Goal: Task Accomplishment & Management: Use online tool/utility

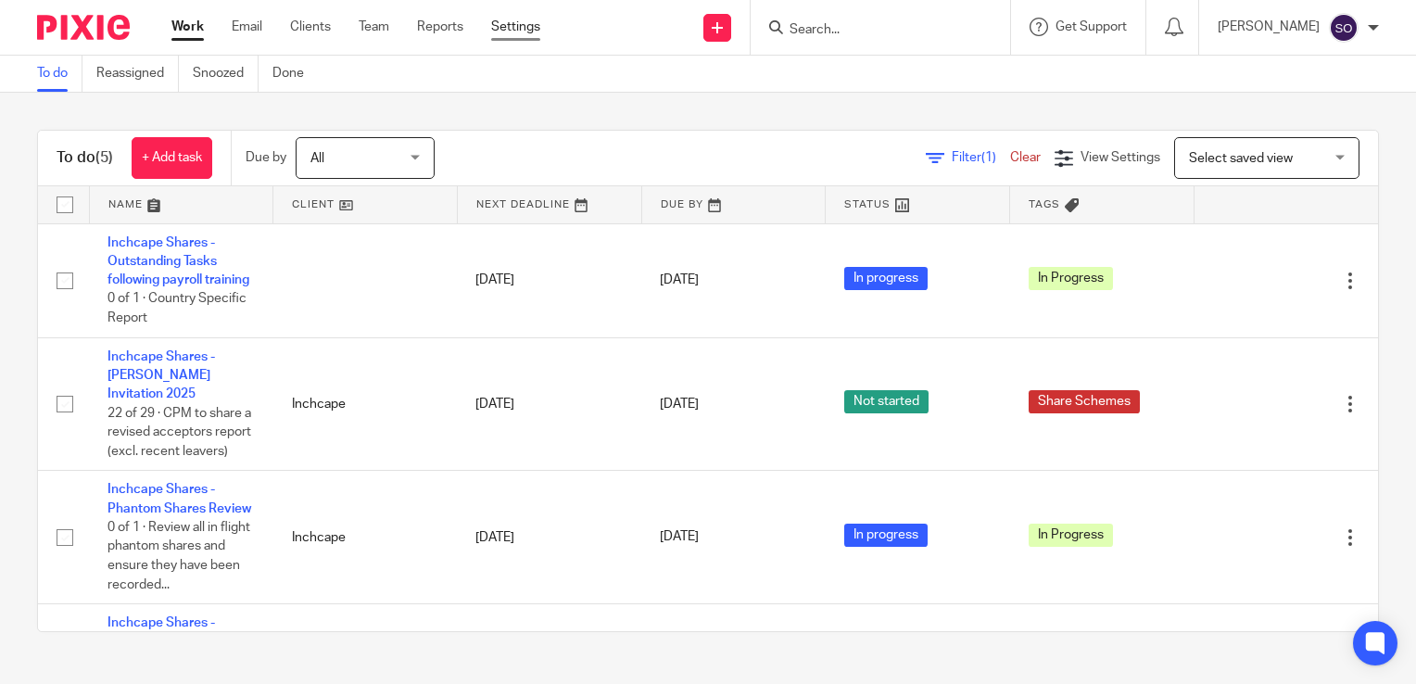
click at [511, 24] on link "Settings" at bounding box center [515, 27] width 49 height 19
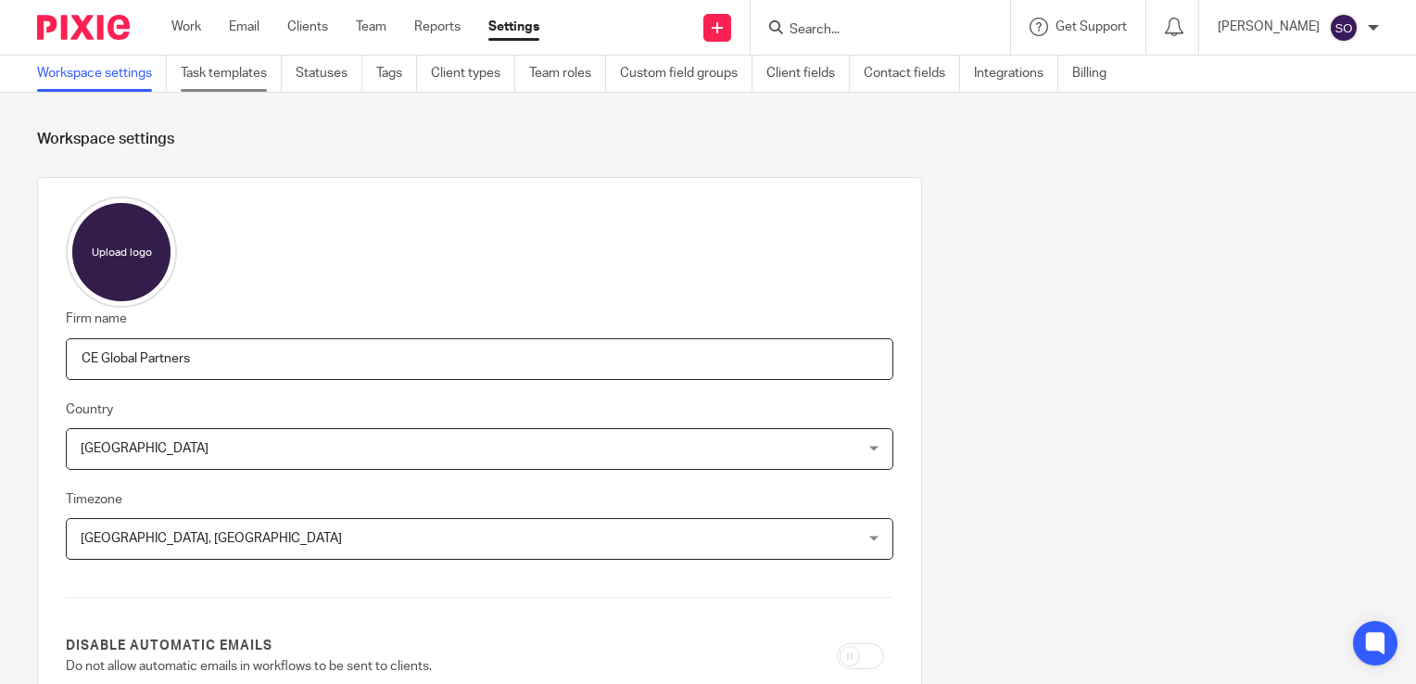
click at [231, 71] on link "Task templates" at bounding box center [231, 74] width 101 height 36
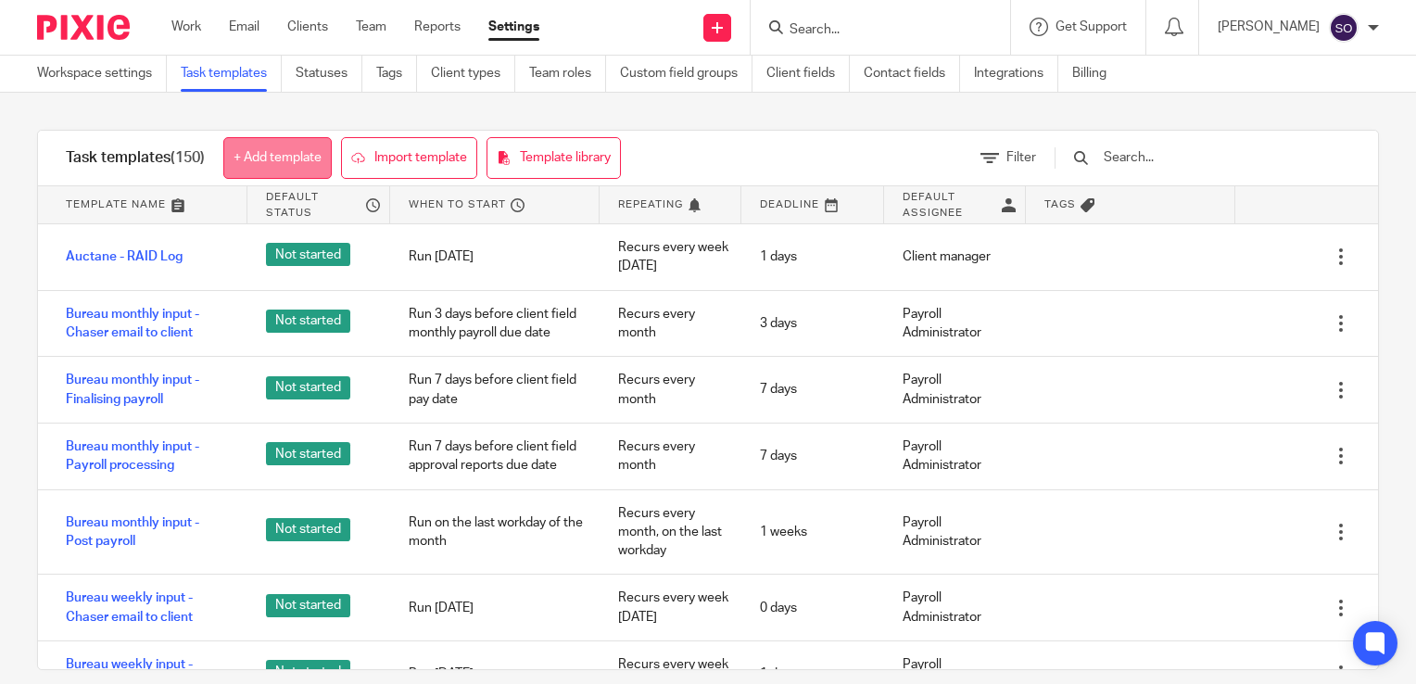
click at [279, 158] on link "+ Add template" at bounding box center [277, 158] width 108 height 42
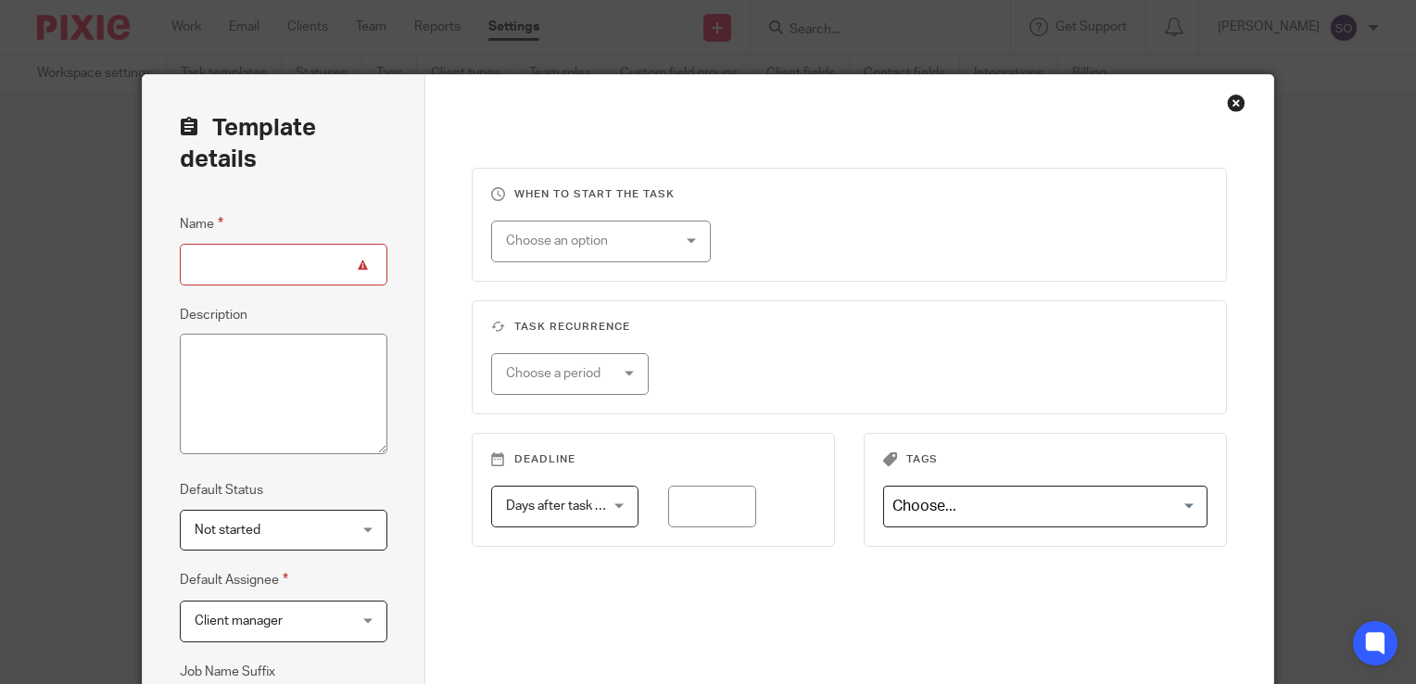
type input "D"
type input "Inchcape Shares - EQ+ Data Cleansing"
click at [305, 365] on textarea "Description" at bounding box center [284, 394] width 208 height 120
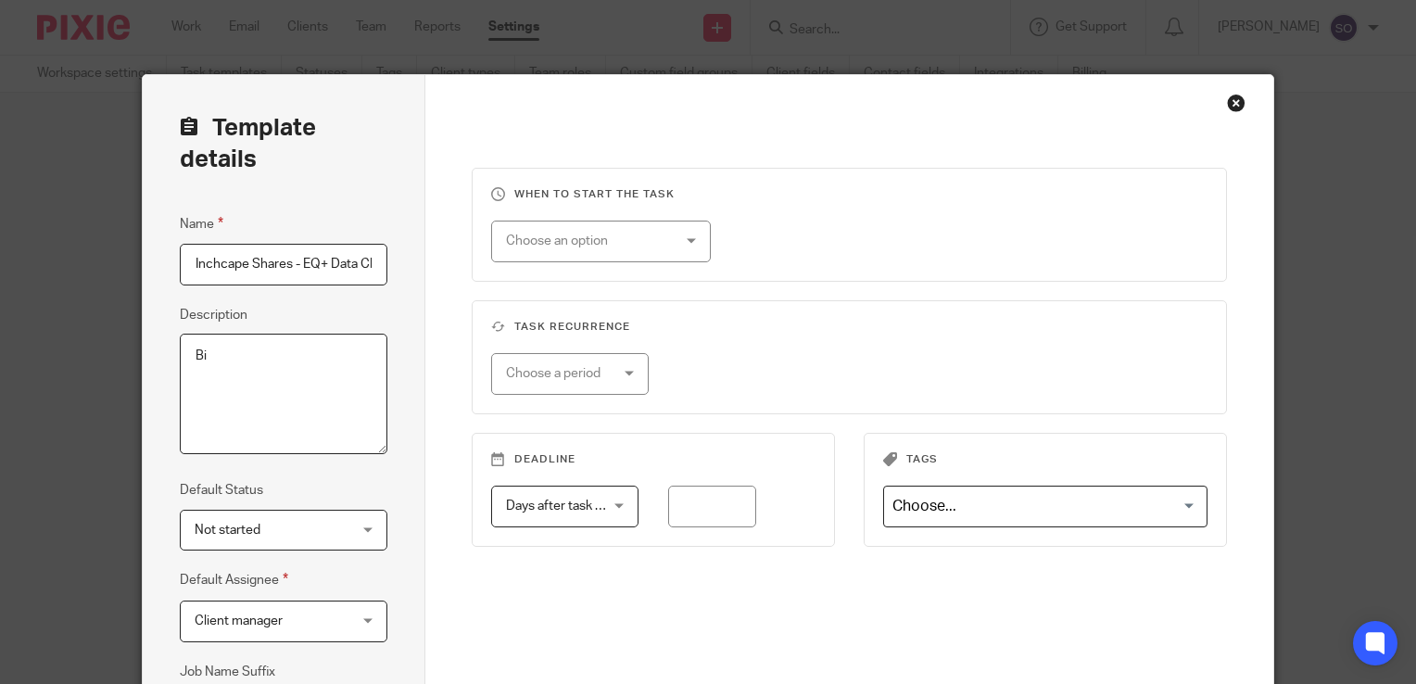
type textarea "B"
type textarea "Annual / bi-annual process to review and align data held with EQ+ to PH records."
click at [315, 537] on span "Not started" at bounding box center [272, 530] width 154 height 39
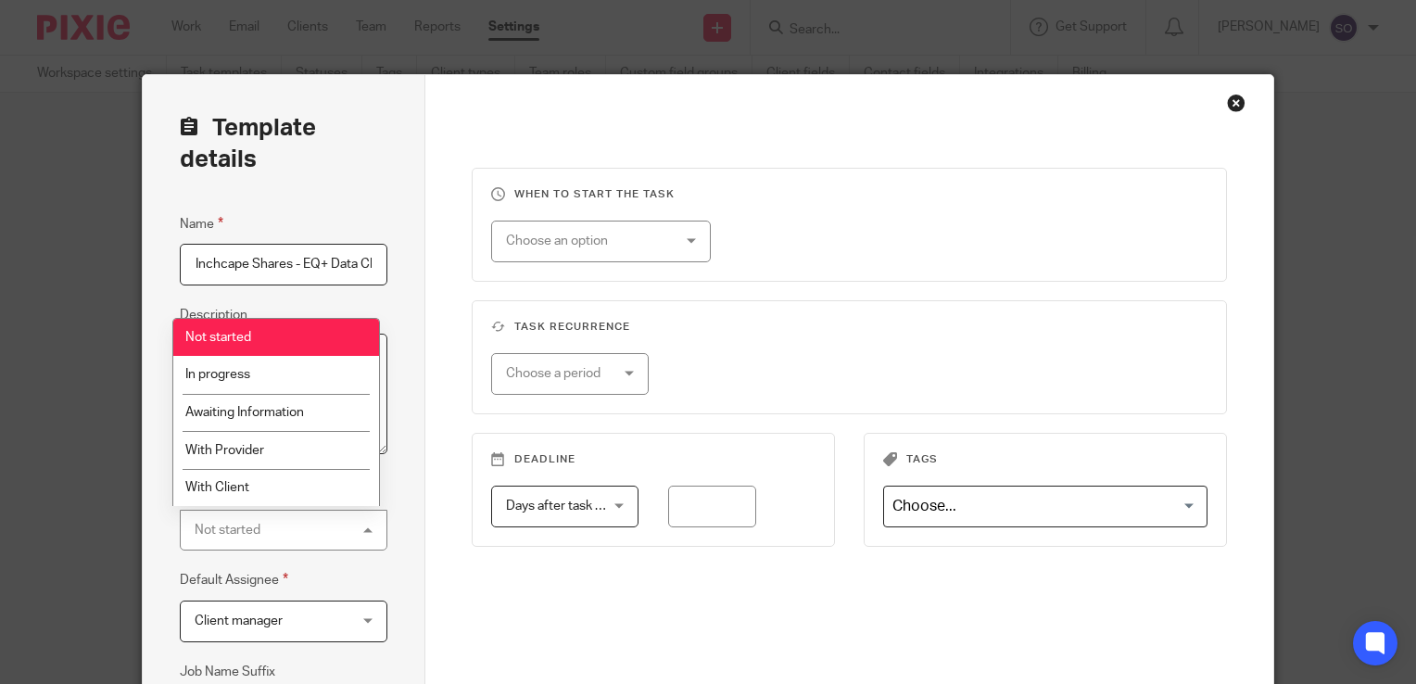
click at [316, 537] on div "Not started Not started" at bounding box center [284, 531] width 208 height 42
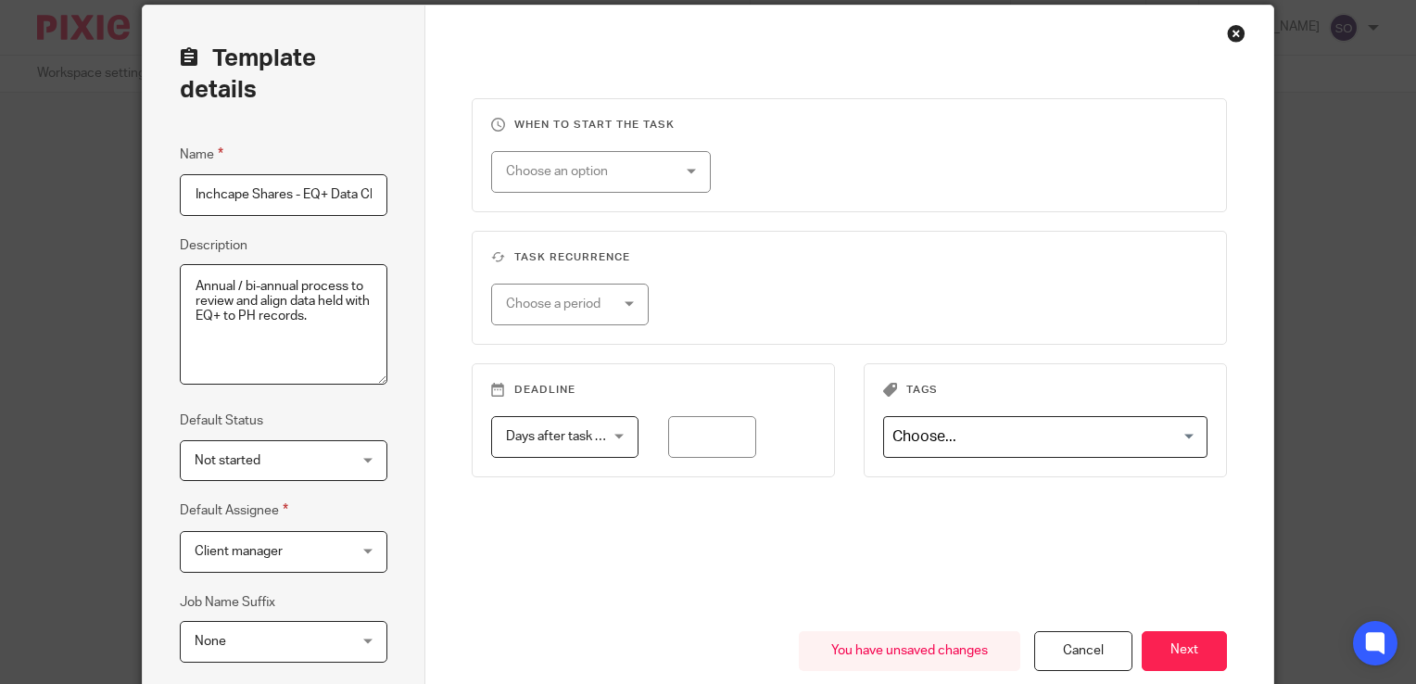
scroll to position [73, 0]
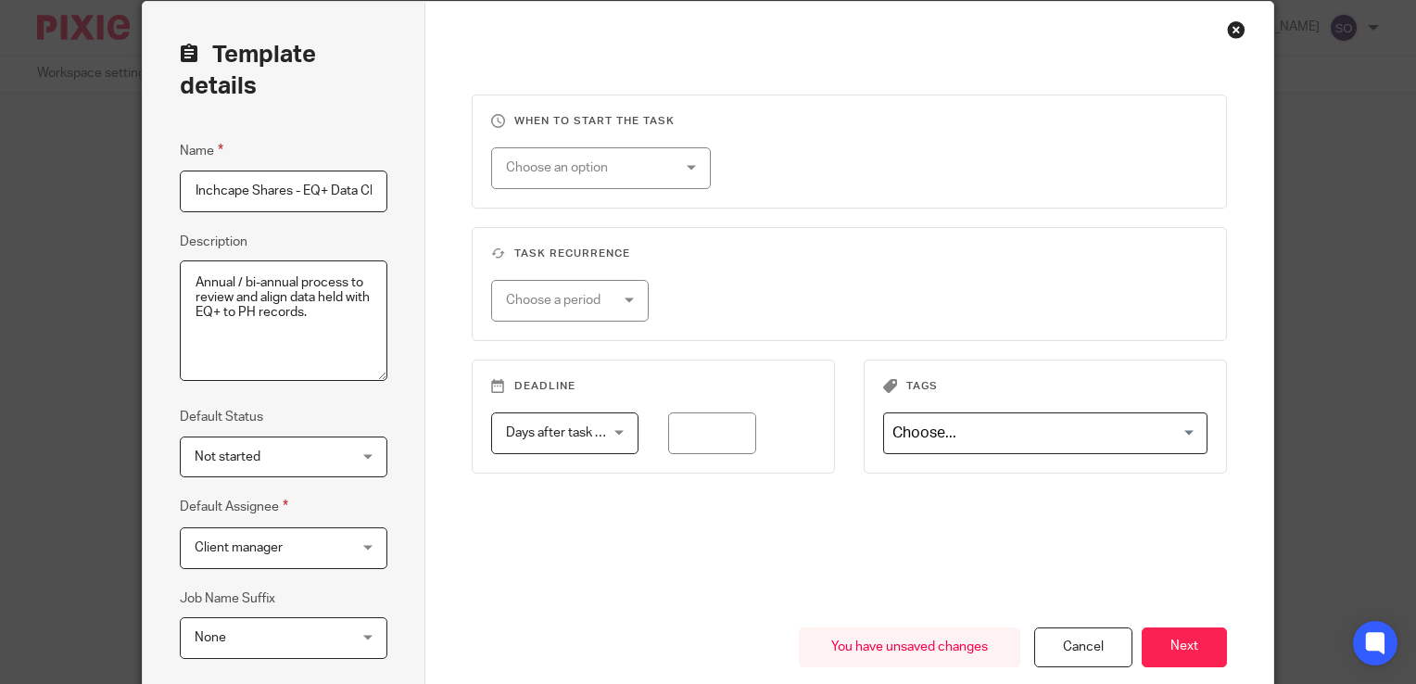
click at [357, 548] on div "Client manager Client manager" at bounding box center [284, 548] width 208 height 42
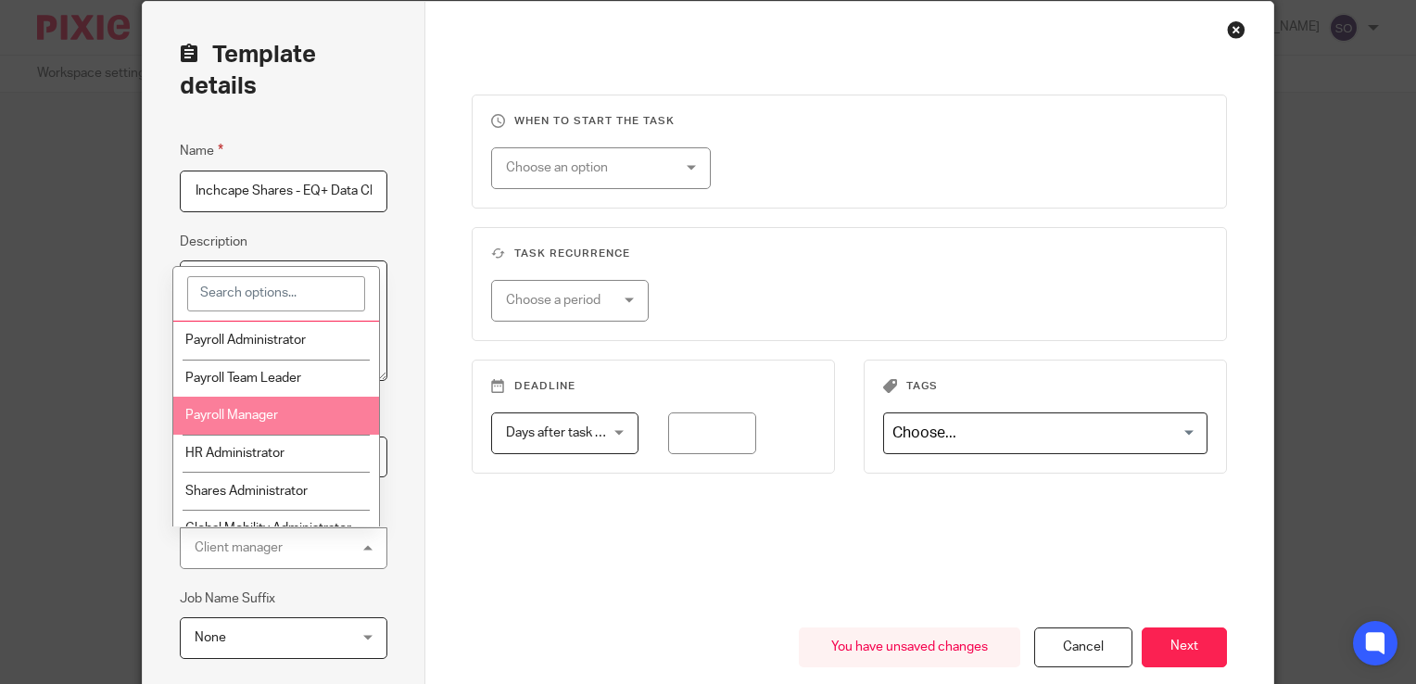
scroll to position [57, 0]
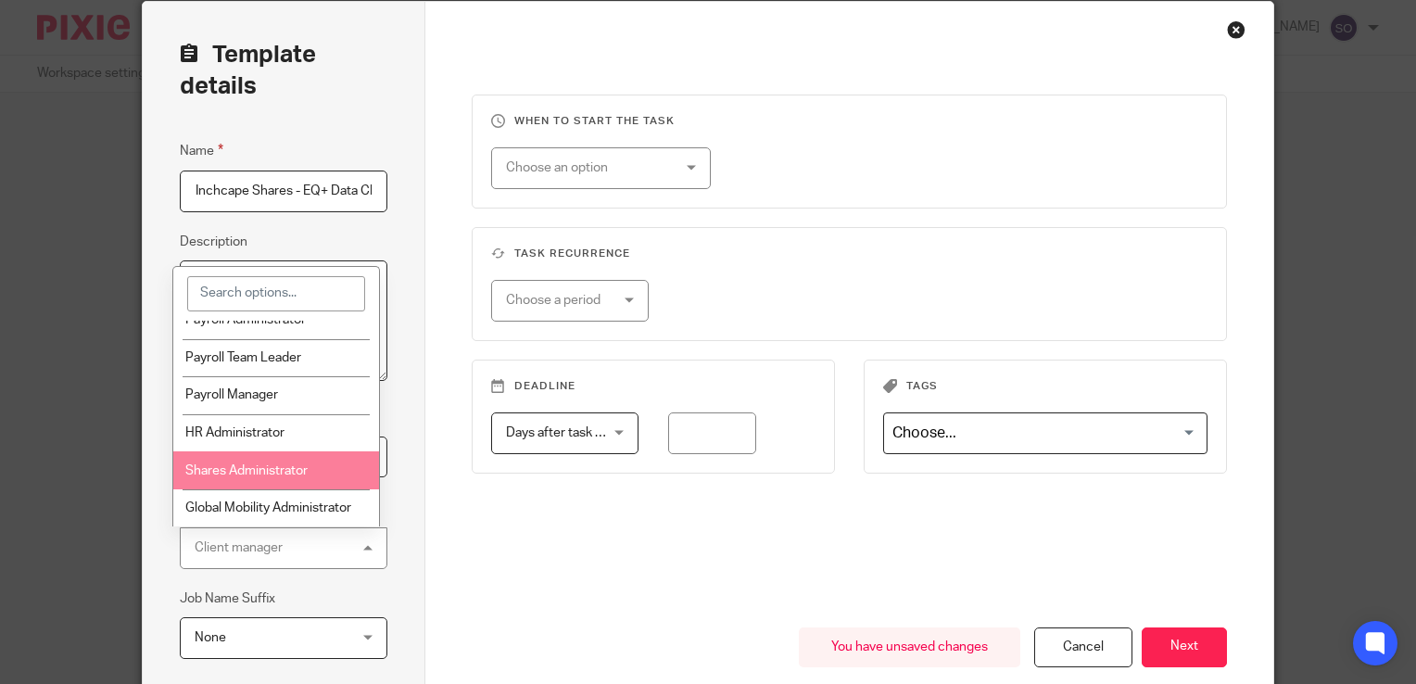
click at [301, 461] on li "Shares Administrator" at bounding box center [276, 470] width 206 height 38
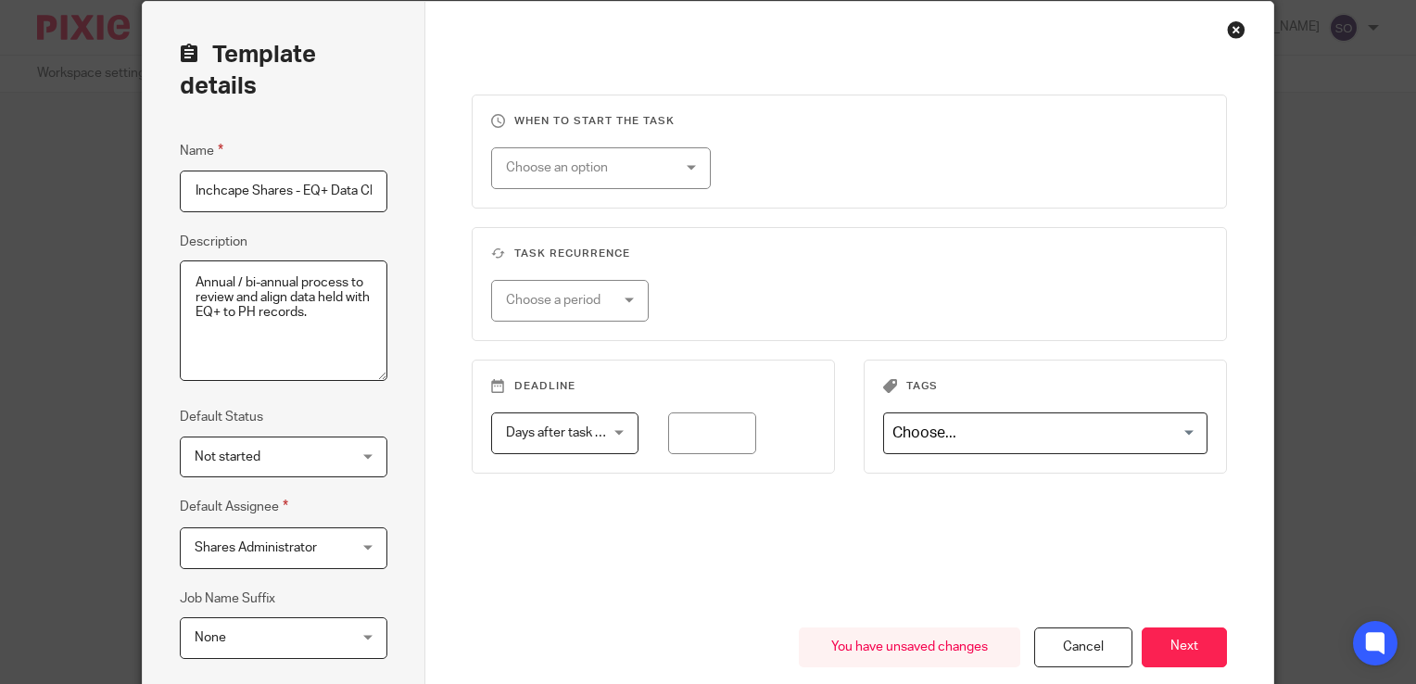
click at [405, 519] on div "Template details Name Inchcape Shares - EQ+ Data Cleansing Description Annual /…" at bounding box center [284, 416] width 283 height 828
click at [603, 169] on div "Choose an option" at bounding box center [587, 167] width 163 height 39
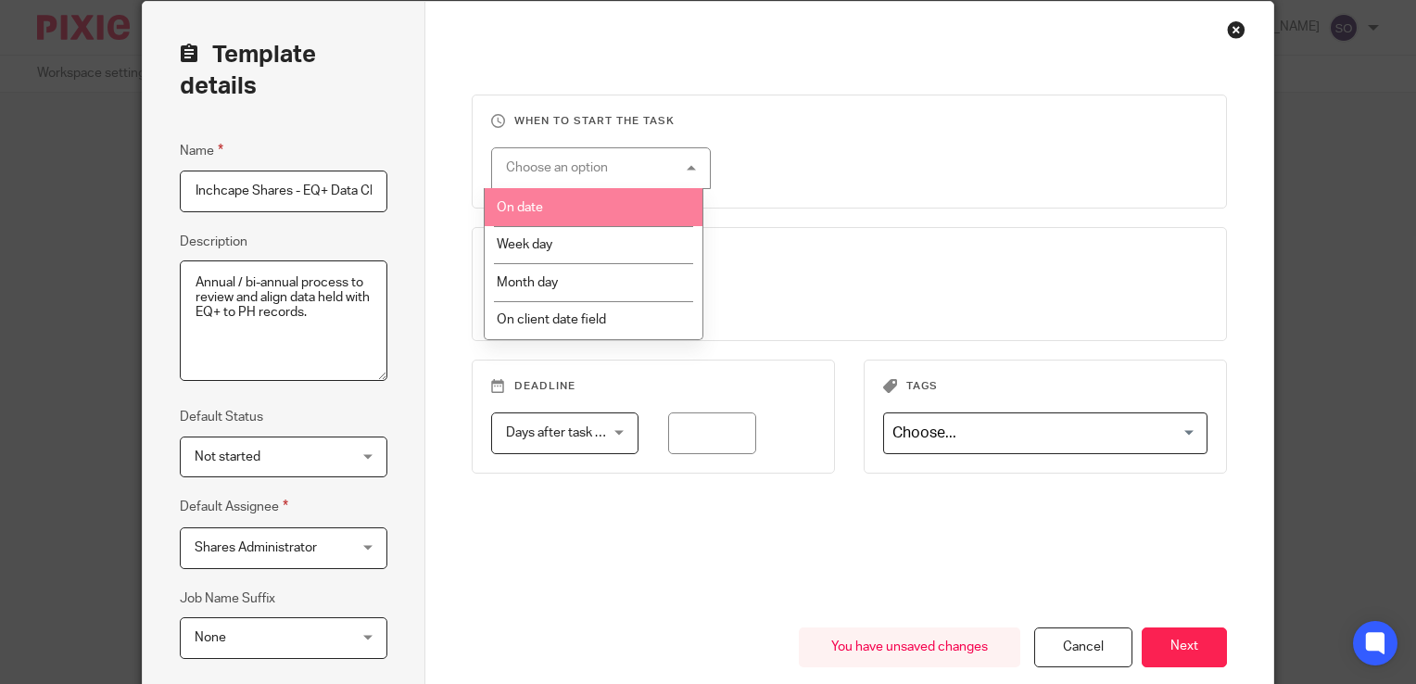
click at [585, 199] on li "On date" at bounding box center [594, 207] width 218 height 38
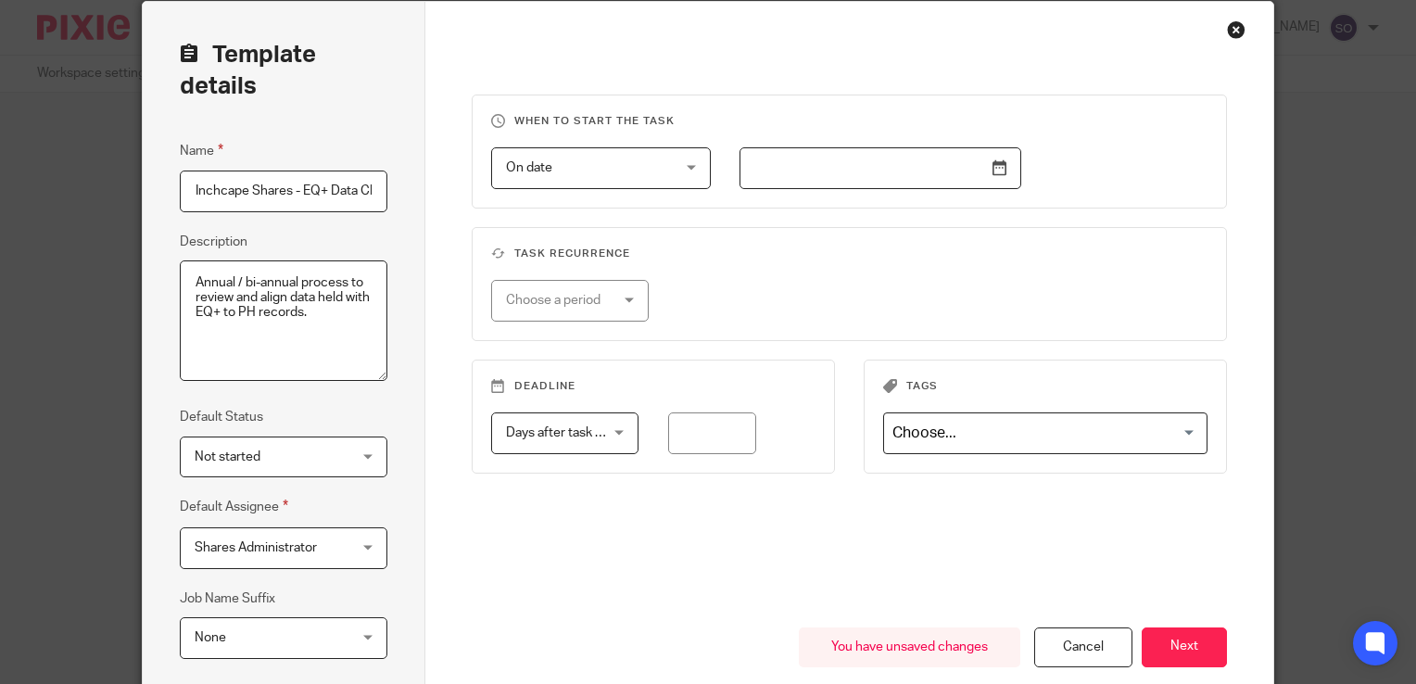
click at [685, 168] on div "On date On date" at bounding box center [601, 168] width 220 height 42
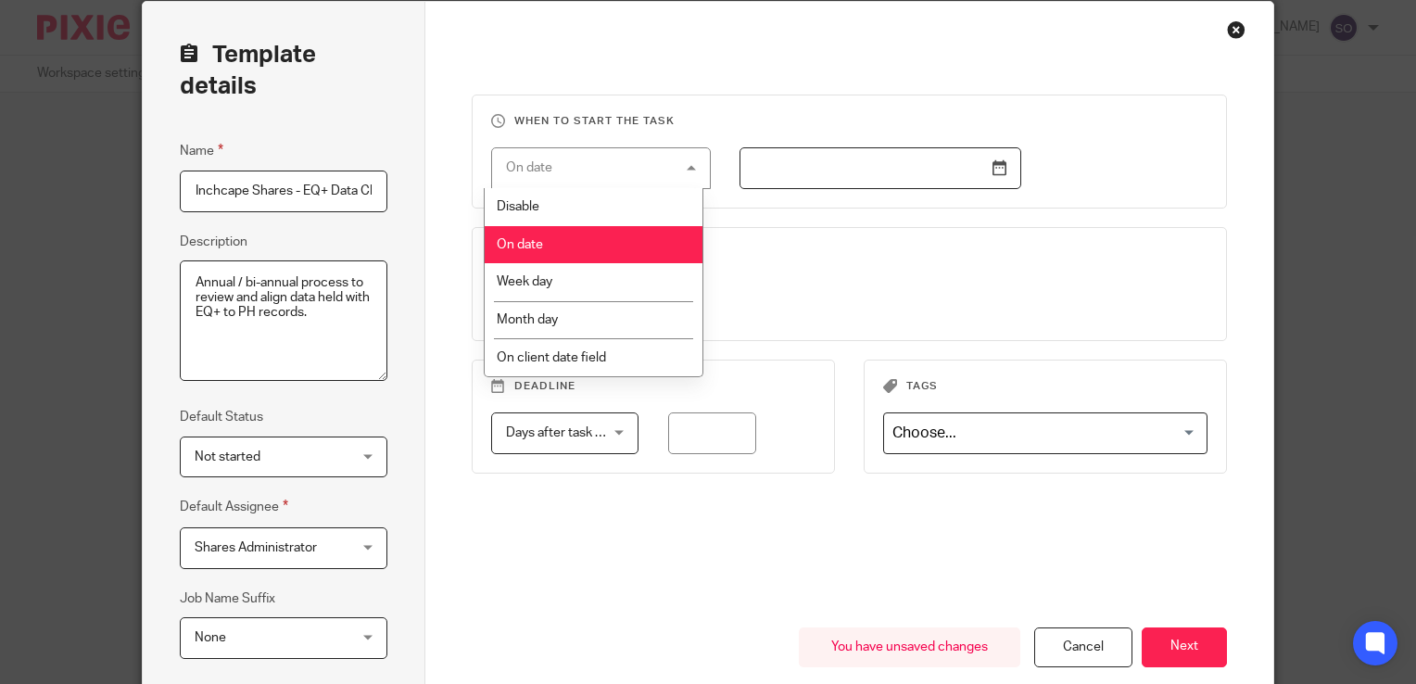
click at [986, 183] on input "text" at bounding box center [880, 168] width 282 height 42
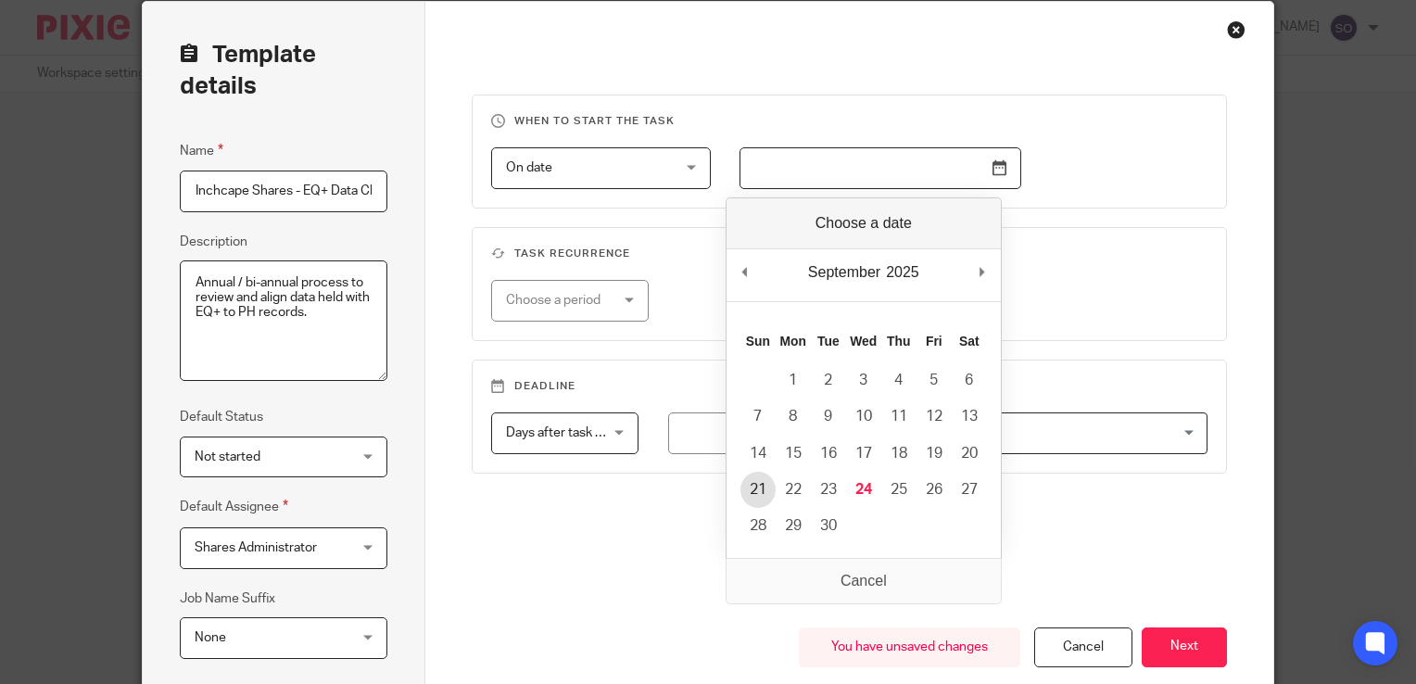
type input "2025-09-21"
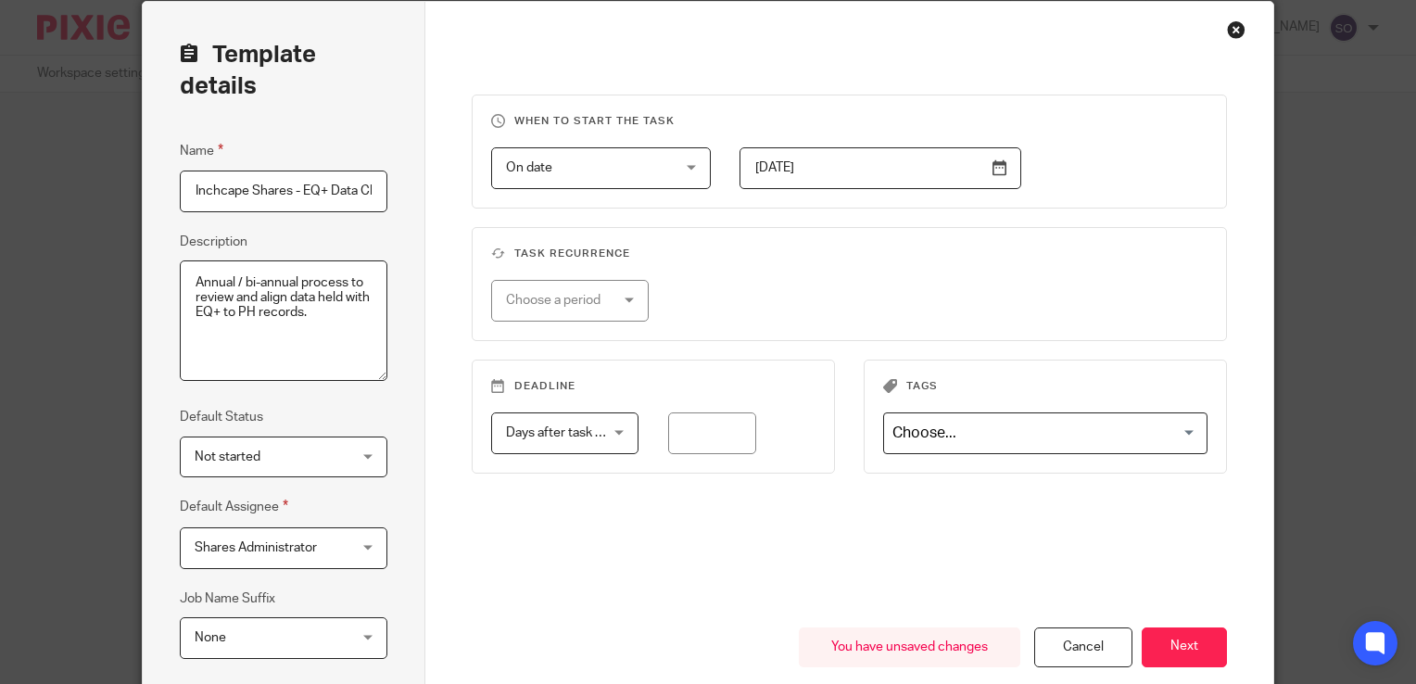
click at [775, 290] on div "Choose a period No repeat Weekly Monthly Yearly" at bounding box center [834, 301] width 745 height 42
click at [696, 435] on input "number" at bounding box center [712, 433] width 89 height 42
type input "30"
click at [759, 547] on div "When to start the task On date On date Disable On date Week day Month day On cl…" at bounding box center [849, 361] width 755 height 533
click at [982, 430] on input "Search for option" at bounding box center [1041, 433] width 310 height 32
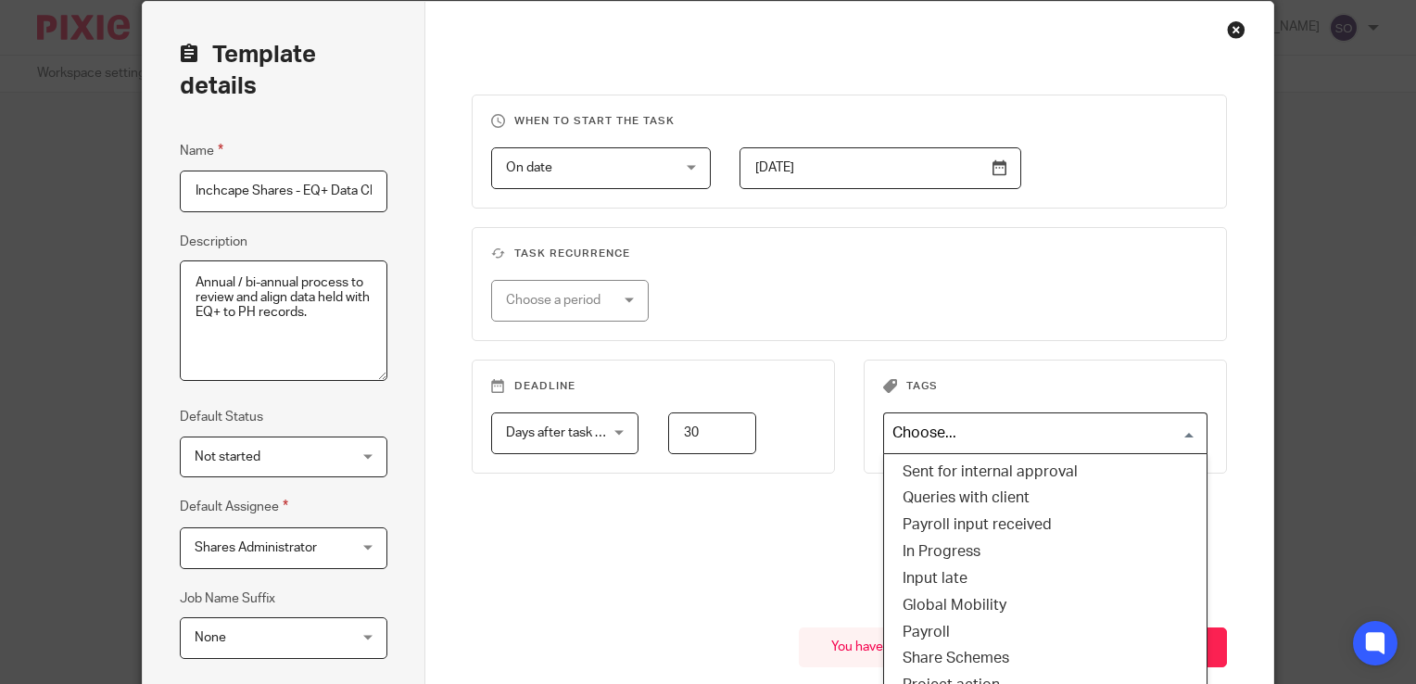
click at [751, 548] on div "When to start the task On date On date Disable On date Week day Month day On cl…" at bounding box center [849, 361] width 755 height 533
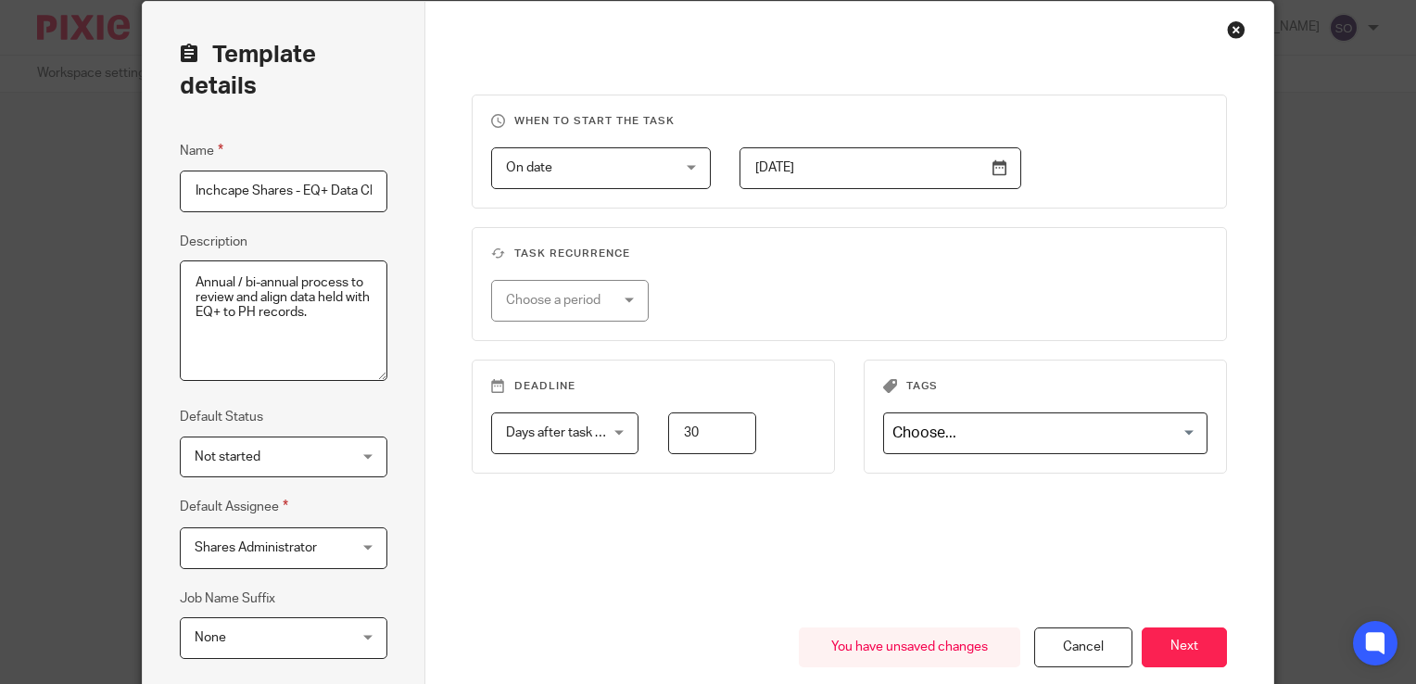
click at [1028, 436] on input "Search for option" at bounding box center [1041, 433] width 310 height 32
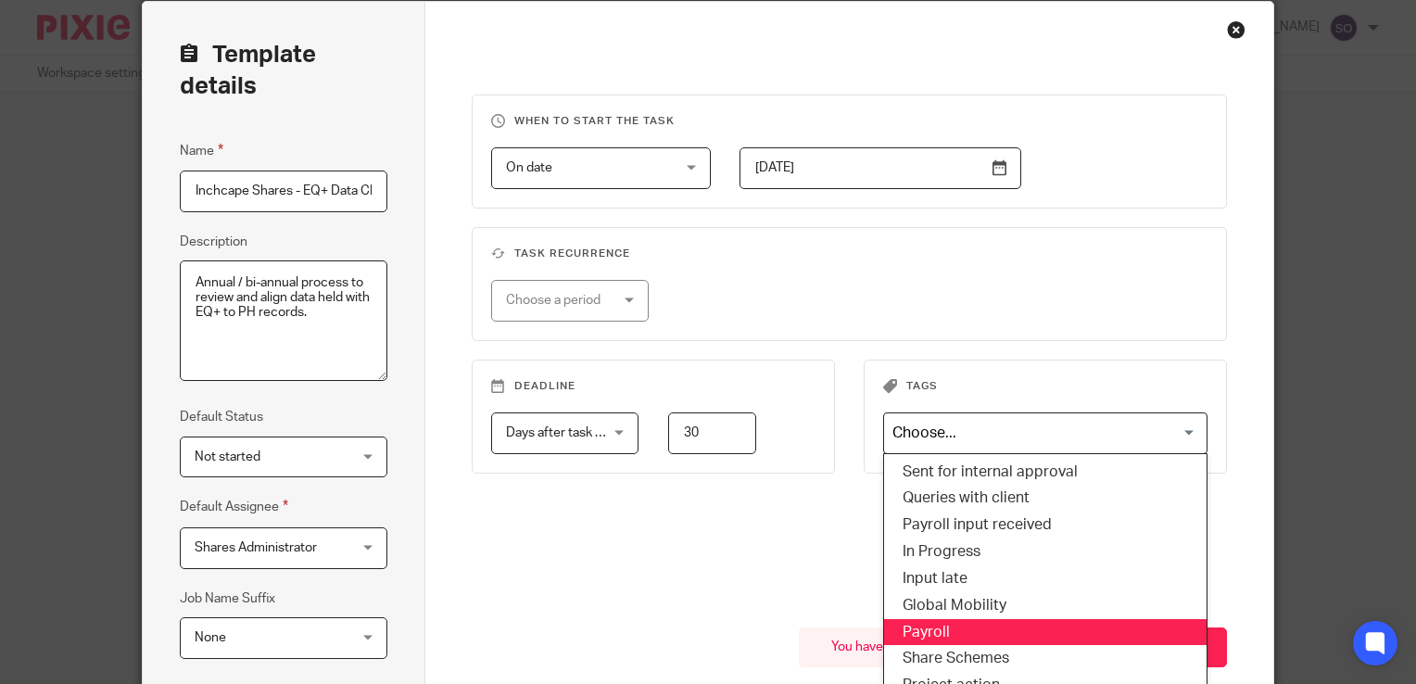
click at [792, 558] on div "When to start the task On date On date Disable On date Week day Month day On cl…" at bounding box center [849, 361] width 755 height 533
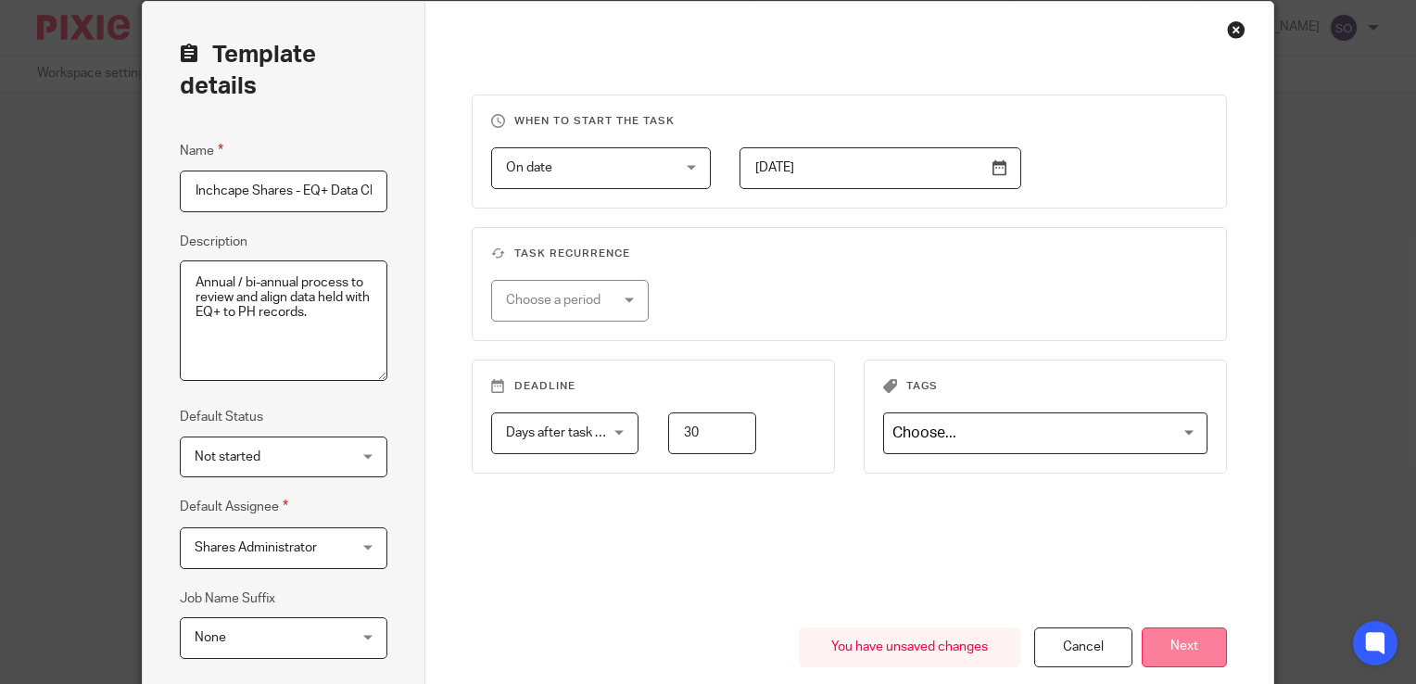
click at [1197, 647] on button "Next" at bounding box center [1184, 647] width 85 height 40
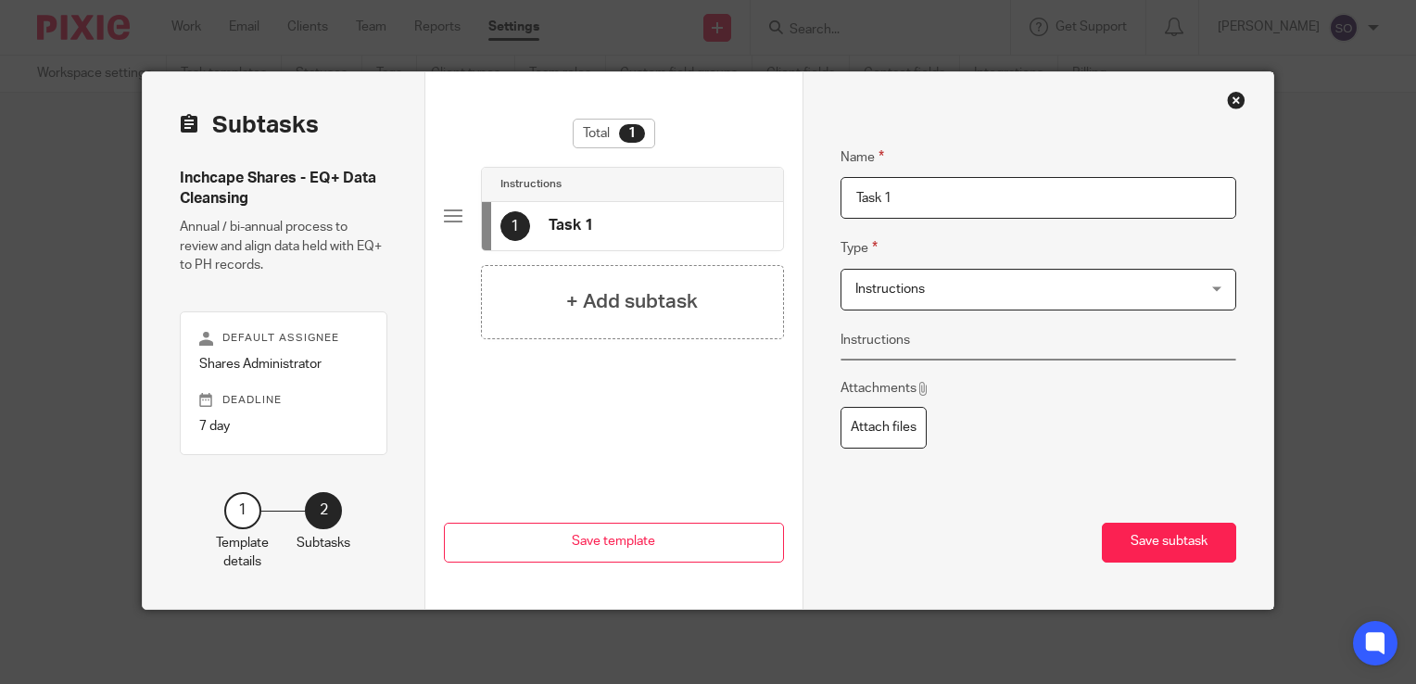
scroll to position [1, 0]
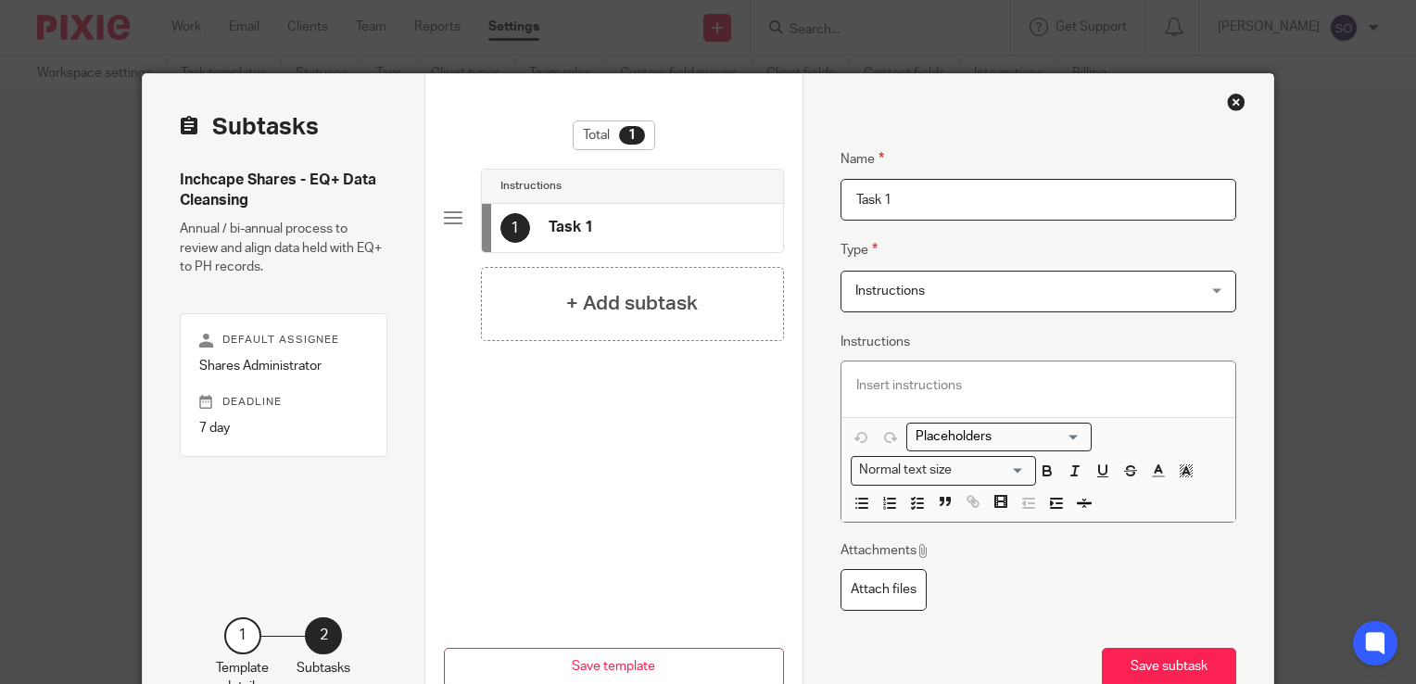
drag, startPoint x: 891, startPoint y: 193, endPoint x: 810, endPoint y: 183, distance: 82.1
click at [810, 183] on div "Name Task 1 Type Instructions Instructions Instructions Document signing - requ…" at bounding box center [1037, 404] width 471 height 660
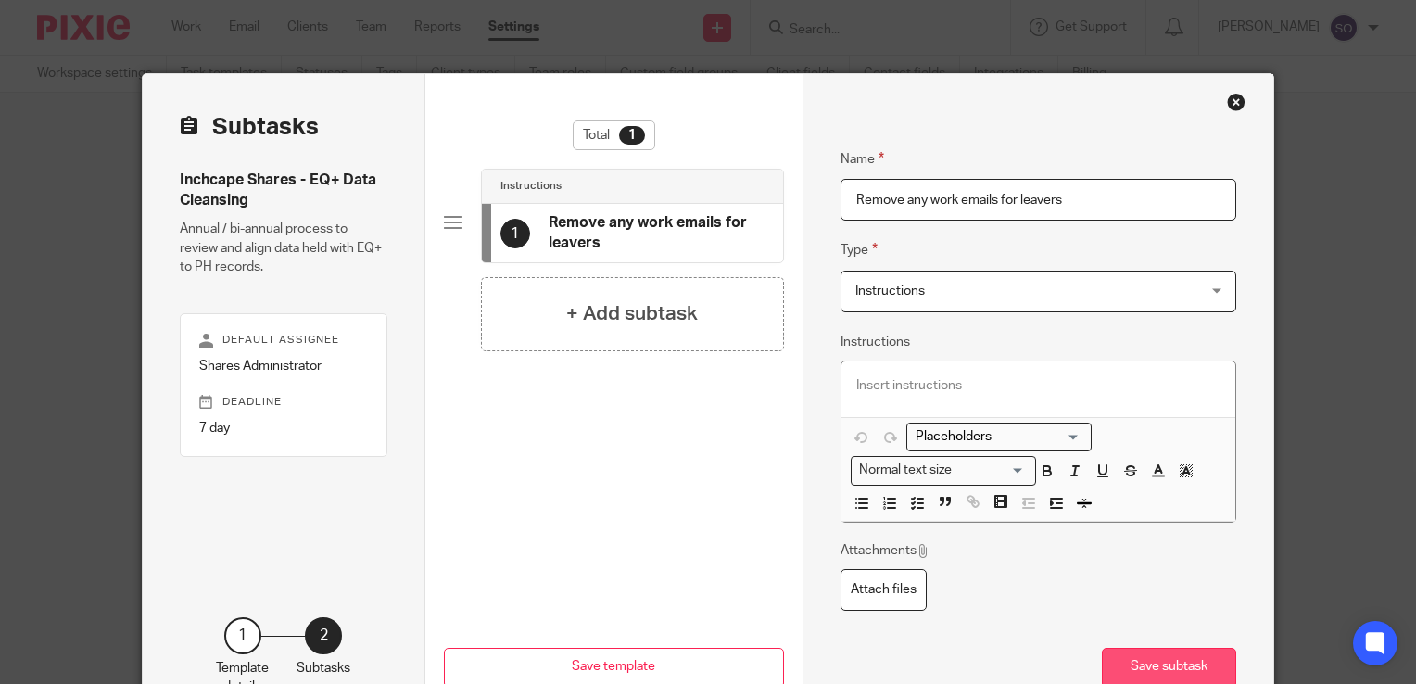
type input "Remove any work emails for leavers"
click at [1179, 667] on button "Save subtask" at bounding box center [1169, 668] width 134 height 40
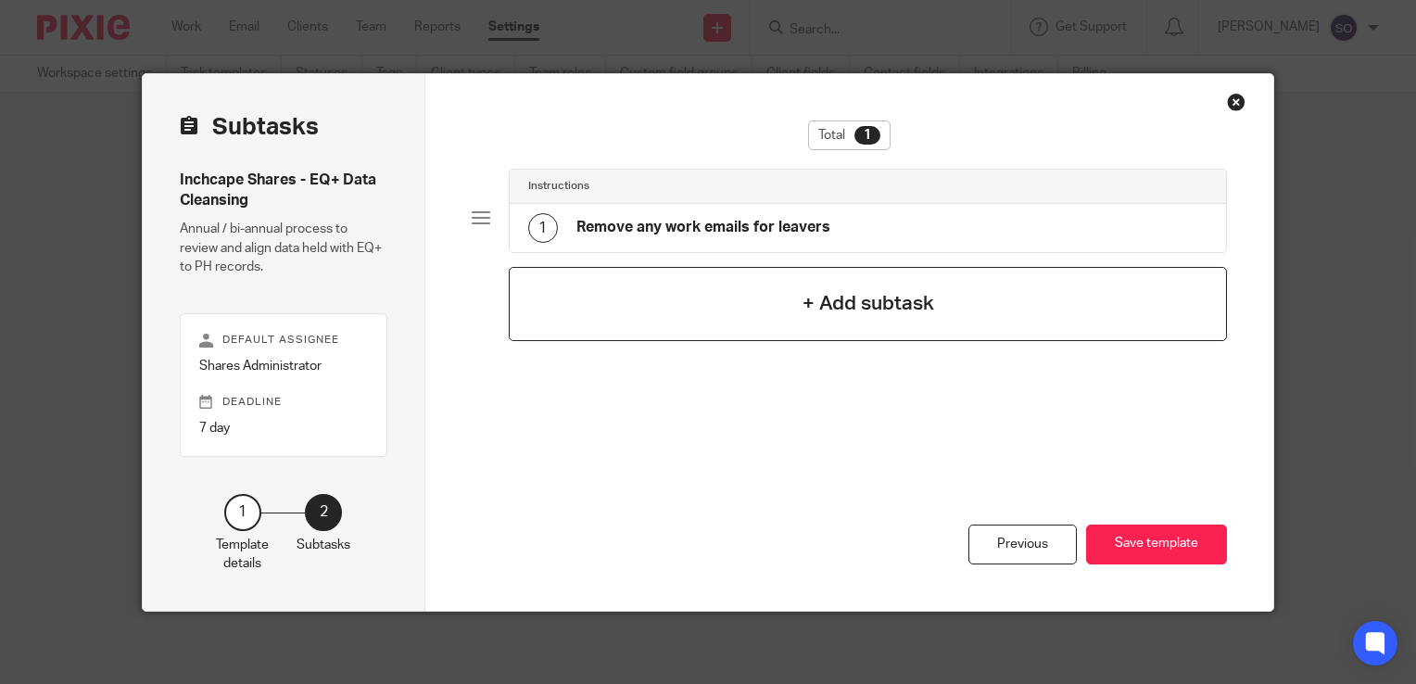
click at [821, 322] on div "+ Add subtask" at bounding box center [868, 304] width 718 height 74
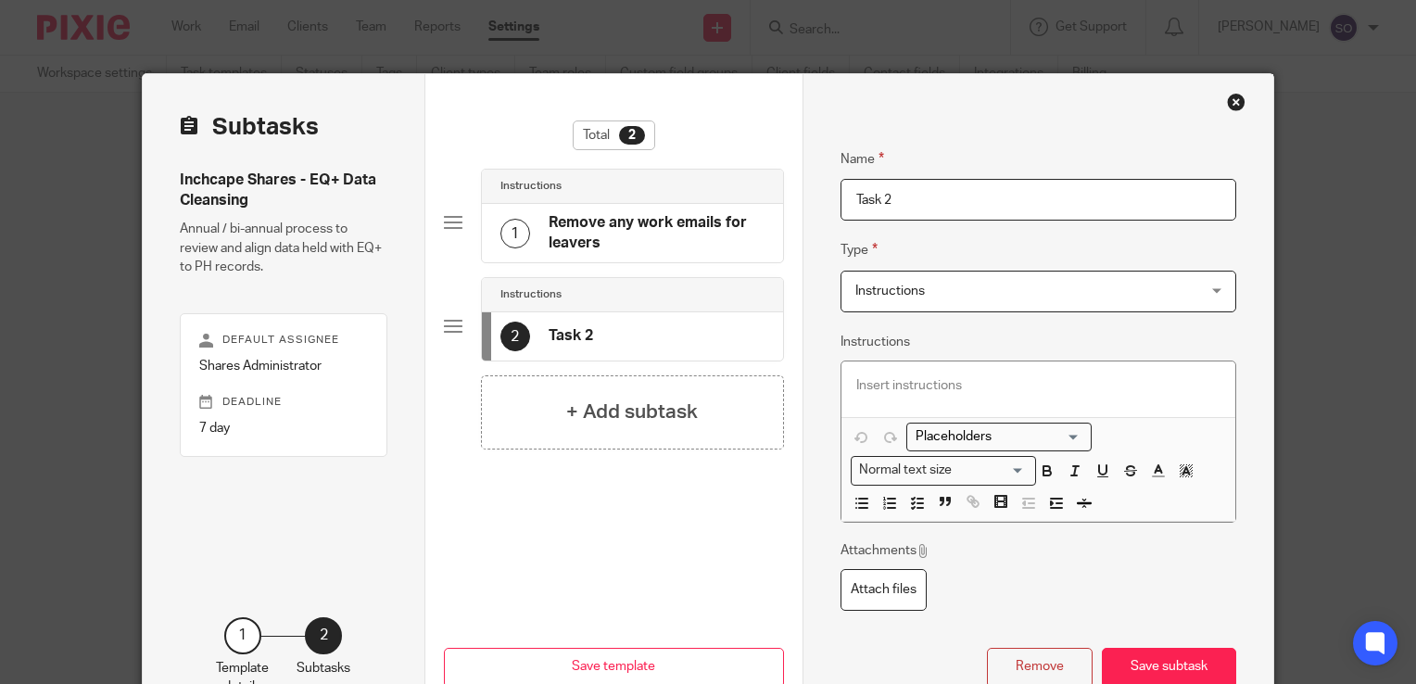
drag, startPoint x: 881, startPoint y: 197, endPoint x: 819, endPoint y: 195, distance: 62.1
click at [819, 195] on div "Name Remove any work emails for leavers Type Instructions Instructions Instruct…" at bounding box center [1037, 404] width 471 height 660
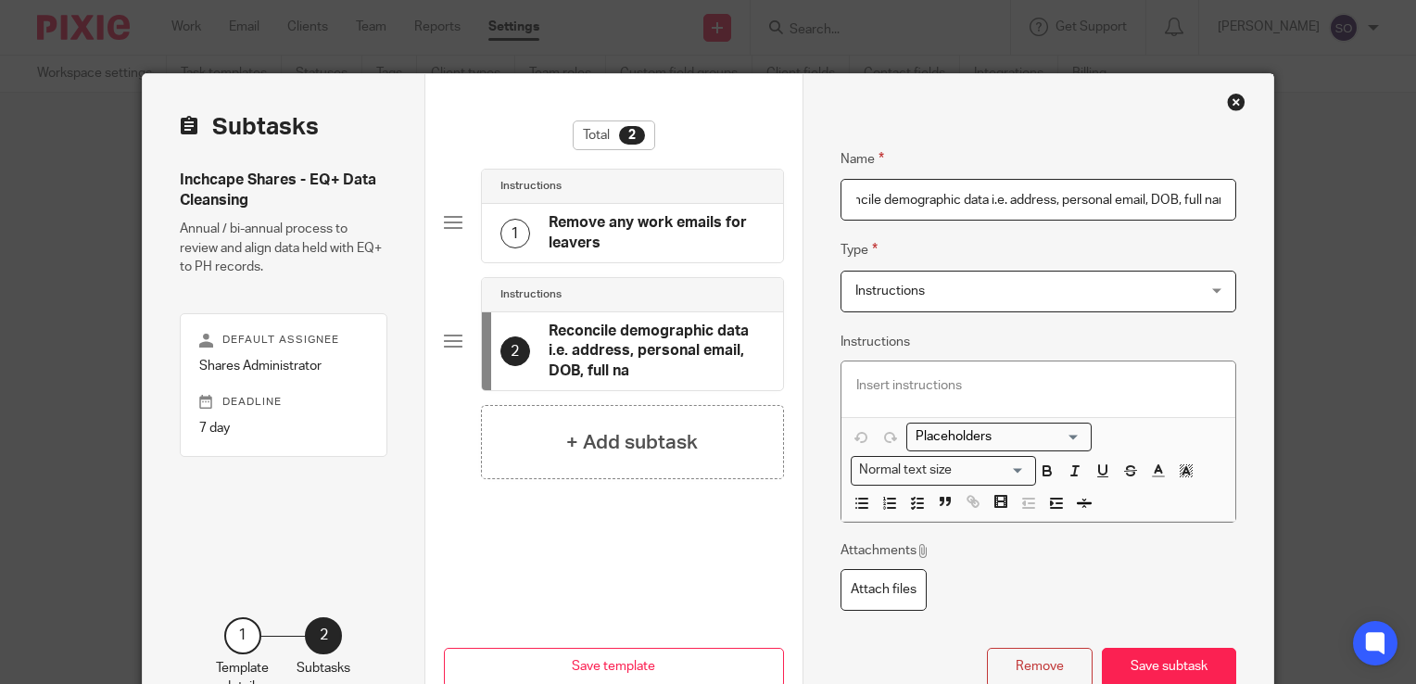
scroll to position [0, 52]
click at [1162, 658] on button "Save subtask" at bounding box center [1169, 668] width 134 height 40
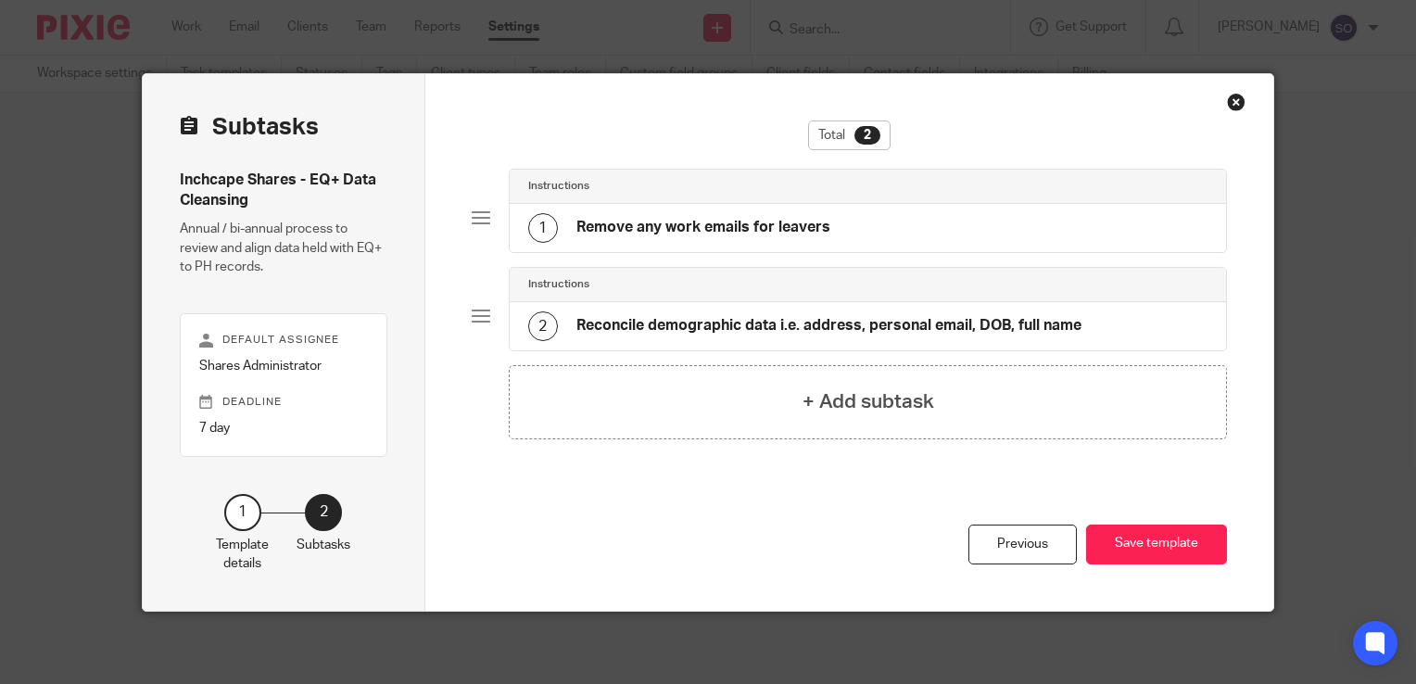
click at [782, 334] on h4 "Reconcile demographic data i.e. address, personal email, DOB, full name" at bounding box center [828, 325] width 505 height 19
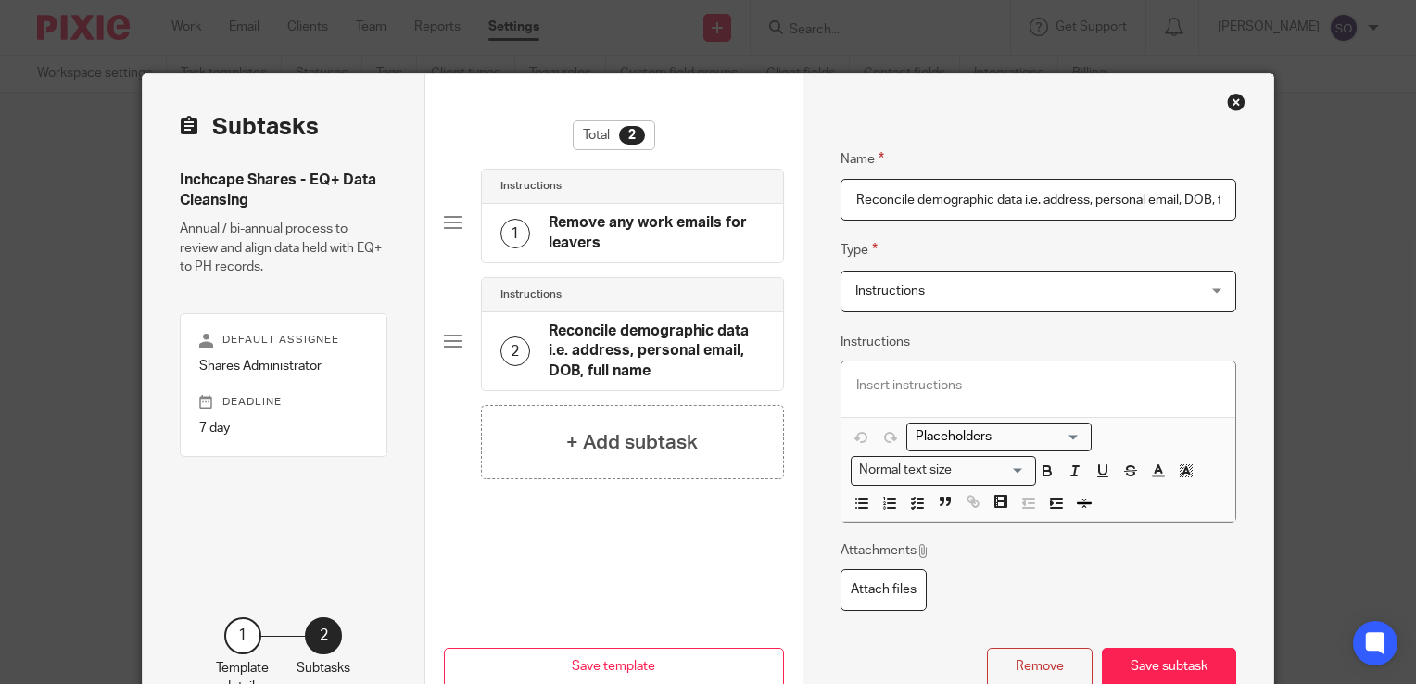
scroll to position [0, 52]
click at [856, 195] on input "Reconcile demographic data i.e. address, personal email, DOB, full name" at bounding box center [1038, 200] width 396 height 42
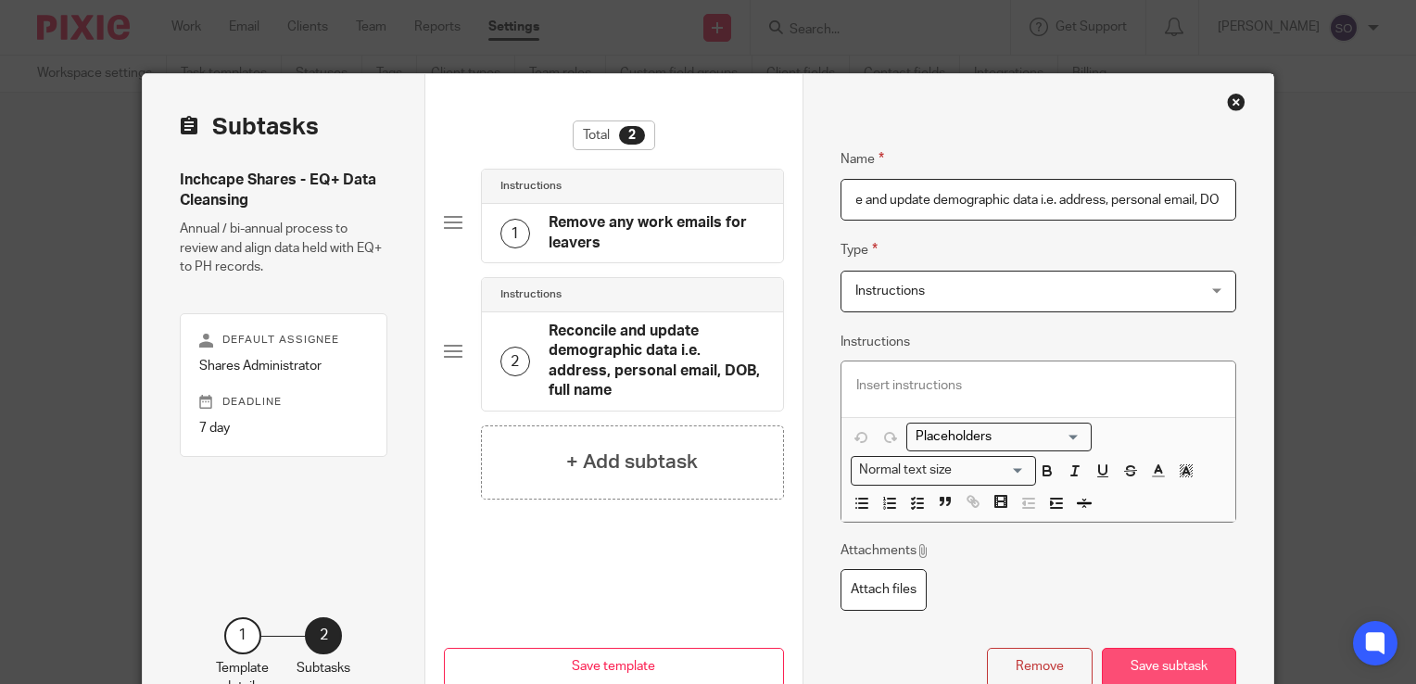
type input "Reconcile and update demographic data i.e. address, personal email, DOB, full n…"
click at [1169, 662] on button "Save subtask" at bounding box center [1169, 668] width 134 height 40
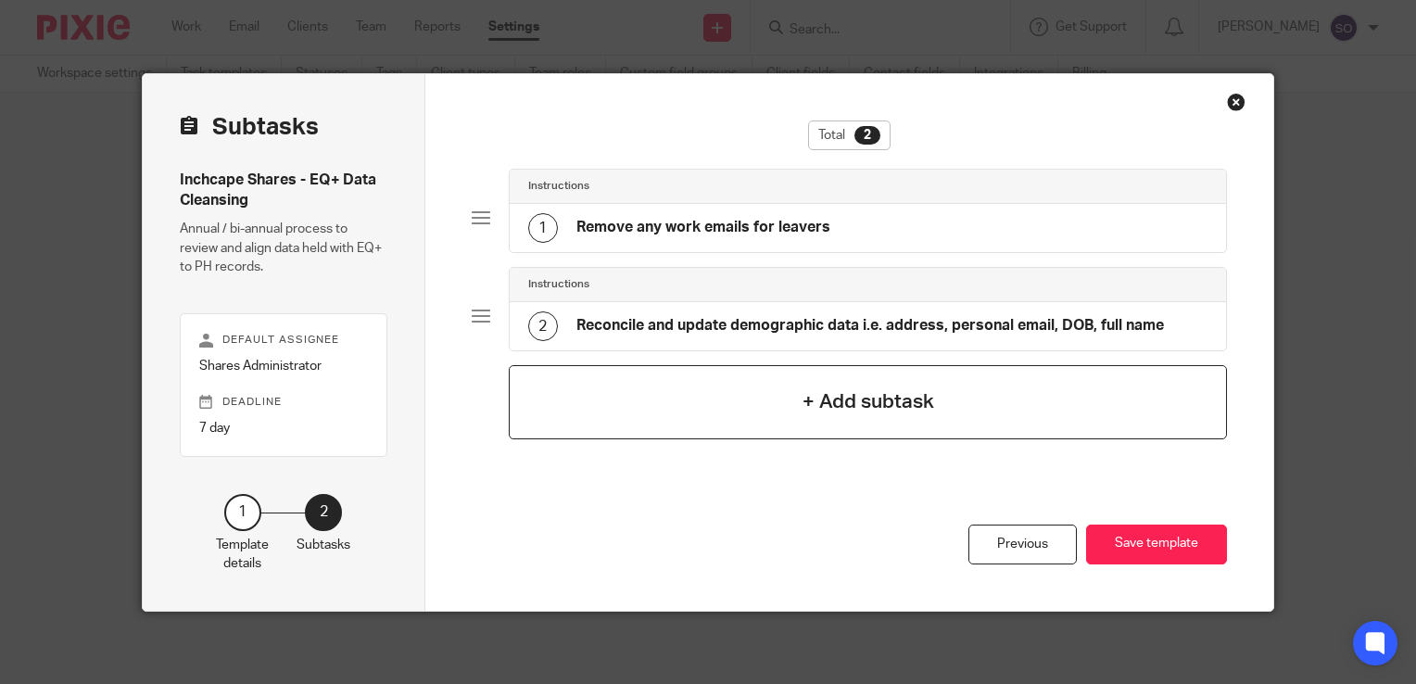
click at [745, 421] on div "+ Add subtask" at bounding box center [868, 402] width 718 height 74
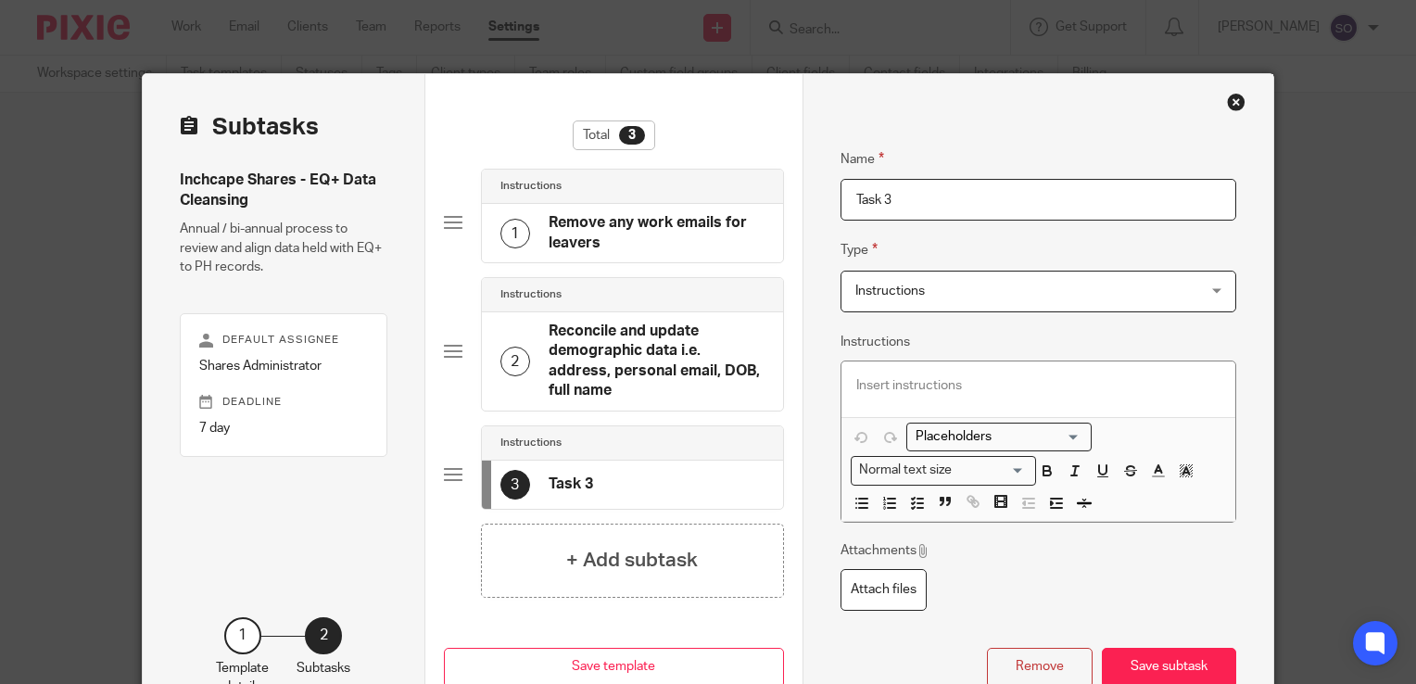
drag, startPoint x: 915, startPoint y: 207, endPoint x: 829, endPoint y: 208, distance: 86.2
click at [829, 208] on div "Name Remove any work emails for leavers Type Instructions Instructions Instruct…" at bounding box center [1037, 404] width 471 height 660
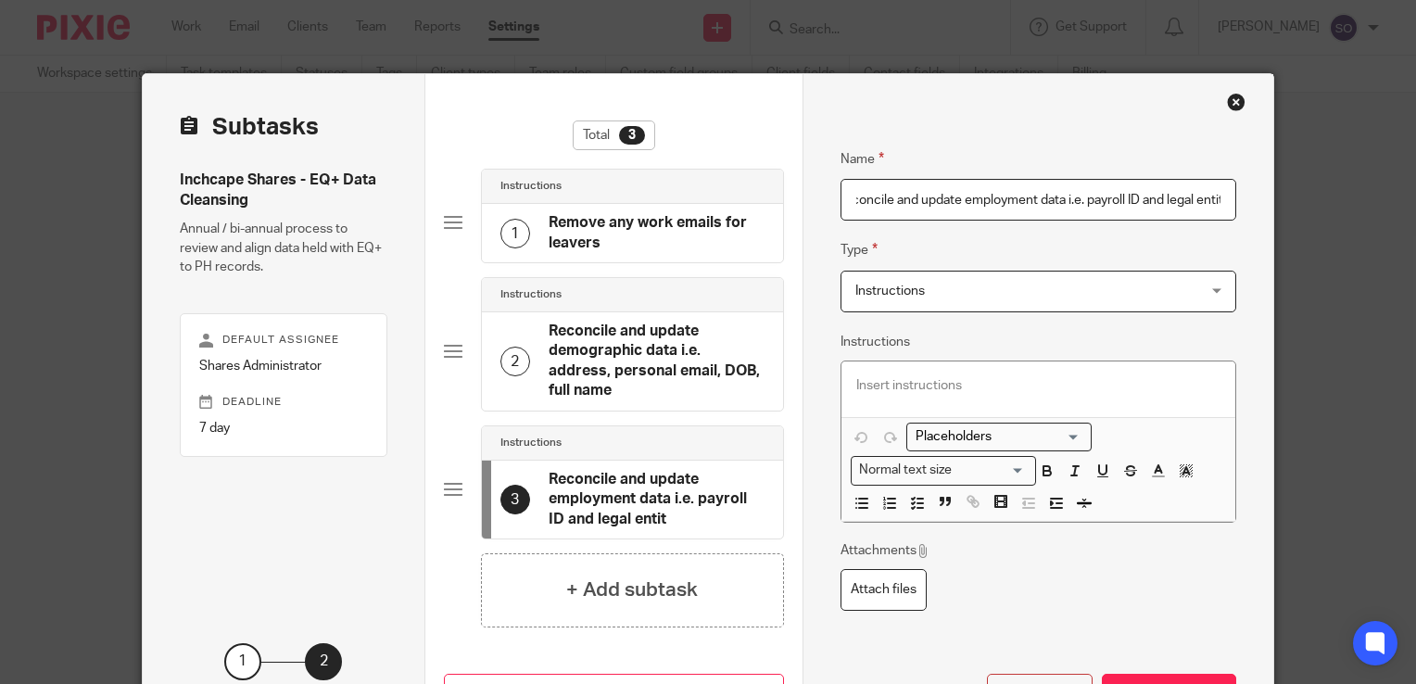
scroll to position [0, 32]
type input "Reconcile and update employment data i.e. payroll ID and legal entity"
click at [1185, 674] on button "Save subtask" at bounding box center [1169, 694] width 134 height 40
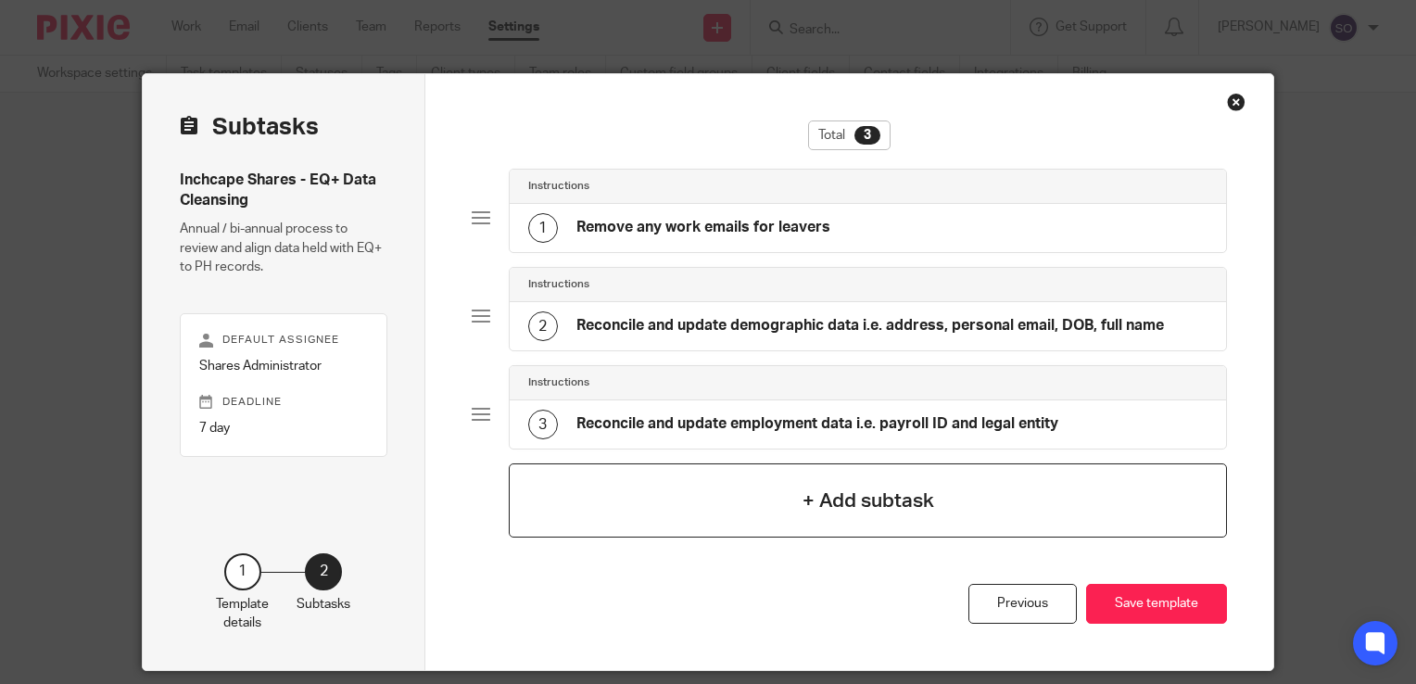
click at [810, 495] on h4 "+ Add subtask" at bounding box center [868, 500] width 132 height 29
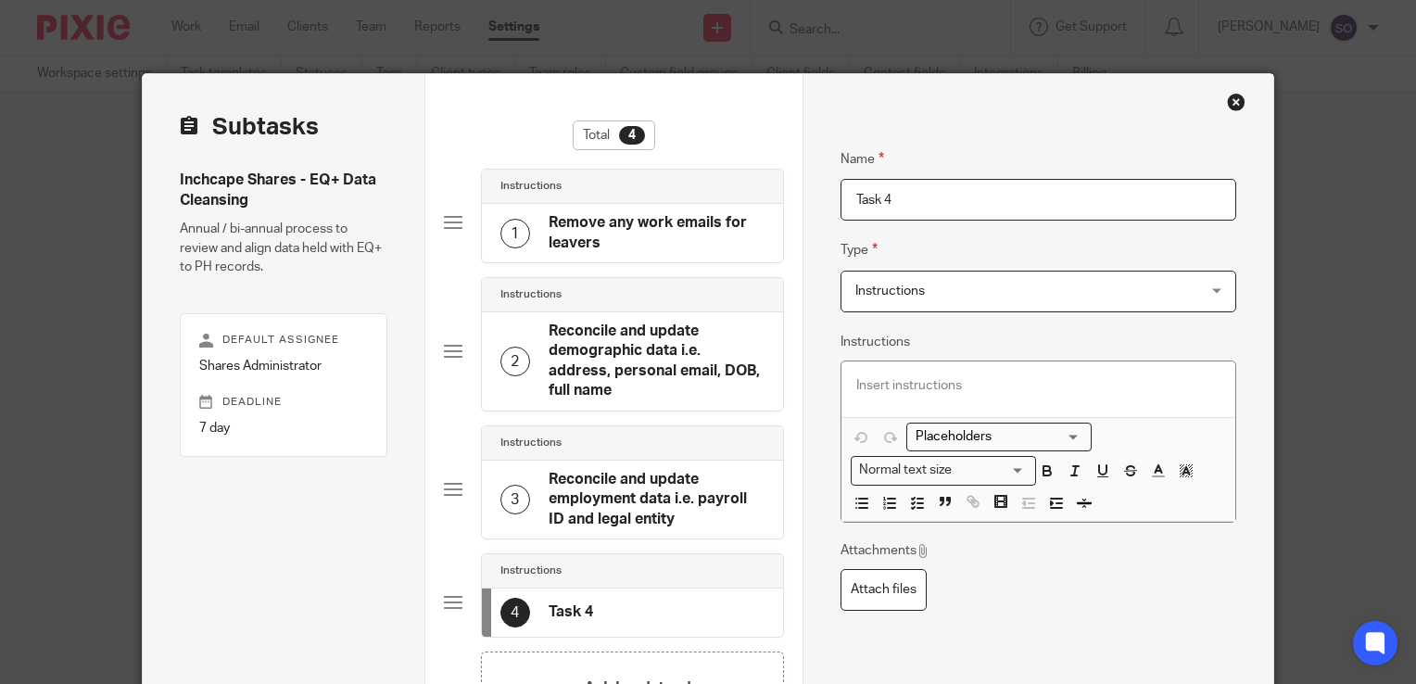
drag, startPoint x: 919, startPoint y: 212, endPoint x: 815, endPoint y: 207, distance: 103.9
click at [815, 207] on div "Name Remove any work emails for leavers Type Instructions Instructions Instruct…" at bounding box center [1037, 466] width 471 height 784
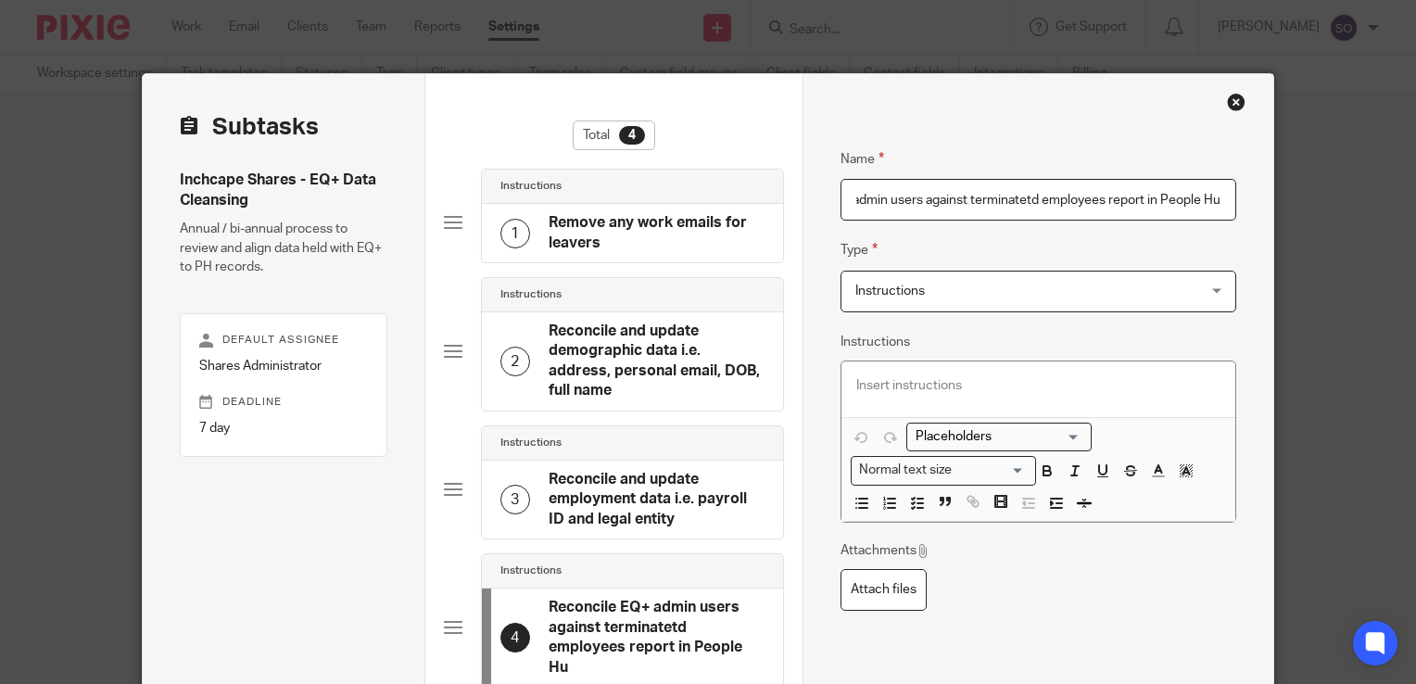
scroll to position [0, 100]
click at [1000, 201] on input "Reconcile EQ+ admin users against terminatetd employees report in People Hub" at bounding box center [1038, 200] width 396 height 42
type input "Reconcile EQ+ admin users against terminated employees report in People Hub"
click at [1042, 245] on fieldset "Type Instructions Instructions Instructions Document signing - request signatur…" at bounding box center [1038, 275] width 396 height 72
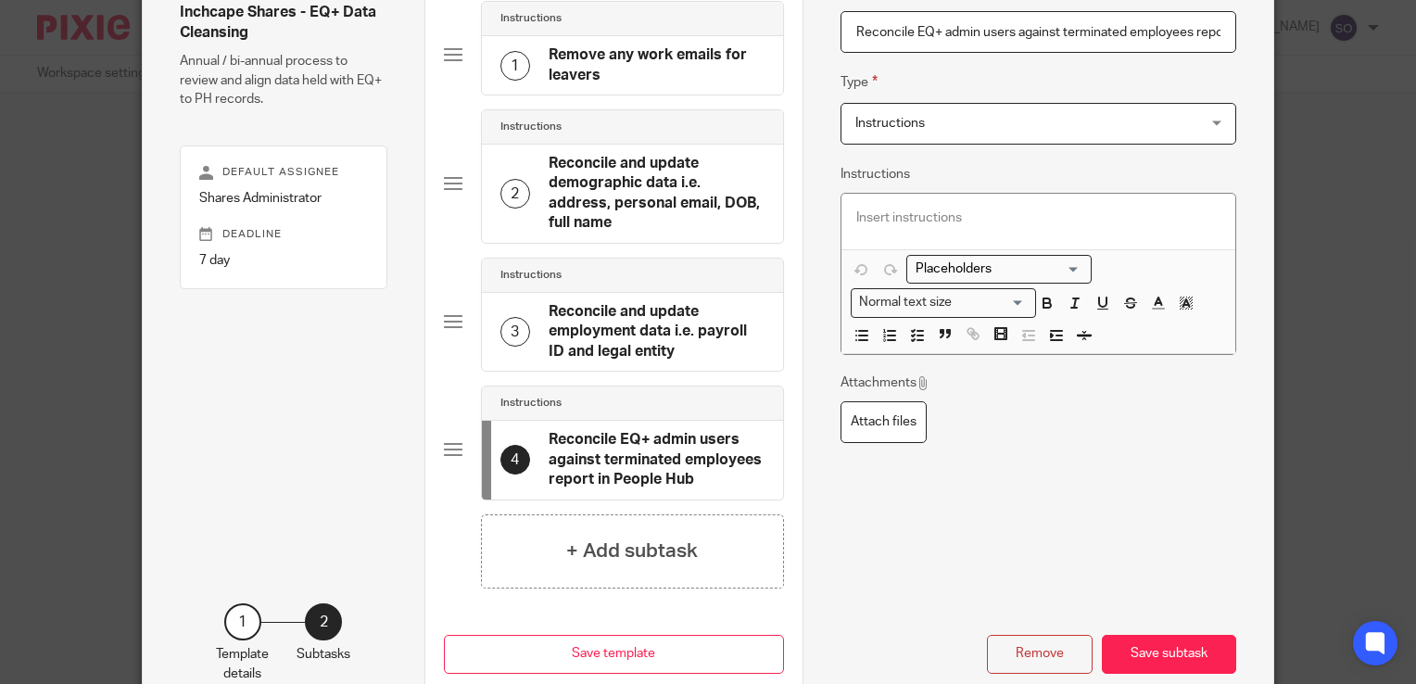
scroll to position [170, 0]
click at [1179, 638] on button "Save subtask" at bounding box center [1169, 654] width 134 height 40
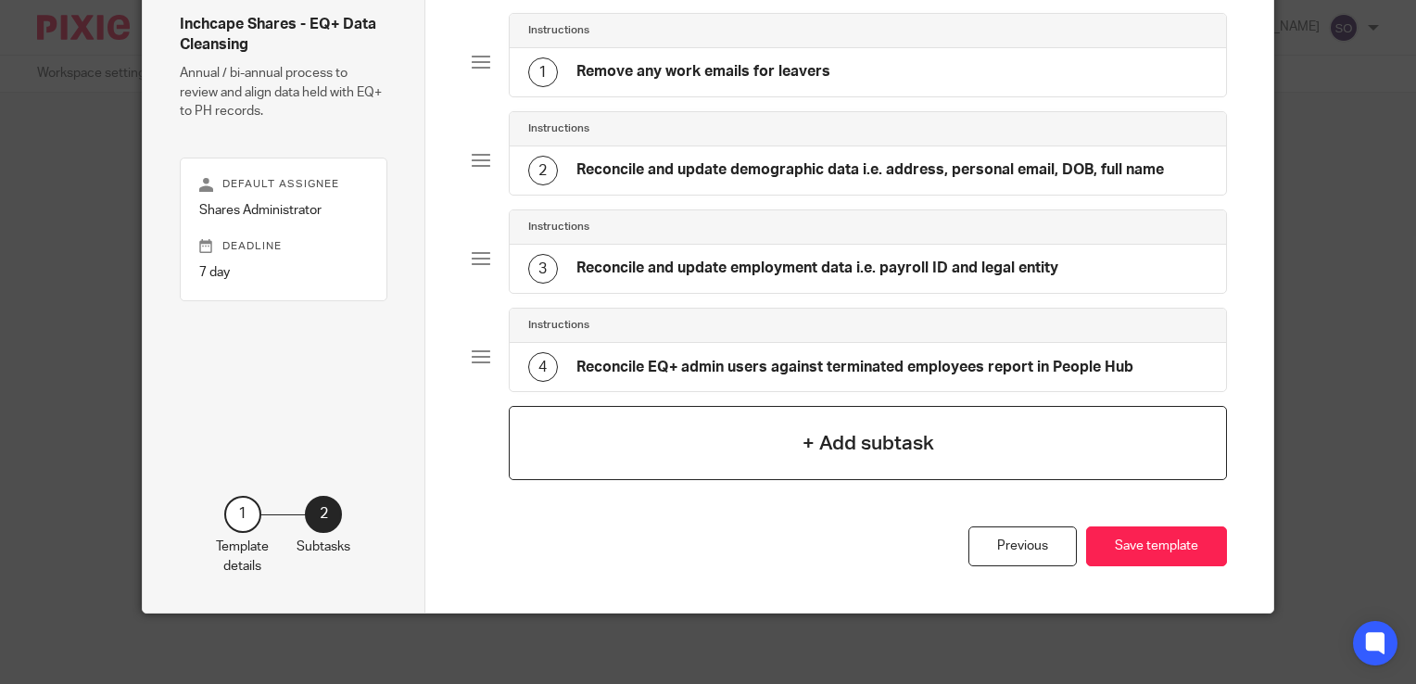
click at [802, 442] on h4 "+ Add subtask" at bounding box center [868, 443] width 132 height 29
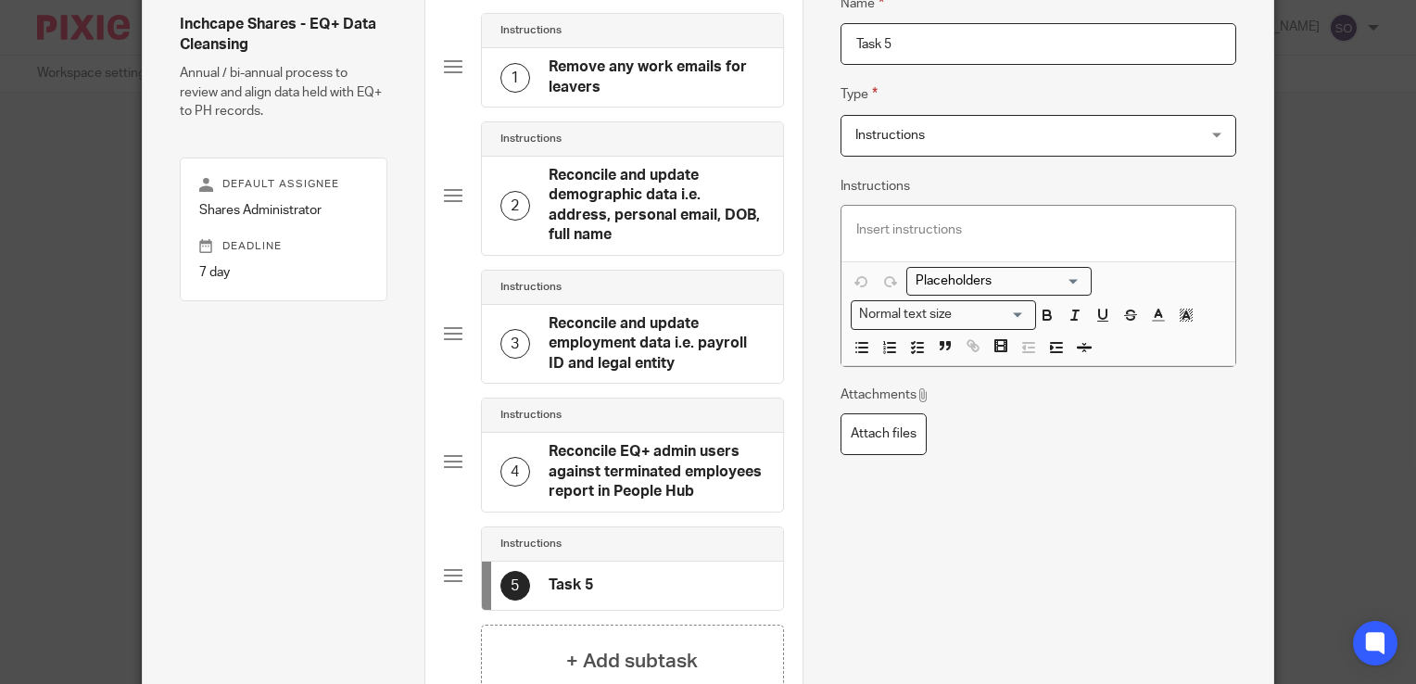
drag, startPoint x: 917, startPoint y: 40, endPoint x: 819, endPoint y: 37, distance: 98.3
click at [819, 37] on div "Name Remove any work emails for leavers Type Instructions Instructions Instruct…" at bounding box center [1037, 374] width 471 height 912
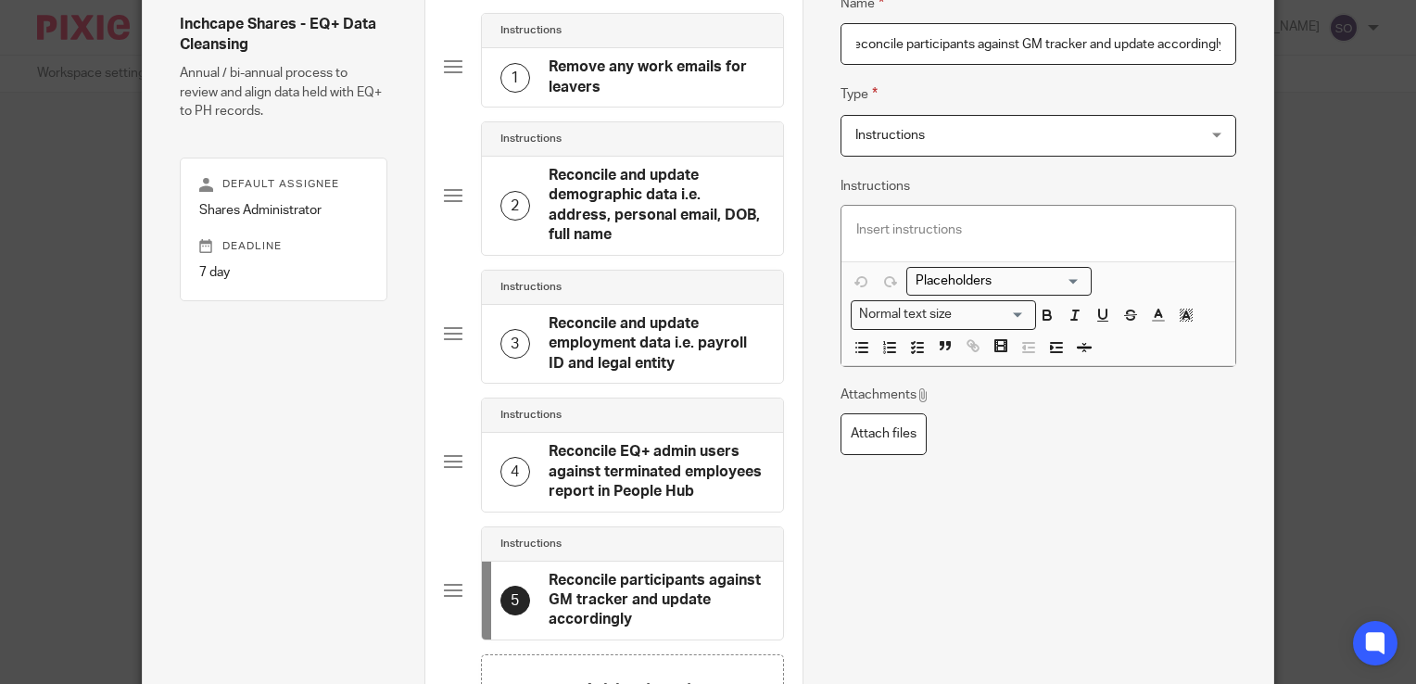
scroll to position [0, 18]
type input "Reconcile participants against GM tracker and update accordingly"
click at [949, 231] on p at bounding box center [1038, 230] width 364 height 19
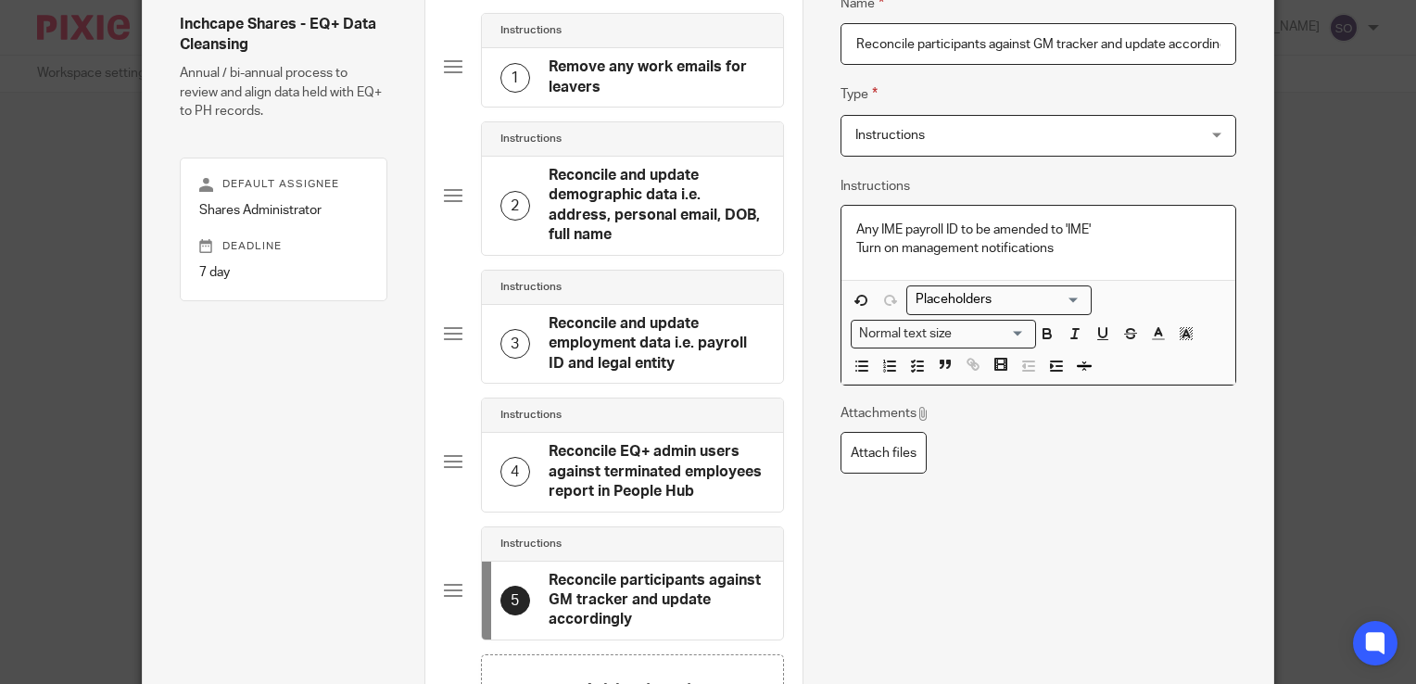
click at [846, 229] on div "Any IME payroll ID to be amended to 'IME' Turn on management notifications" at bounding box center [1038, 243] width 394 height 75
click at [841, 236] on div "Any IME payroll ID to be amended to 'IME' Turn on management notifications" at bounding box center [1038, 243] width 394 height 75
click at [841, 239] on div "Any IME payroll ID to be amended to 'IME' Turn on management notifications" at bounding box center [1038, 243] width 394 height 75
click at [989, 229] on p "Any IME payroll ID to be amended to 'IME'" at bounding box center [1056, 230] width 327 height 19
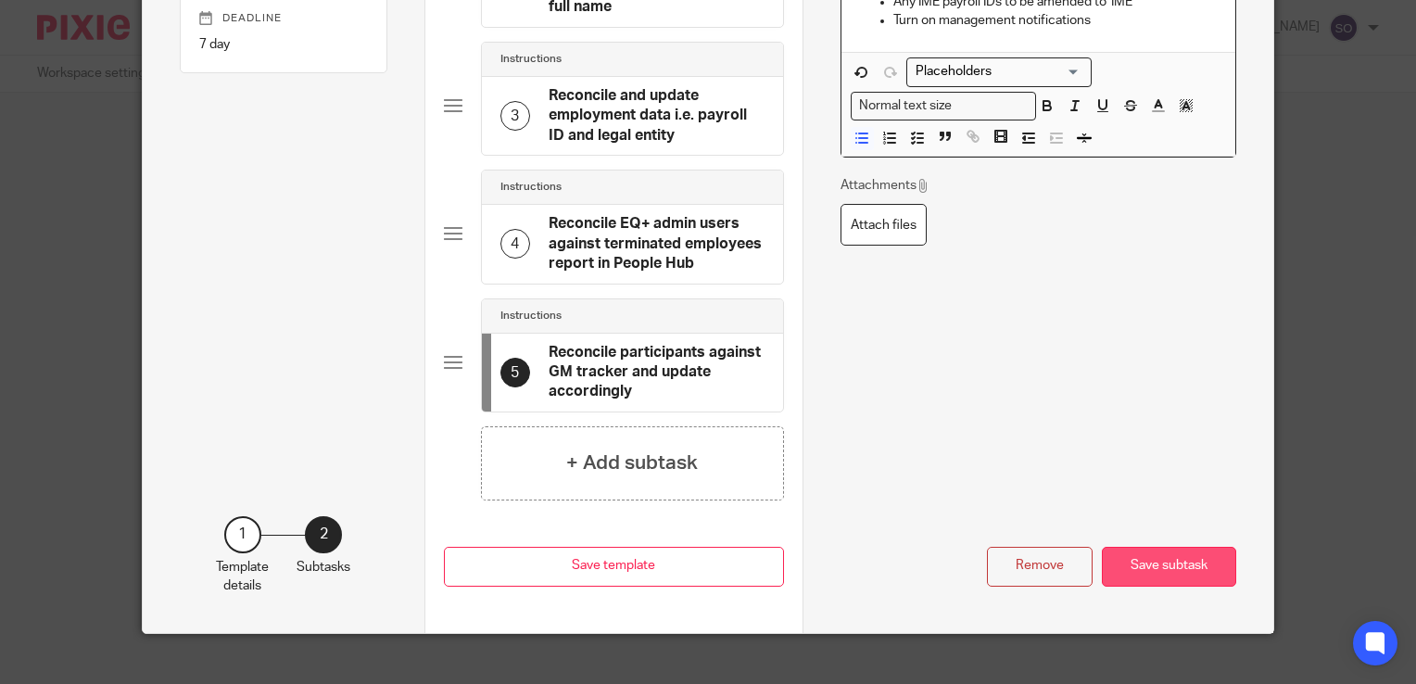
click at [1176, 547] on button "Save subtask" at bounding box center [1169, 567] width 134 height 40
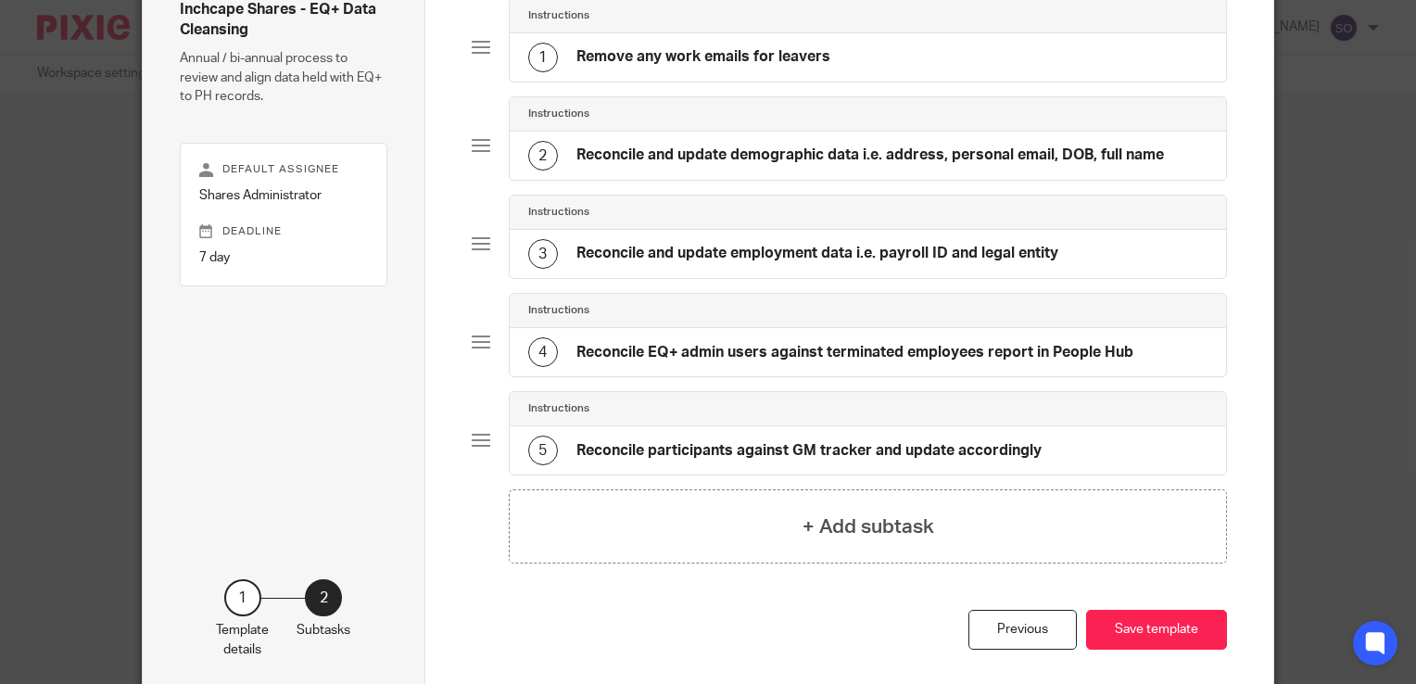
scroll to position [170, 0]
click at [859, 240] on div "3 Reconcile and update employment data i.e. payroll ID and legal entity" at bounding box center [793, 255] width 530 height 30
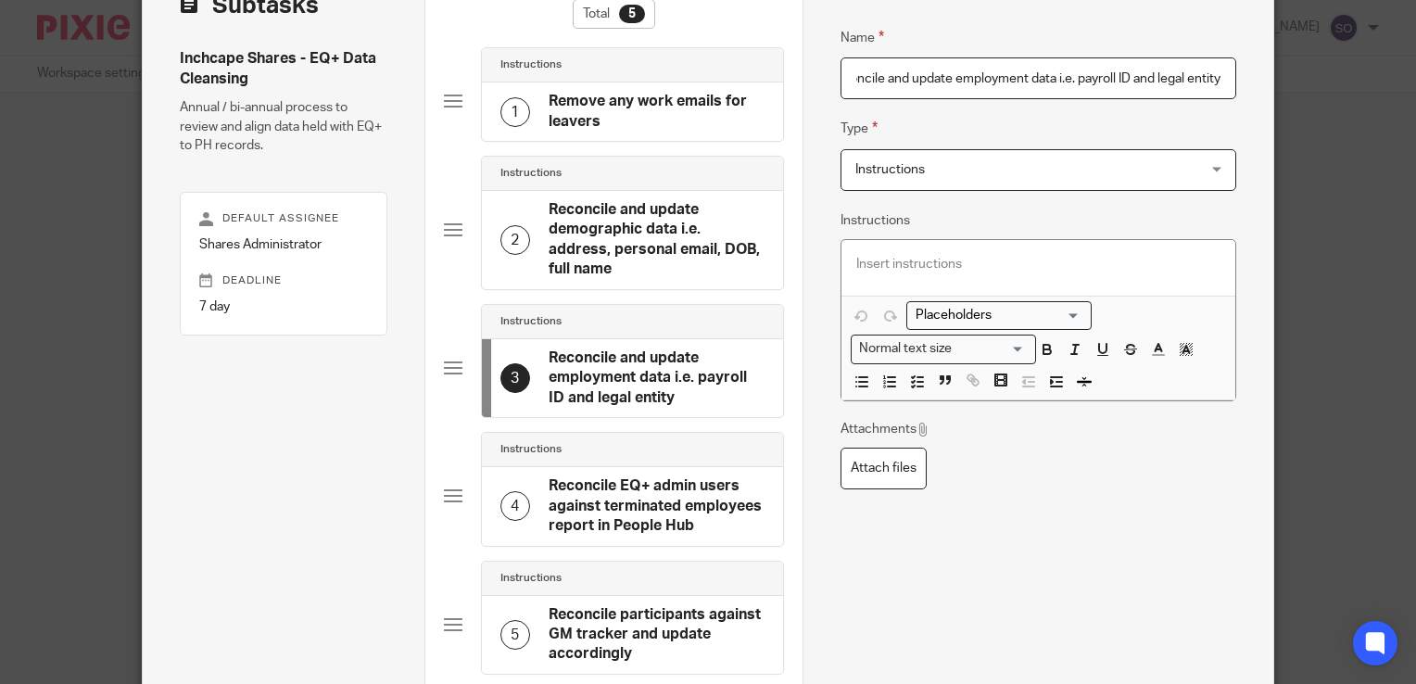
scroll to position [119, 0]
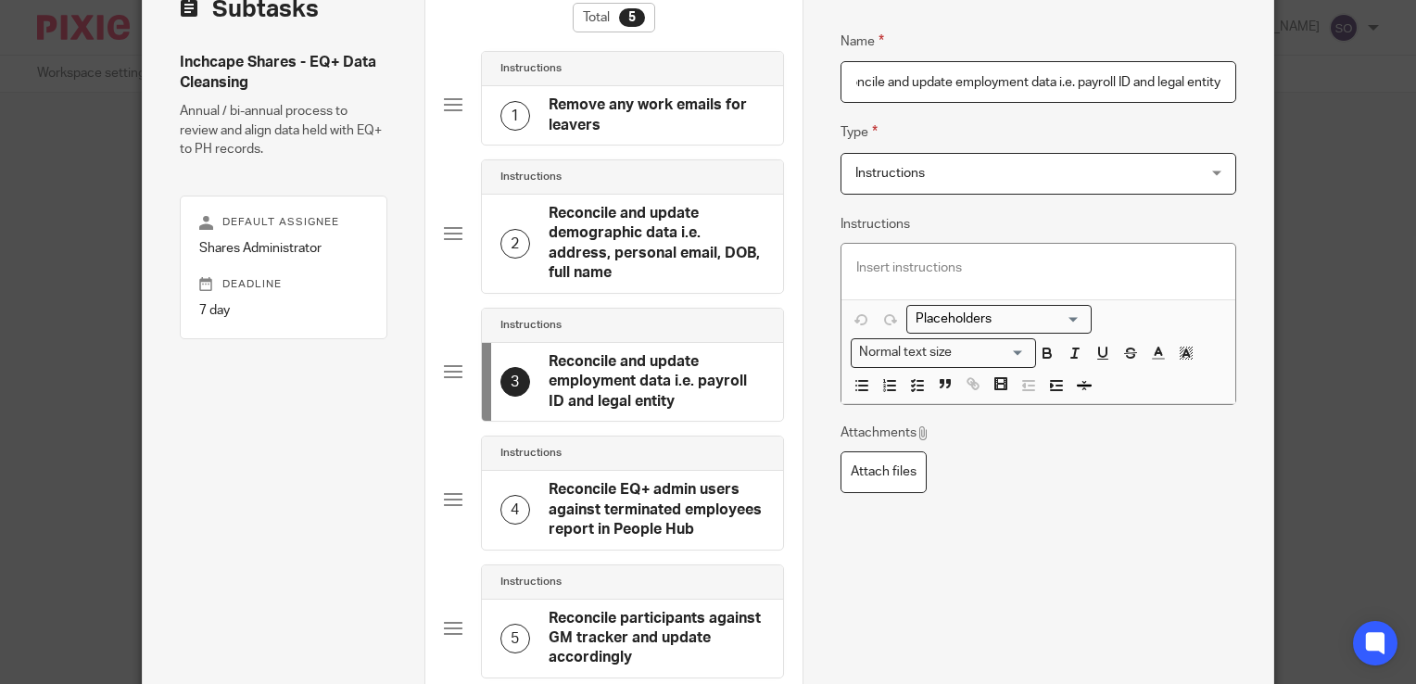
click at [1069, 80] on input "Reconcile and update employment data i.e. payroll ID and legal entity" at bounding box center [1038, 82] width 396 height 42
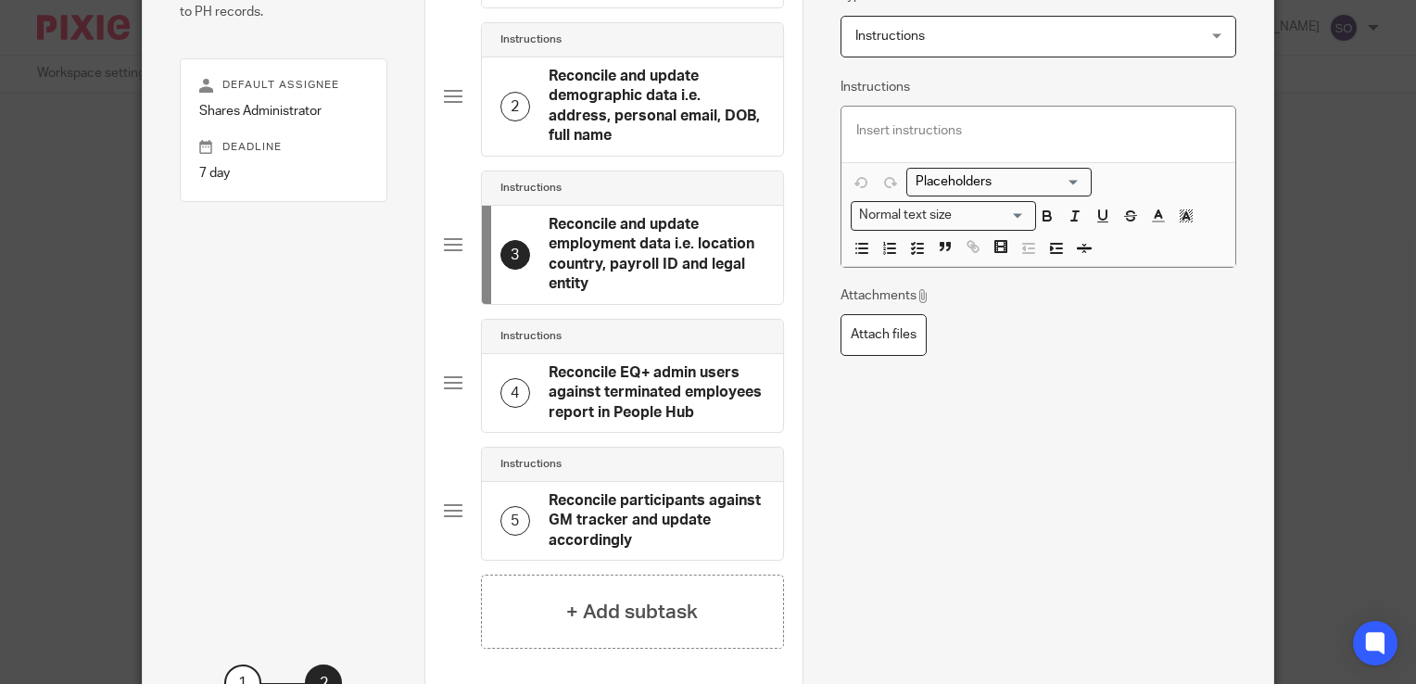
scroll to position [404, 0]
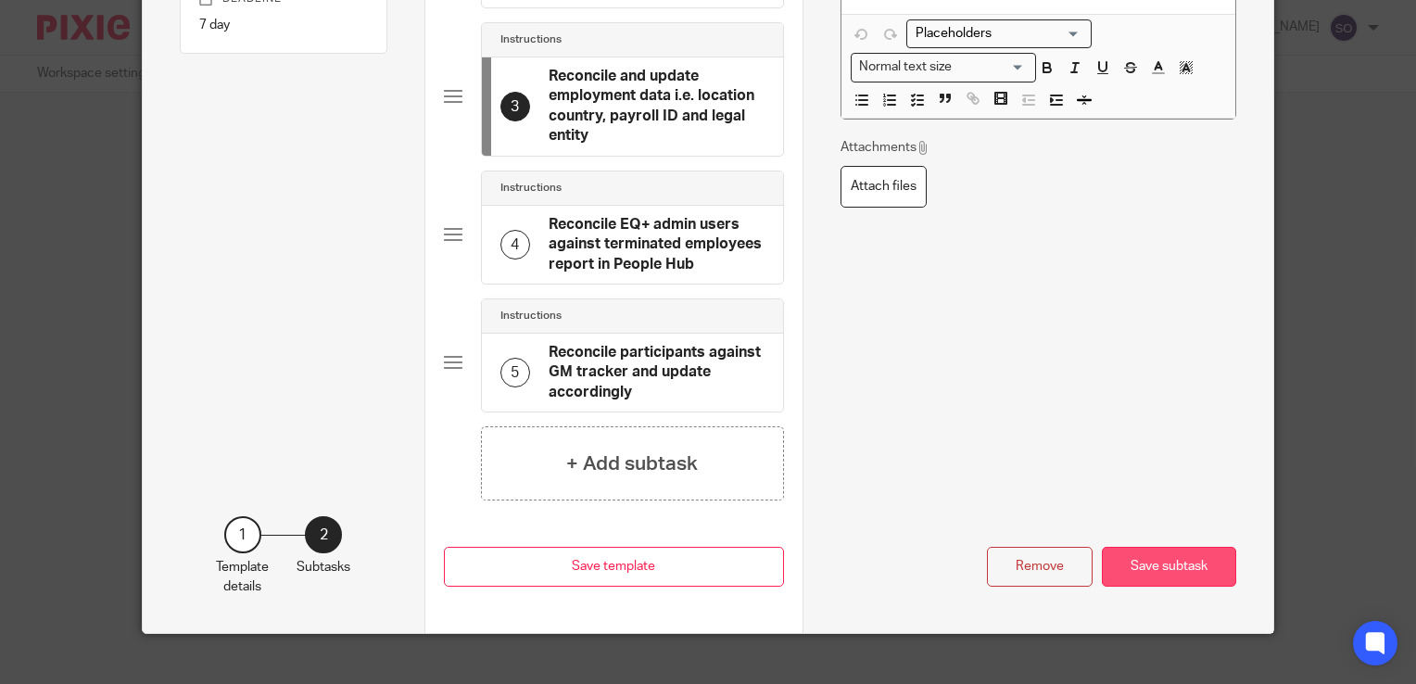
type input "Reconcile and update employment data i.e. location country, payroll ID and lega…"
click at [1185, 547] on button "Save subtask" at bounding box center [1169, 567] width 134 height 40
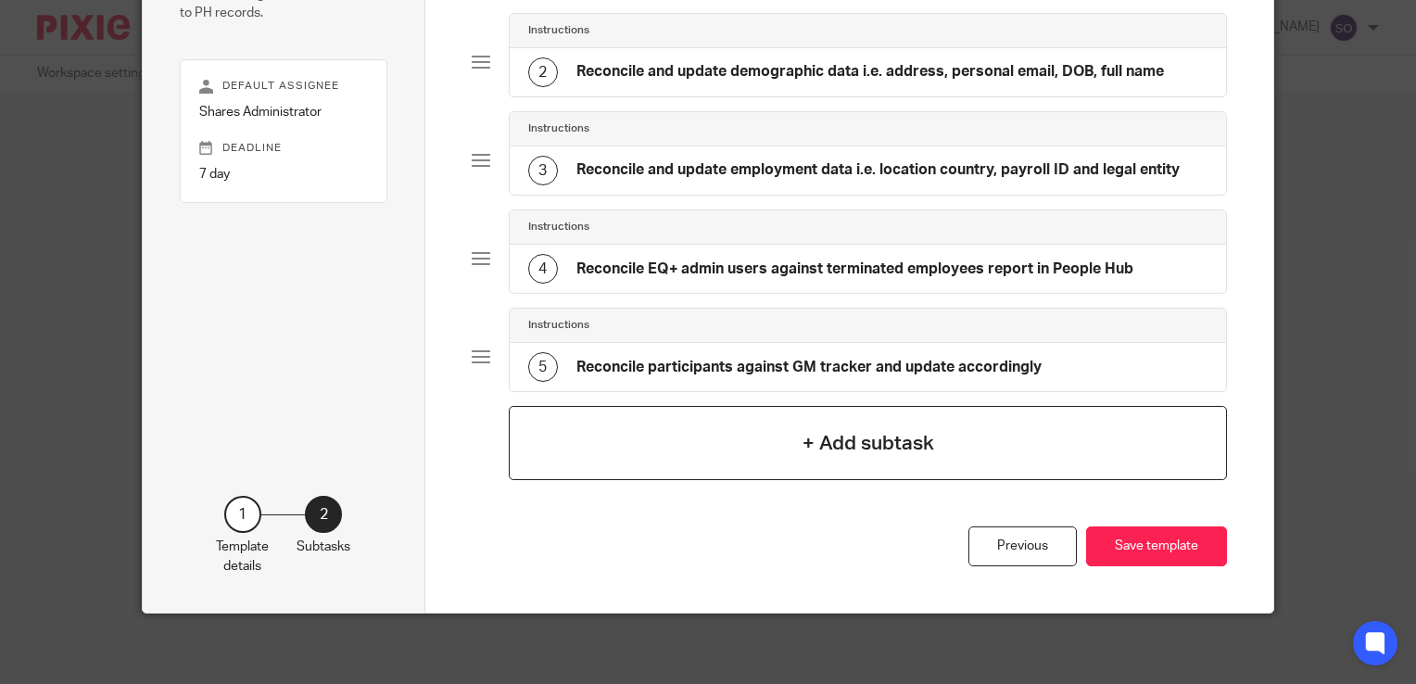
click at [829, 436] on h4 "+ Add subtask" at bounding box center [868, 443] width 132 height 29
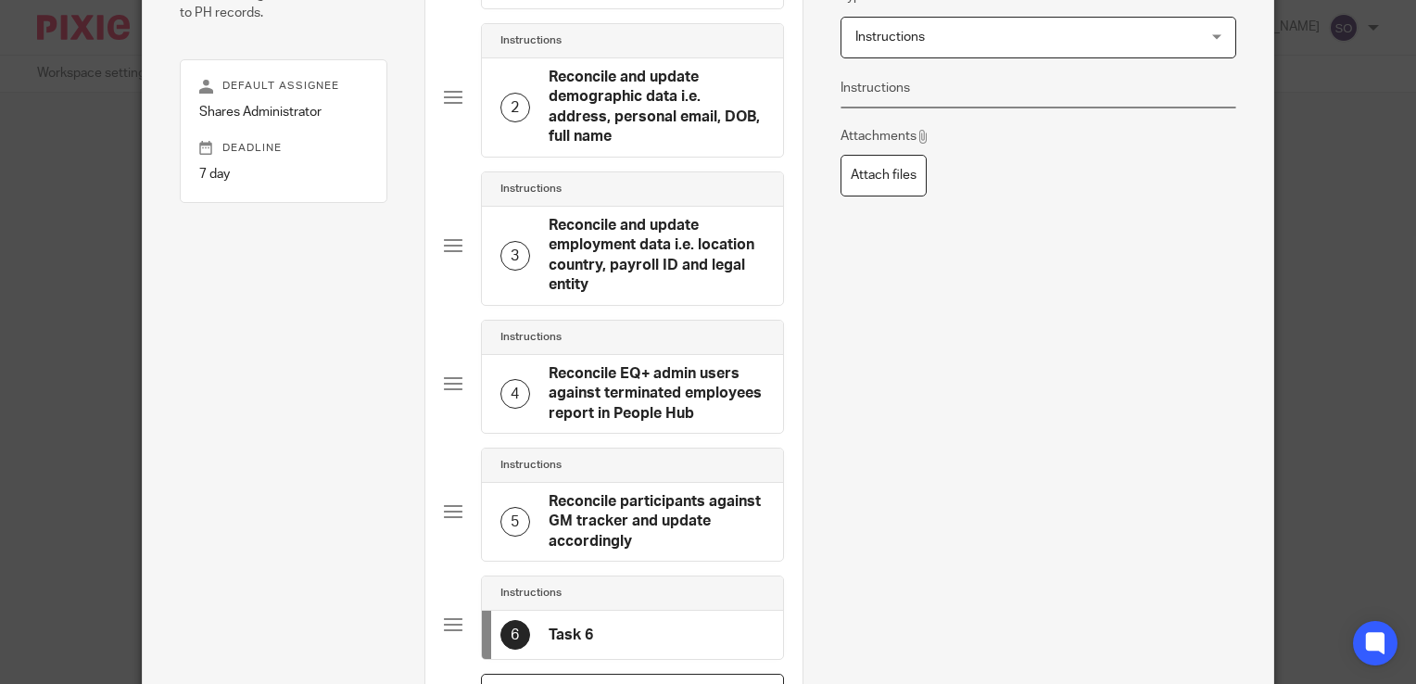
scroll to position [0, 0]
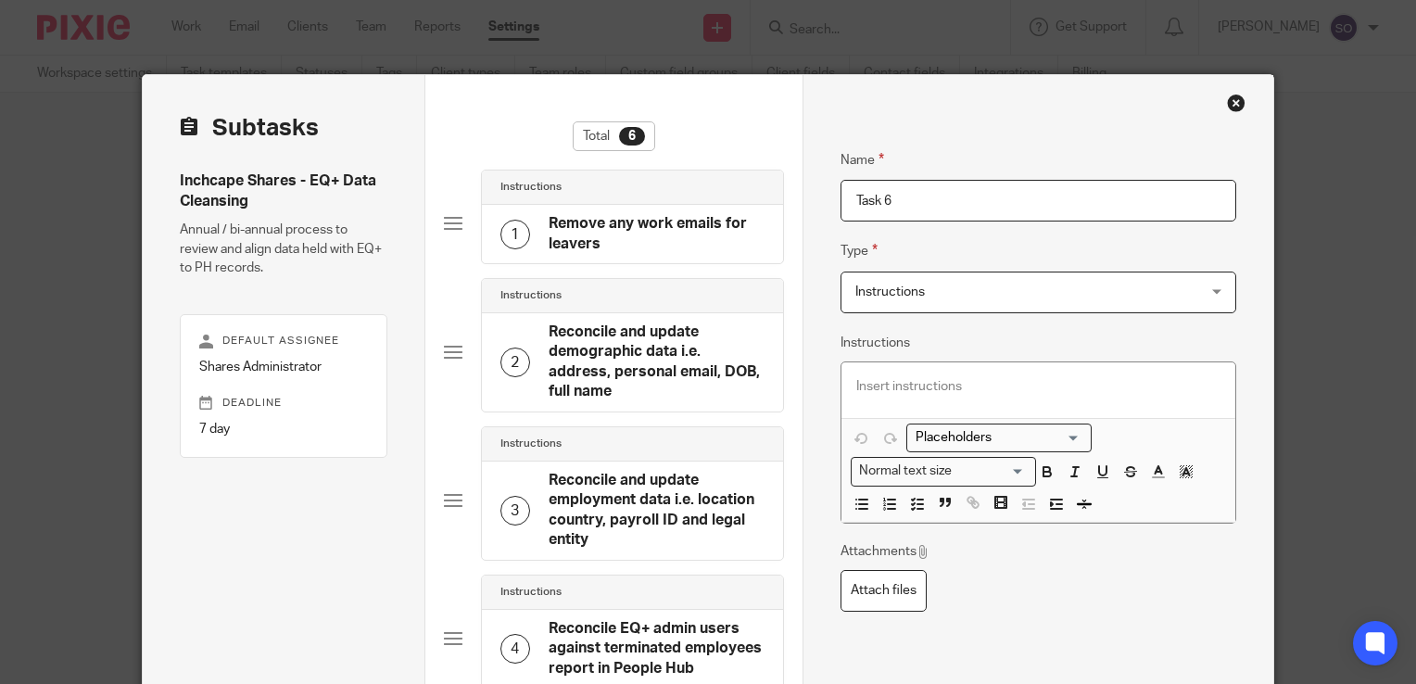
drag, startPoint x: 909, startPoint y: 191, endPoint x: 815, endPoint y: 200, distance: 94.0
click at [815, 200] on div "Name Remove any work emails for leavers Type Instructions Instructions Instruct…" at bounding box center [1037, 605] width 471 height 1060
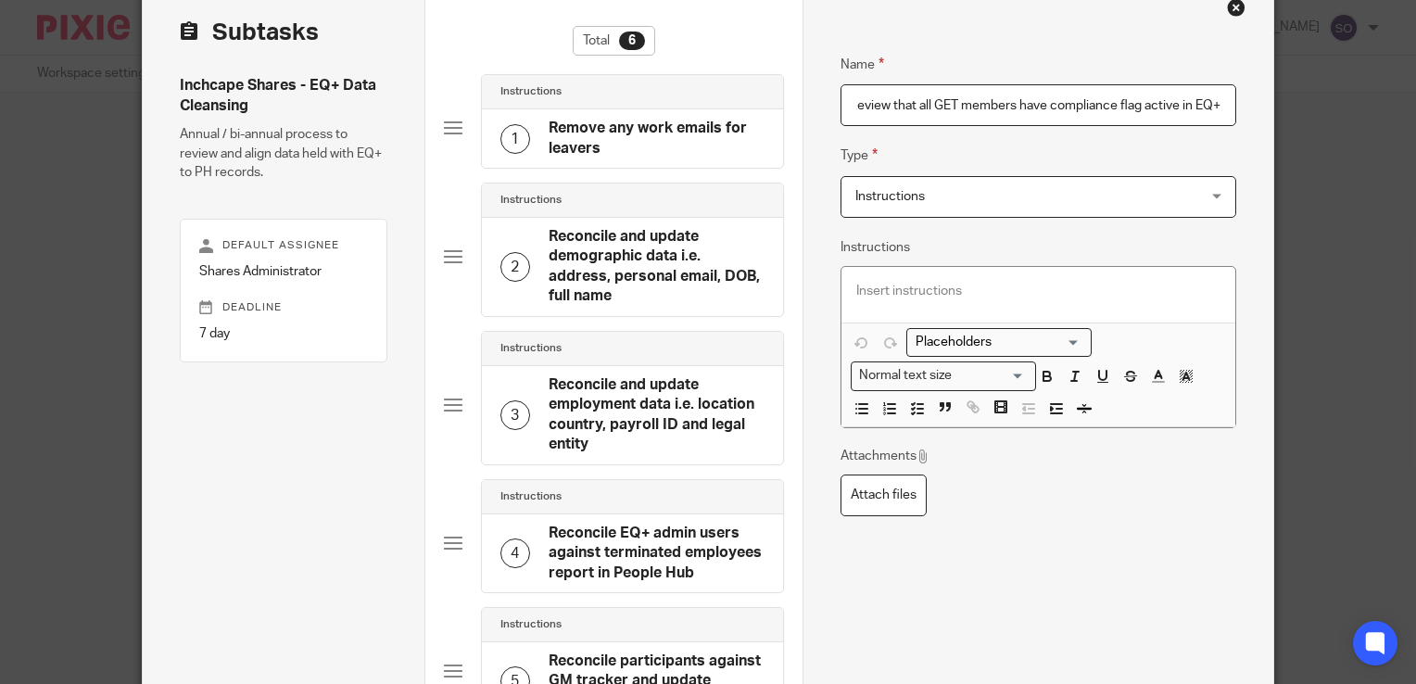
scroll to position [67, 0]
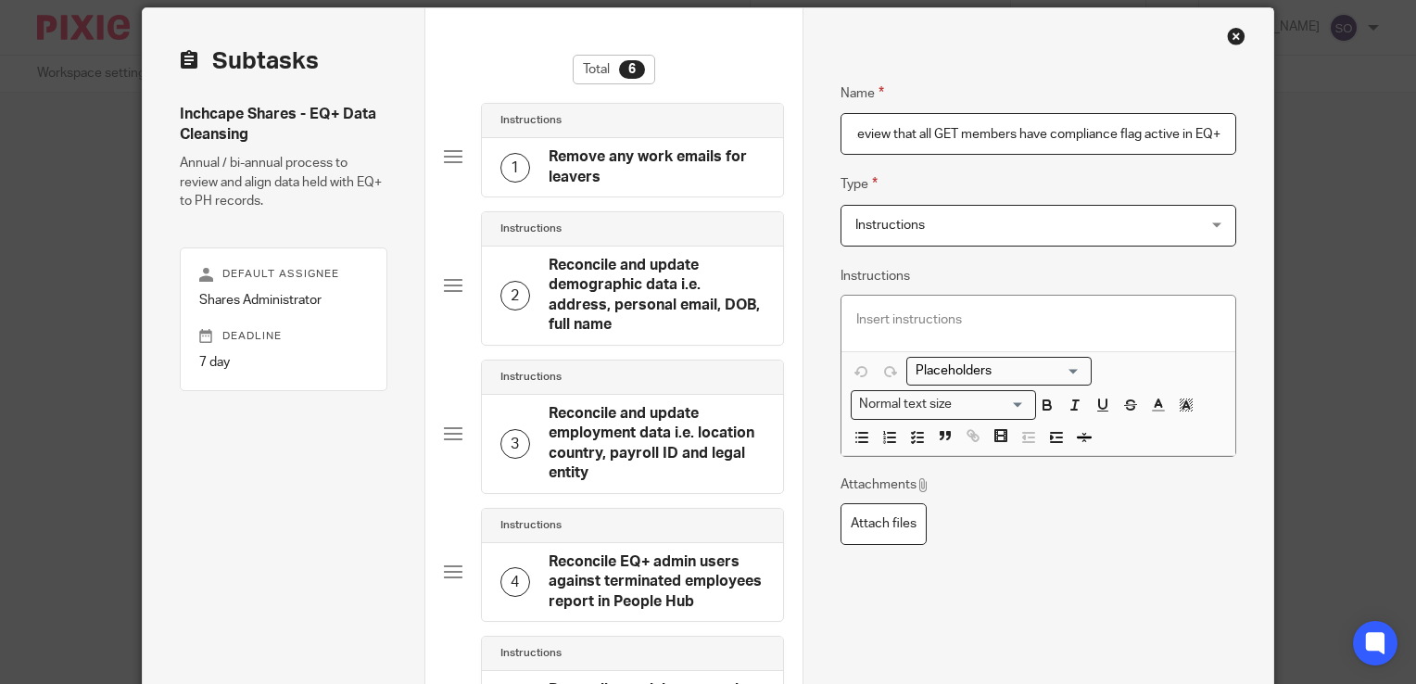
click at [880, 132] on input "Review that all GET members have compliance flag active in EQ+" at bounding box center [1038, 134] width 396 height 42
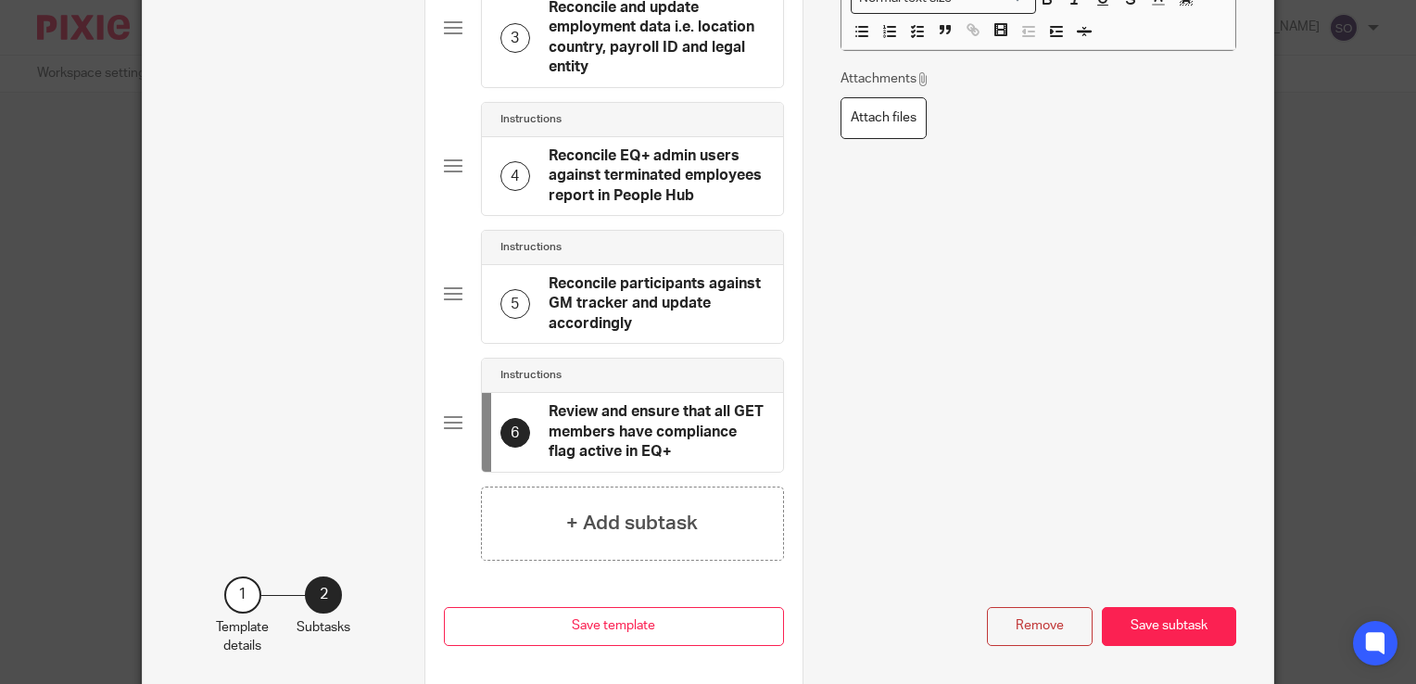
scroll to position [532, 0]
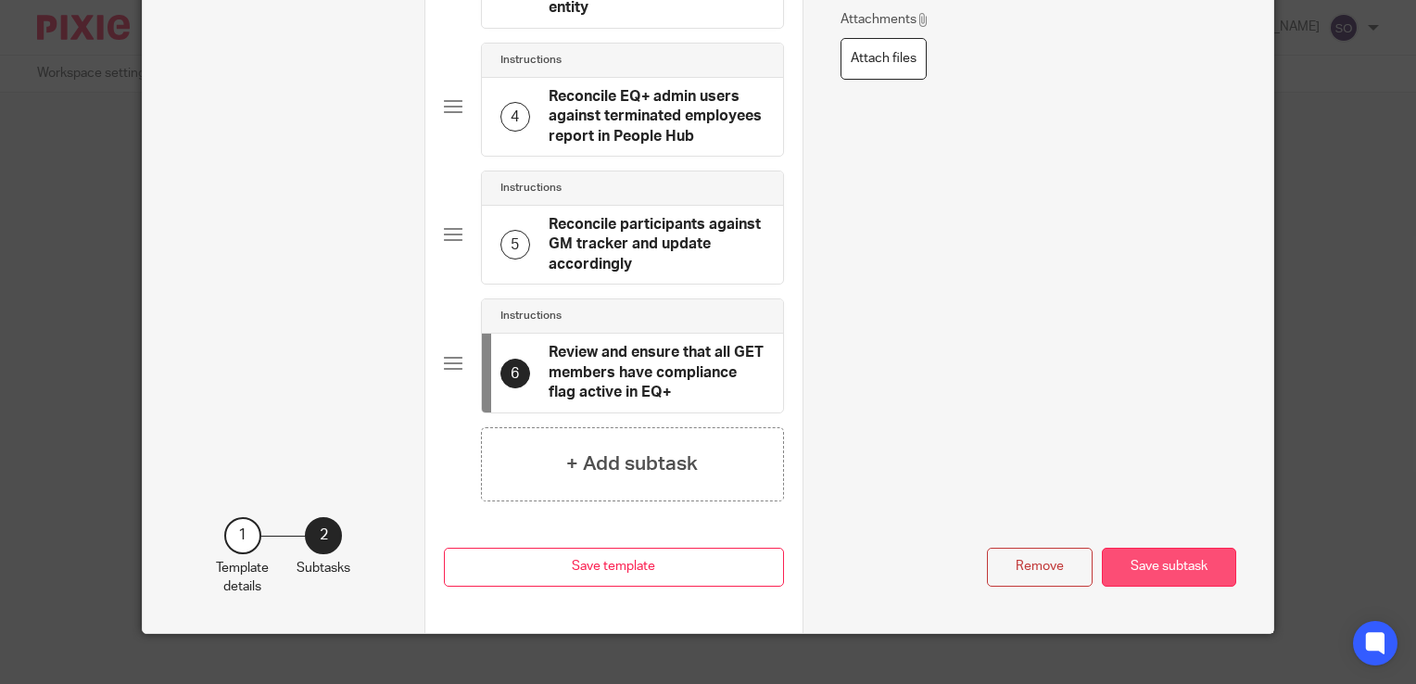
type input "Review and ensure that all GET members have compliance flag active in EQ+"
click at [1172, 548] on button "Save subtask" at bounding box center [1169, 568] width 134 height 40
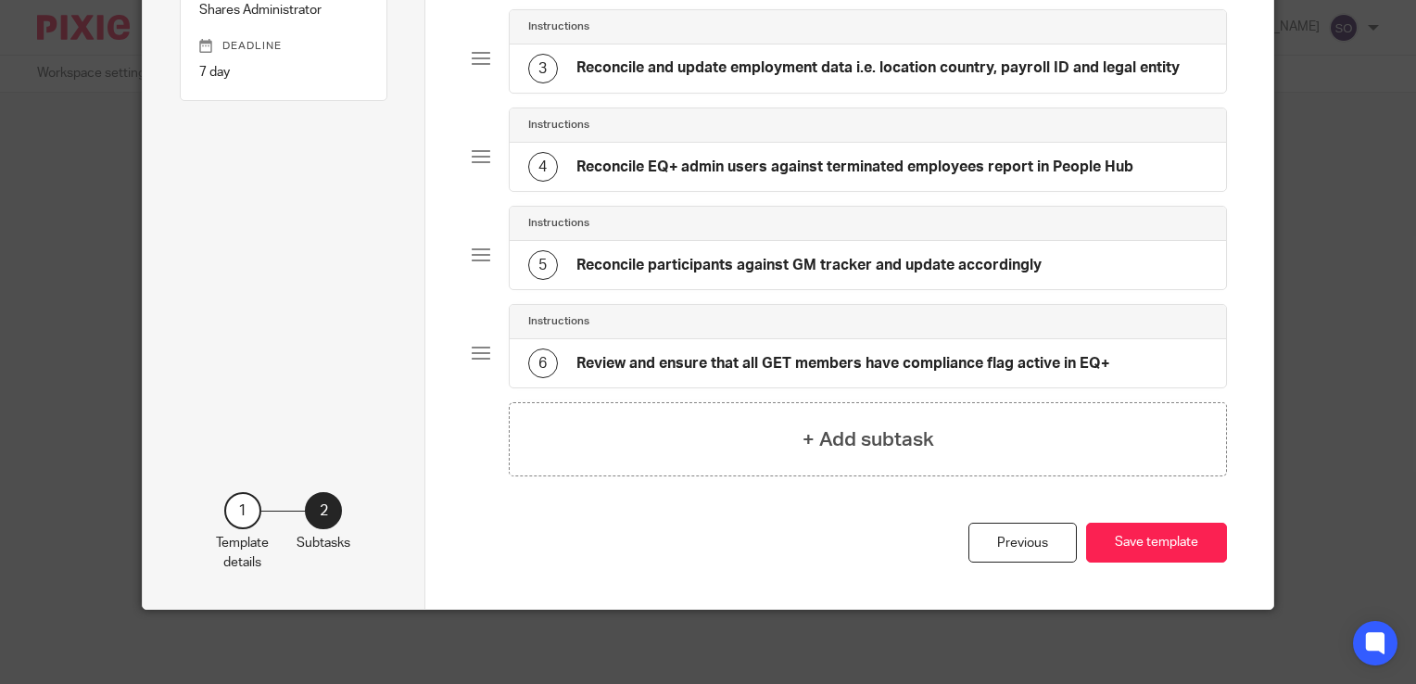
scroll to position [352, 0]
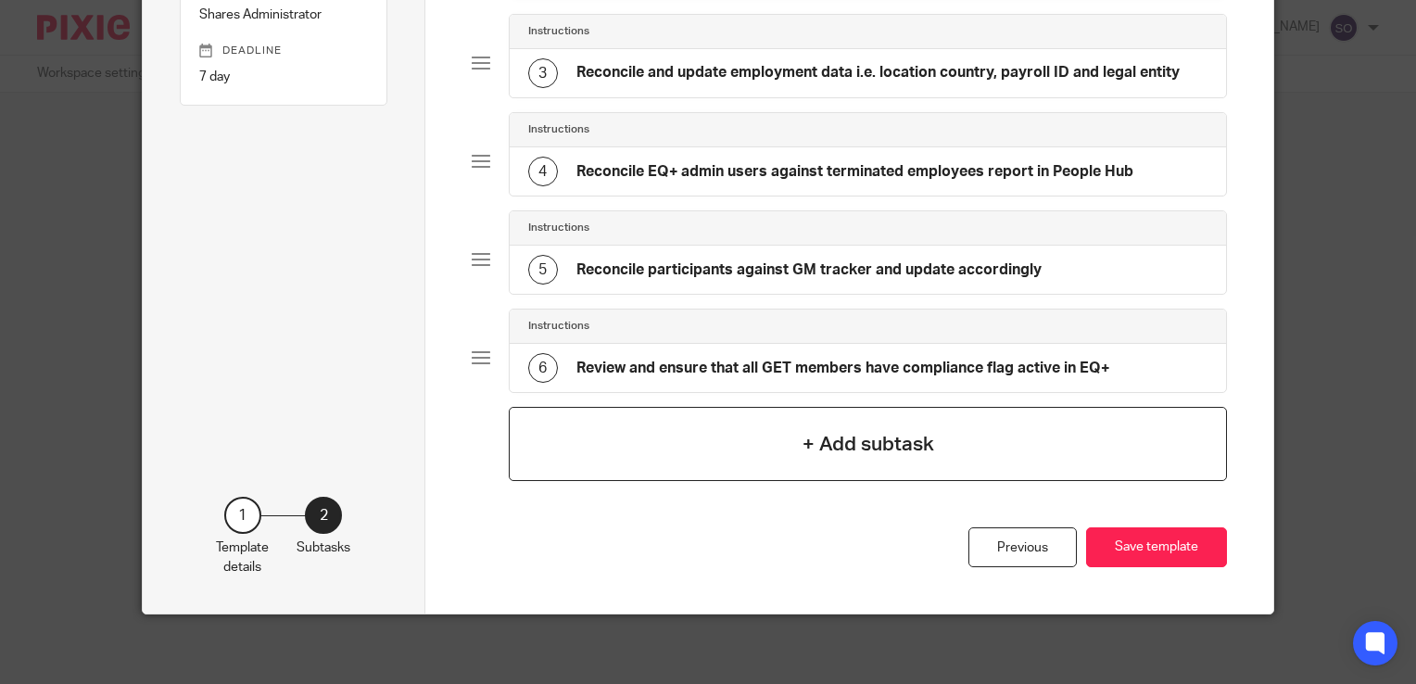
click at [893, 432] on h4 "+ Add subtask" at bounding box center [868, 444] width 132 height 29
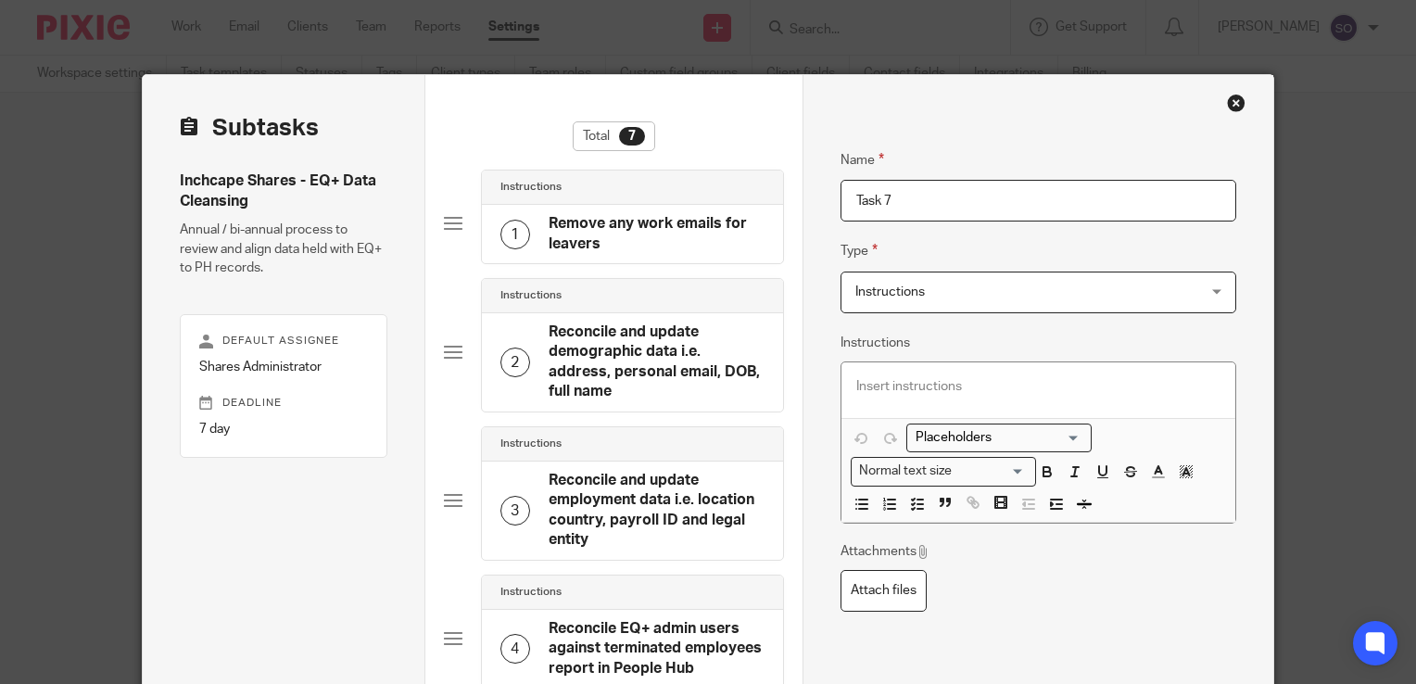
drag, startPoint x: 904, startPoint y: 206, endPoint x: 813, endPoint y: 213, distance: 92.0
click at [813, 213] on div "Name Remove any work emails for leavers Type Instructions Instructions Instruct…" at bounding box center [1037, 669] width 471 height 1188
type input "Identify any EQ+ participants who haven't activated their account and issue rel…"
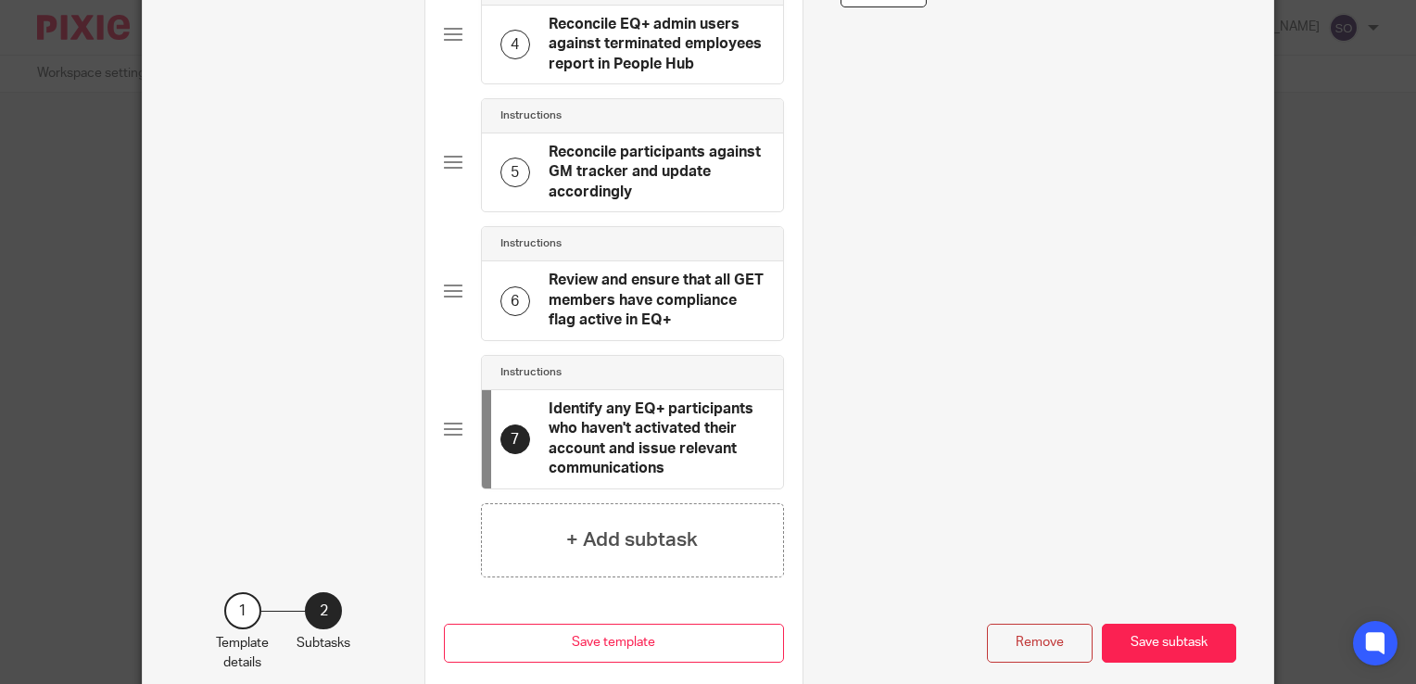
scroll to position [656, 0]
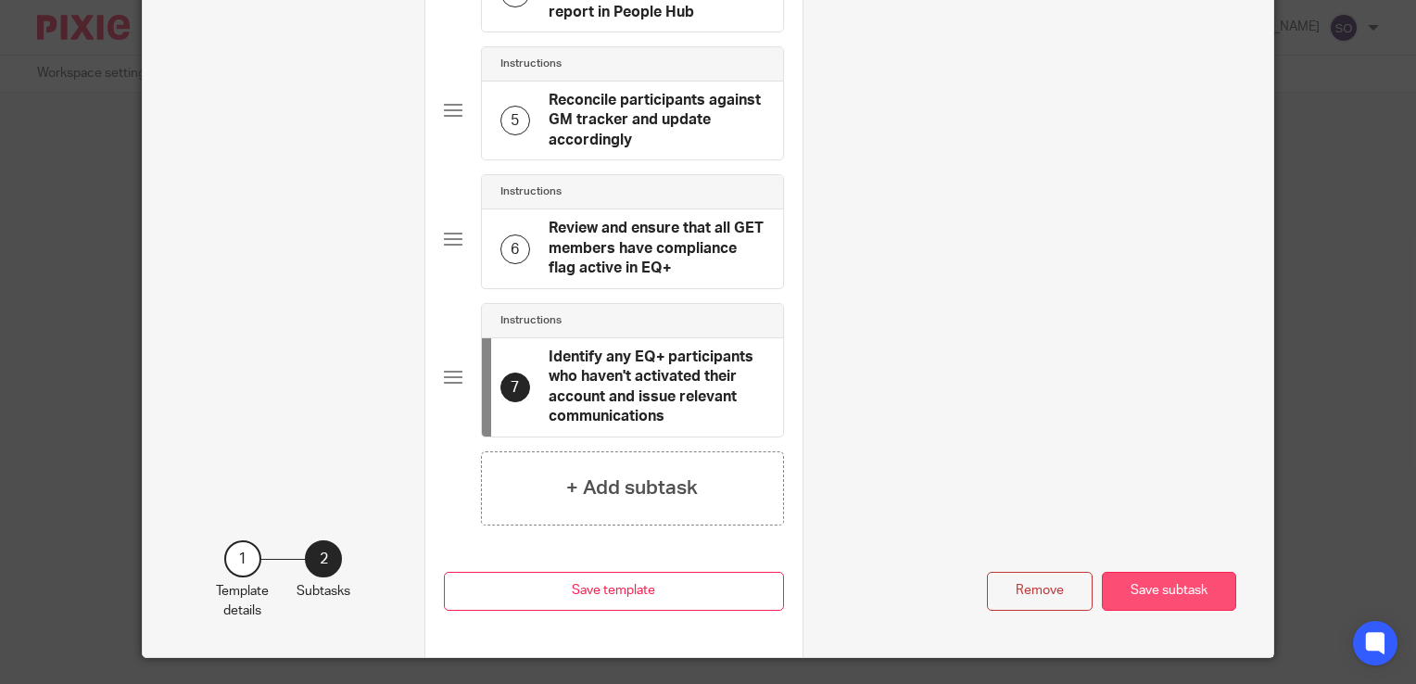
click at [1165, 572] on button "Save subtask" at bounding box center [1169, 592] width 134 height 40
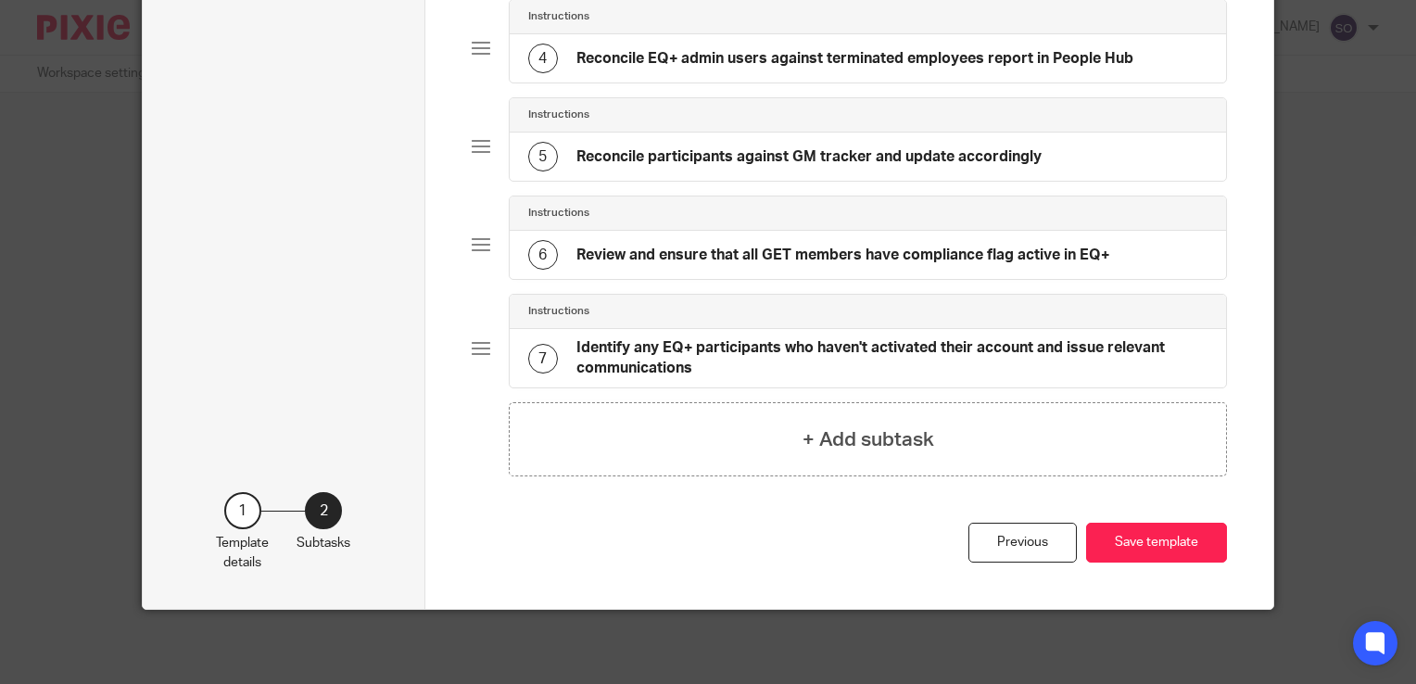
scroll to position [460, 0]
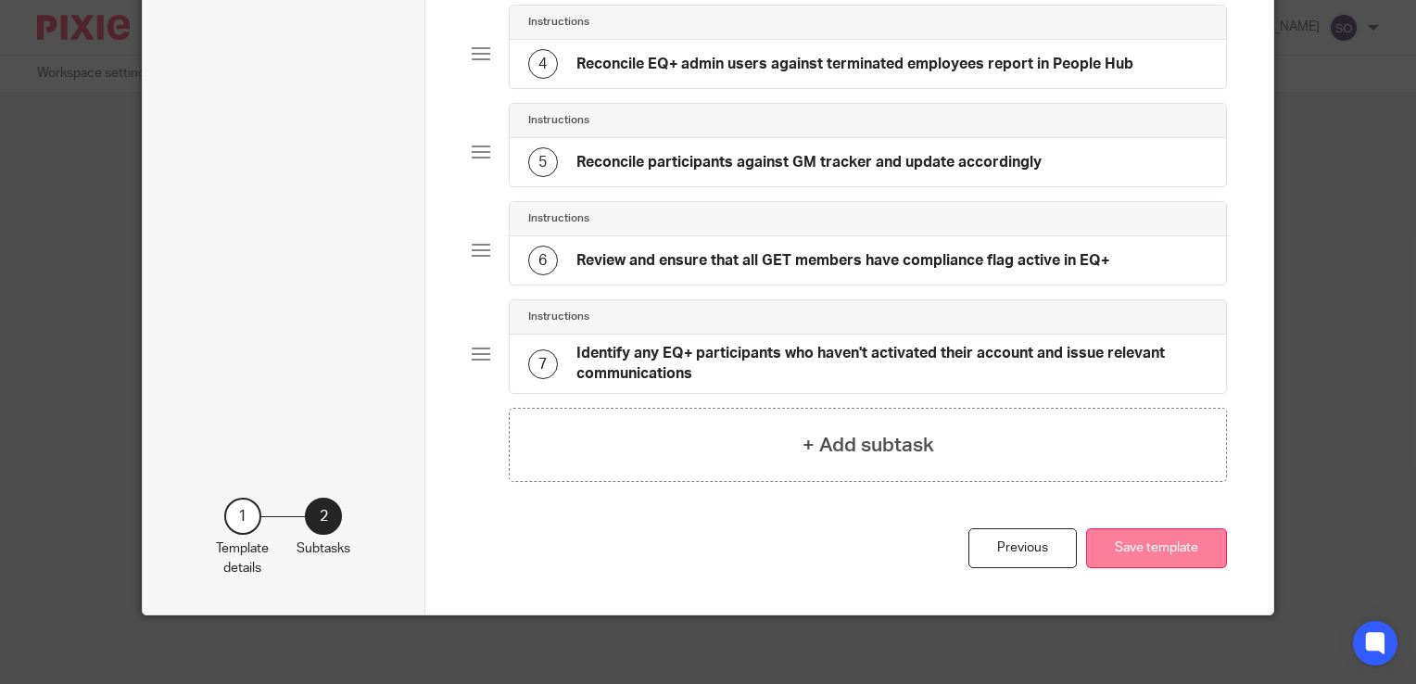
click at [1179, 550] on button "Save template" at bounding box center [1156, 548] width 141 height 40
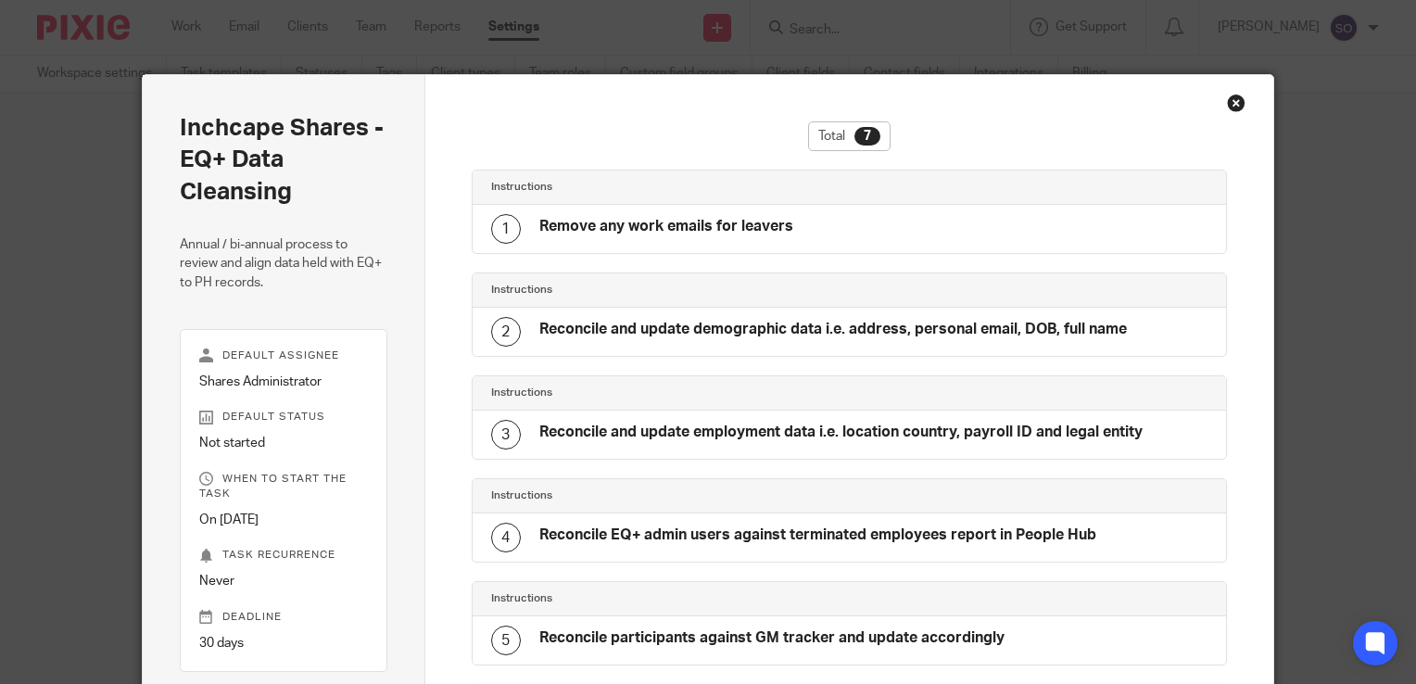
click at [1227, 105] on div "Close this dialog window" at bounding box center [1236, 103] width 19 height 19
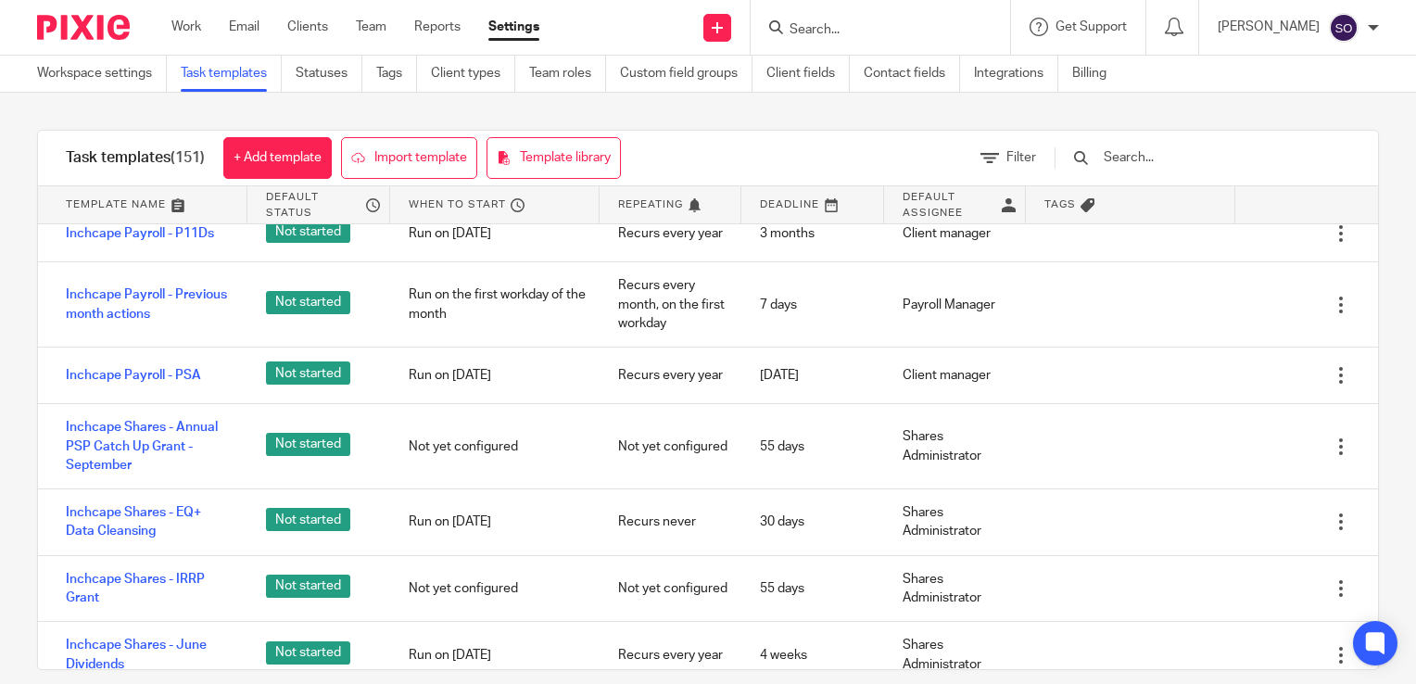
scroll to position [1689, 0]
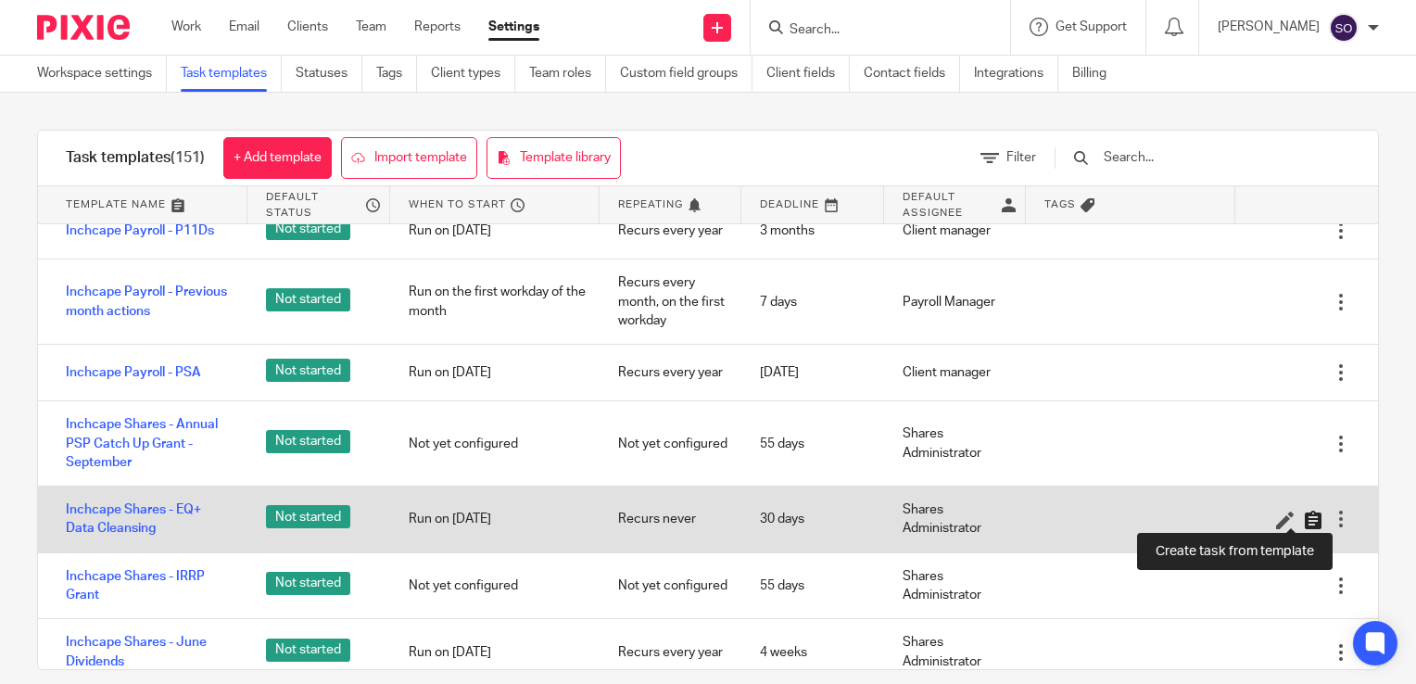
click at [1304, 517] on icon at bounding box center [1313, 520] width 19 height 19
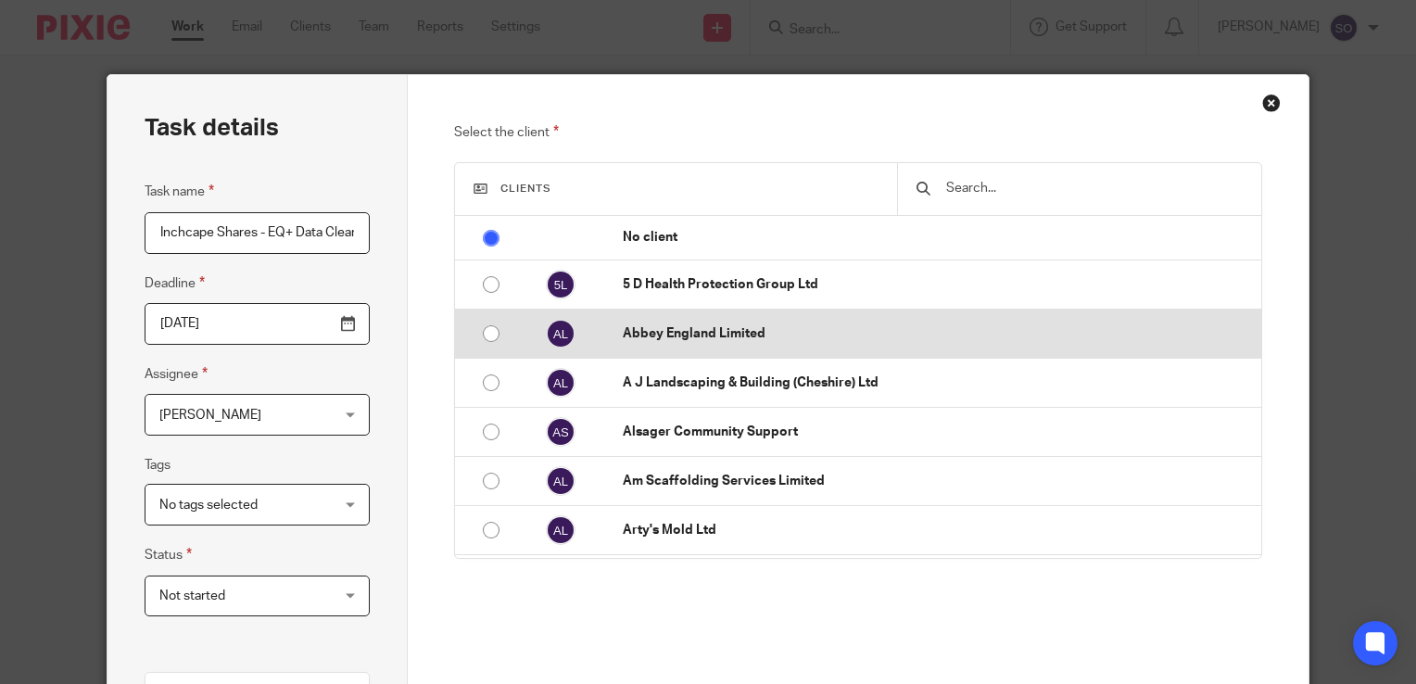
scroll to position [0, 30]
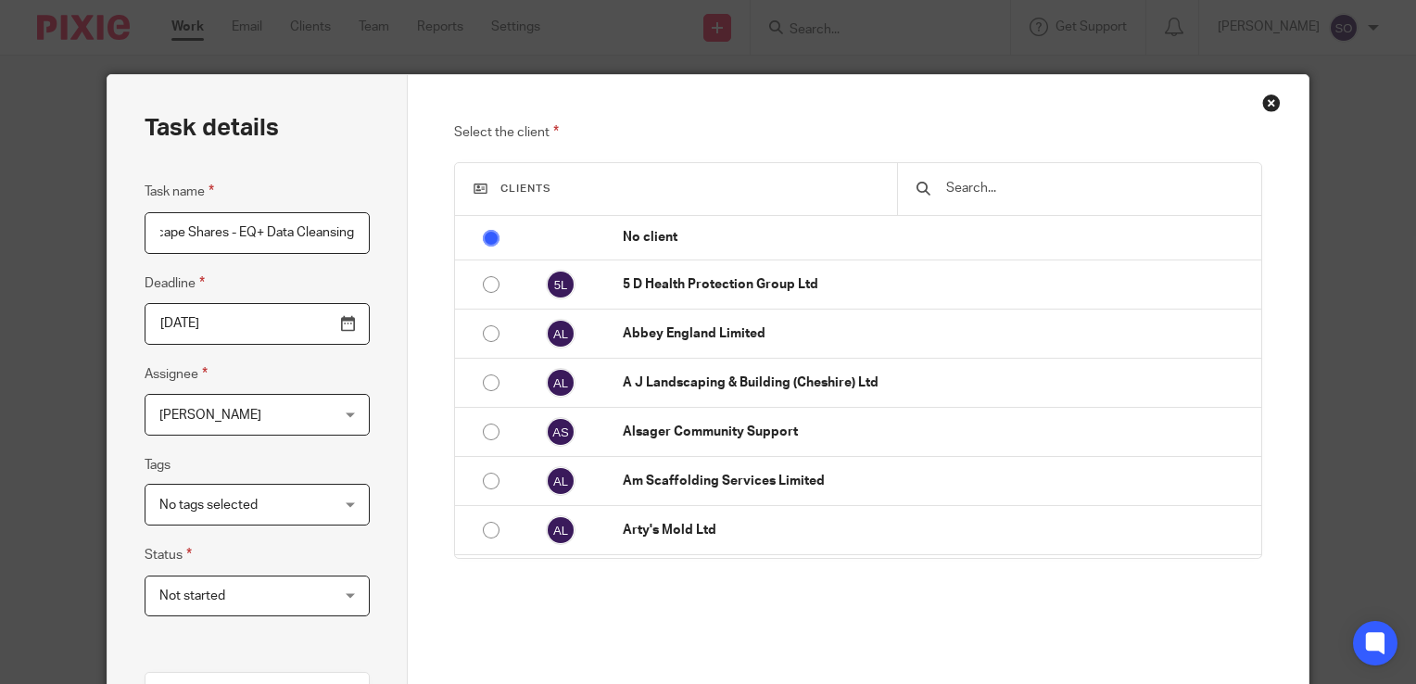
click at [326, 418] on div "Snezano Odarenko Snezano Odarenko" at bounding box center [257, 415] width 225 height 42
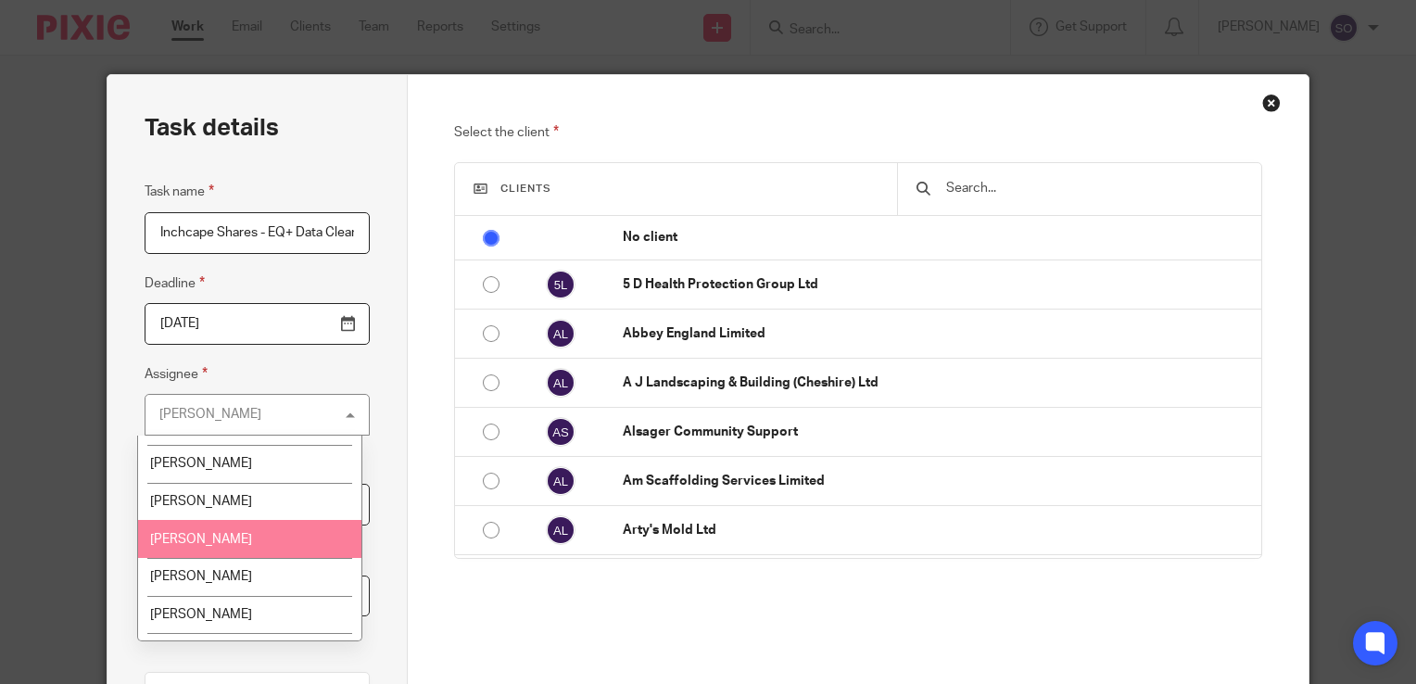
scroll to position [133, 0]
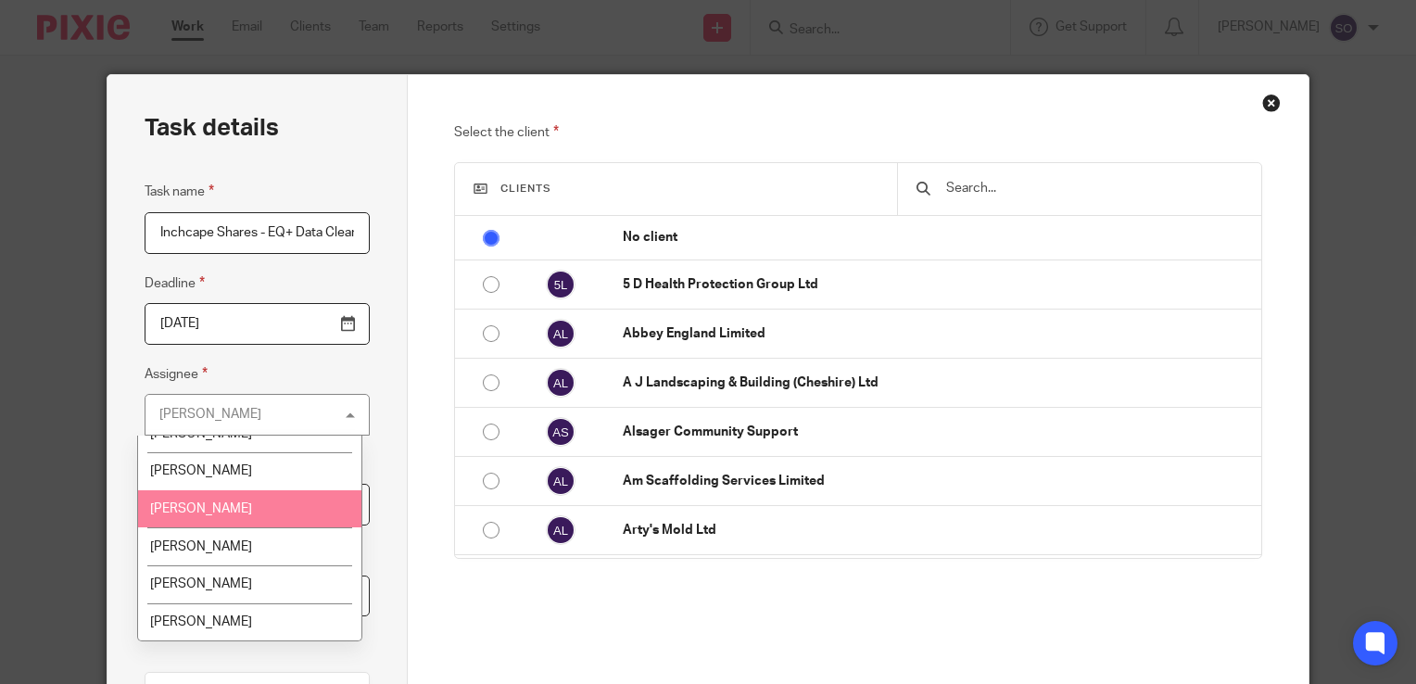
click at [454, 595] on div "Select the client Clients No client 5 D Health Protection Group Ltd Abbey Engla…" at bounding box center [858, 428] width 809 height 615
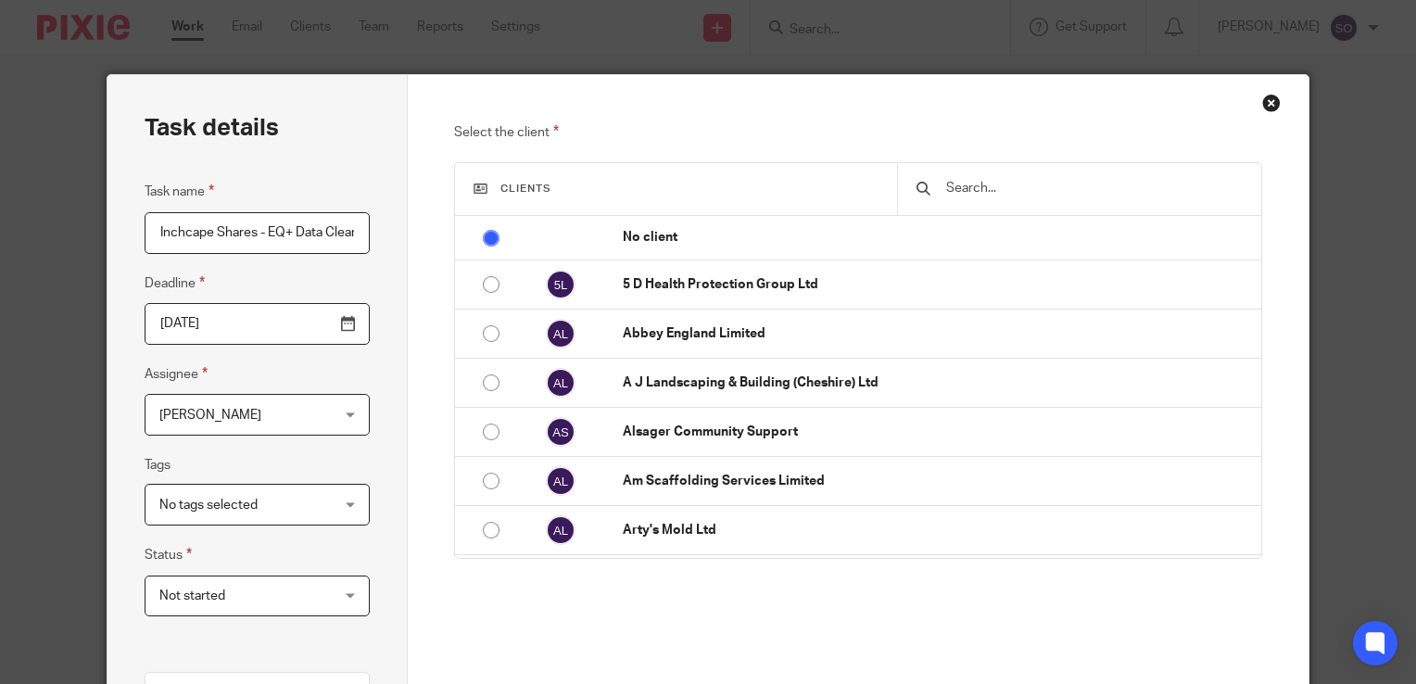
click at [344, 503] on div "No tags selected" at bounding box center [257, 505] width 225 height 42
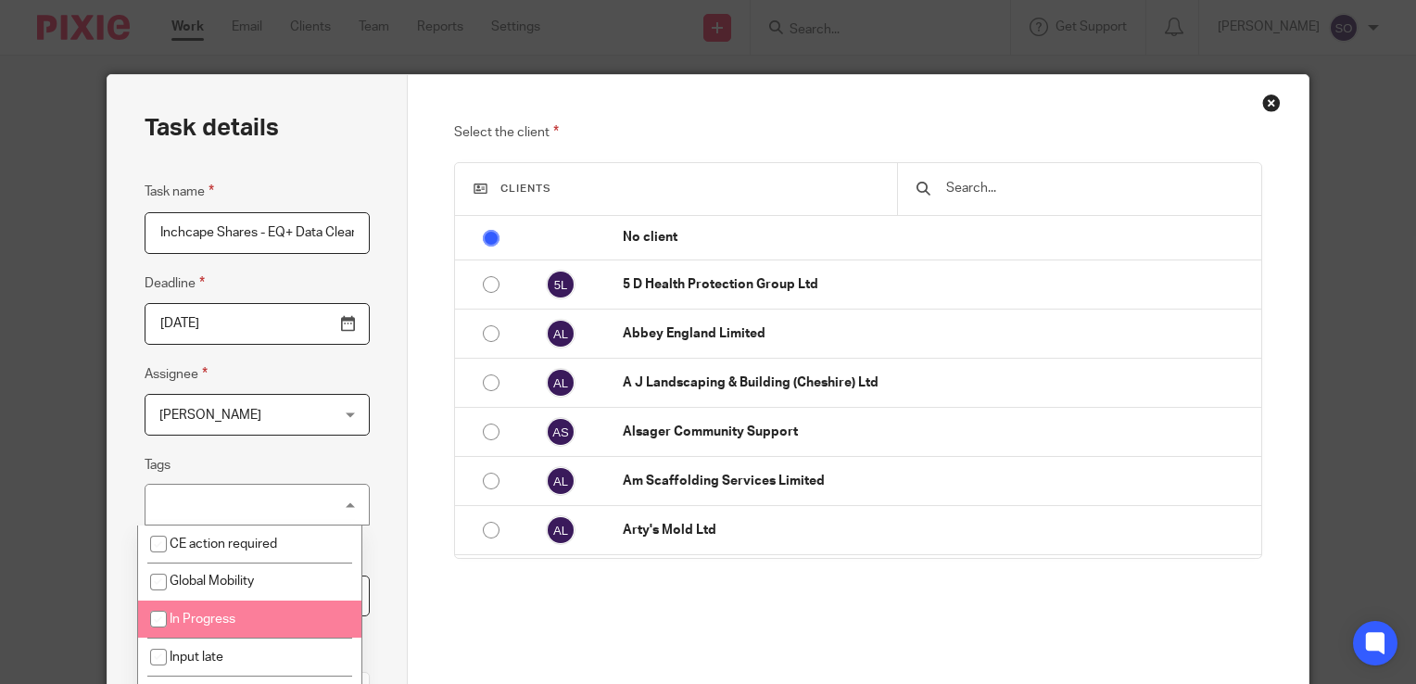
click at [283, 625] on li "In Progress" at bounding box center [250, 619] width 224 height 38
click at [408, 634] on div "Select the client Clients No client 5 D Health Protection Group Ltd Abbey Engla…" at bounding box center [859, 528] width 902 height 907
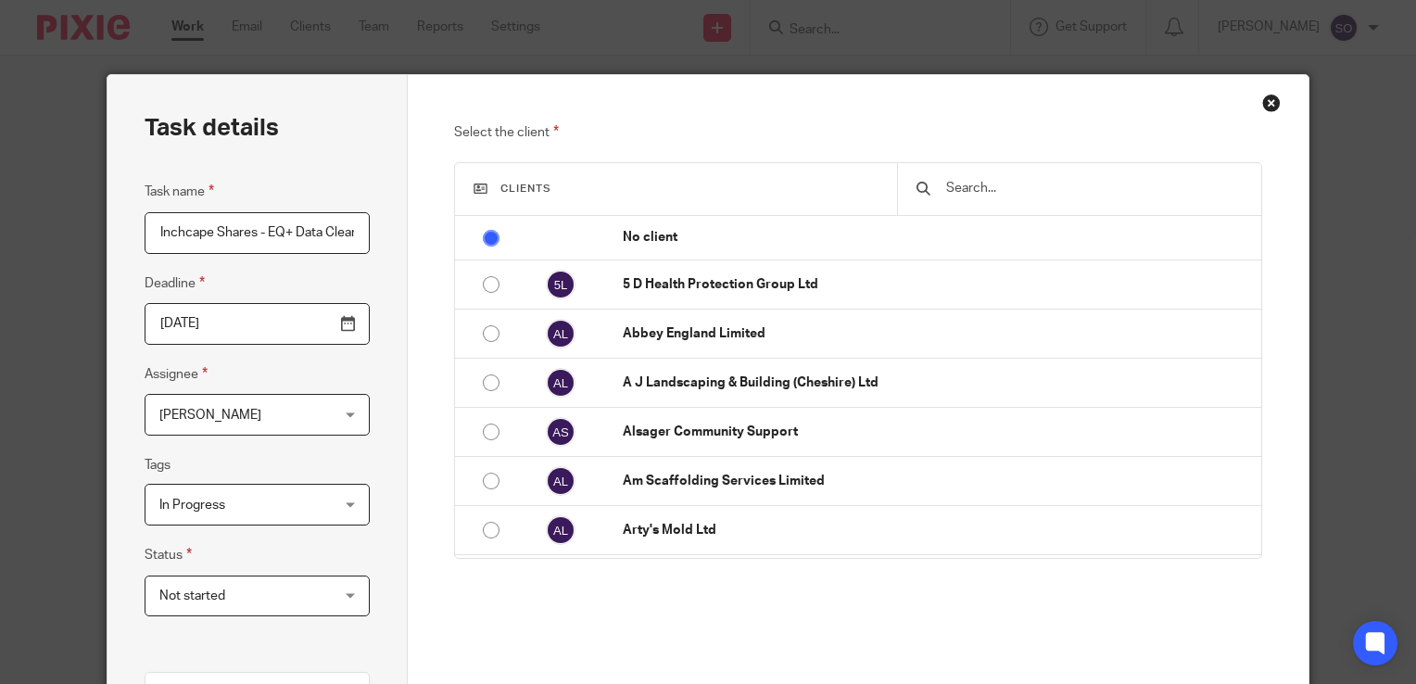
click at [334, 510] on div "In Progress" at bounding box center [257, 505] width 225 height 42
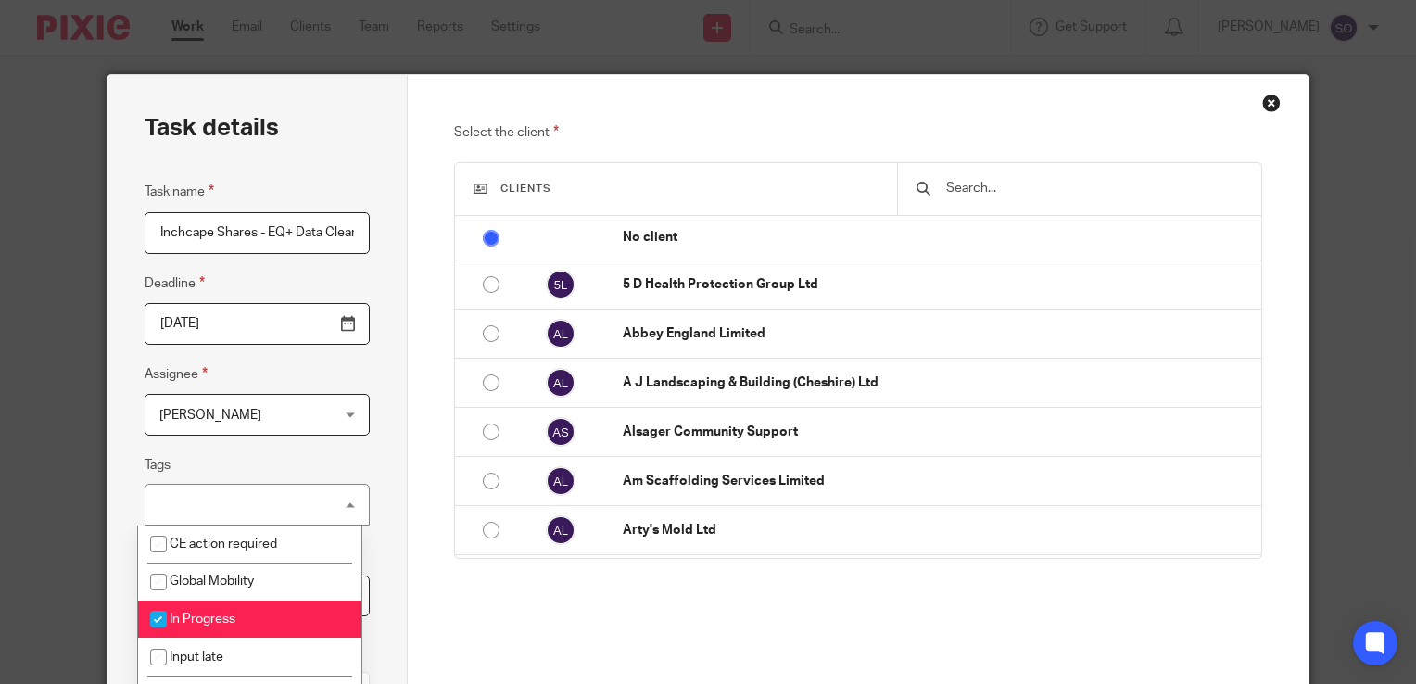
click at [252, 620] on li "In Progress" at bounding box center [250, 619] width 224 height 38
checkbox input "false"
click at [443, 632] on div "Select the client Clients No client 5 D Health Protection Group Ltd Abbey Engla…" at bounding box center [859, 528] width 902 height 907
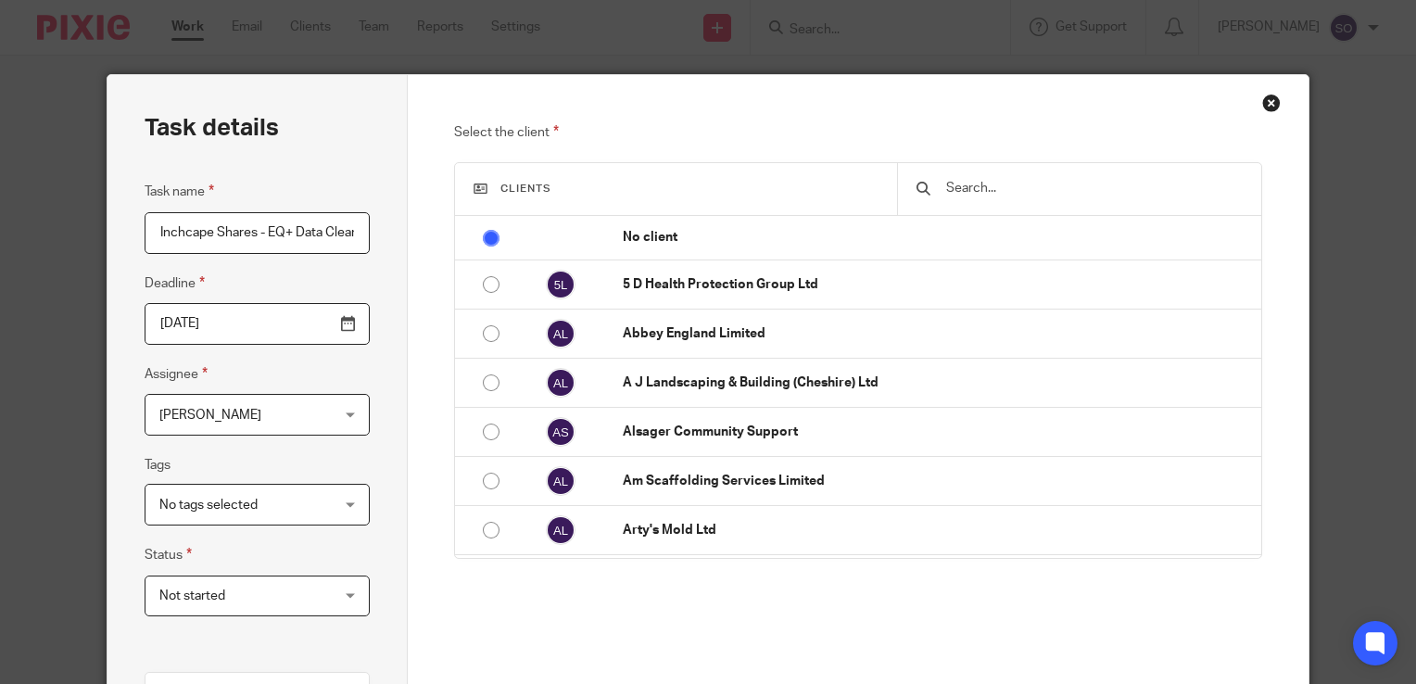
click at [308, 601] on span "Not started" at bounding box center [243, 595] width 168 height 39
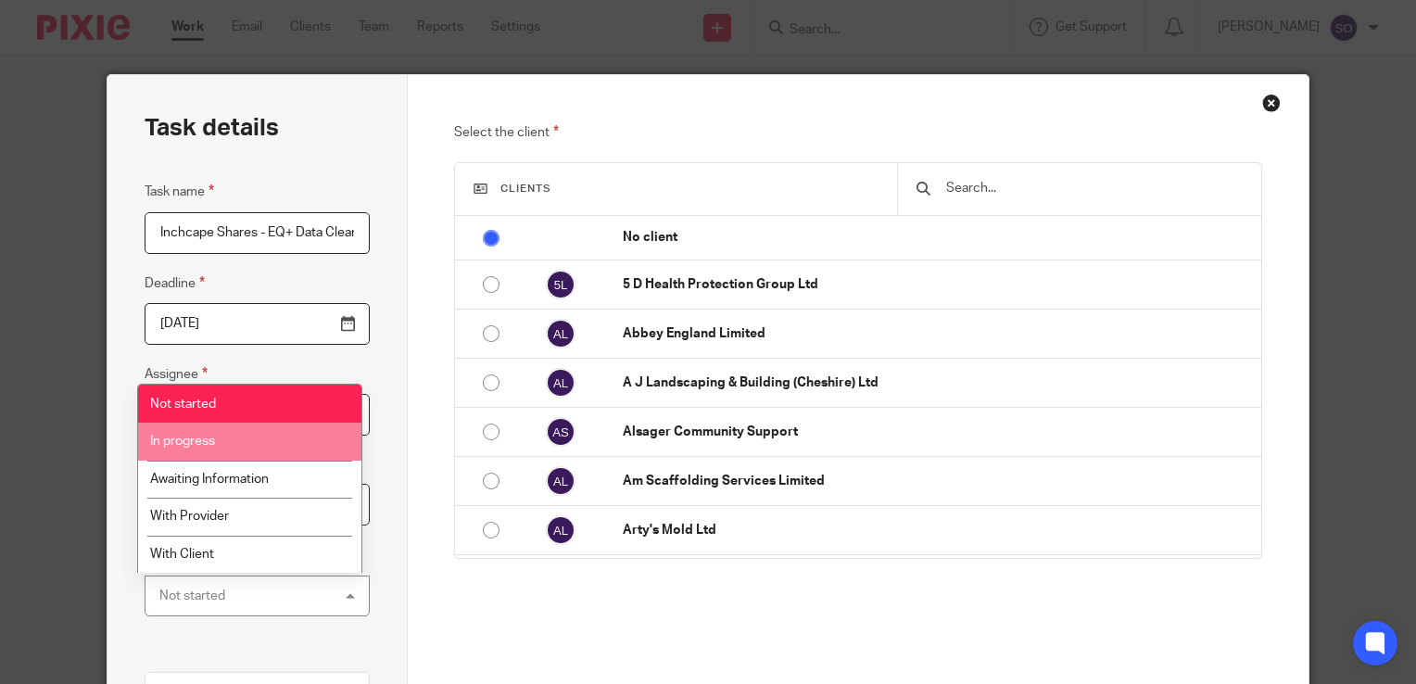
click at [263, 454] on li "In progress" at bounding box center [250, 442] width 224 height 38
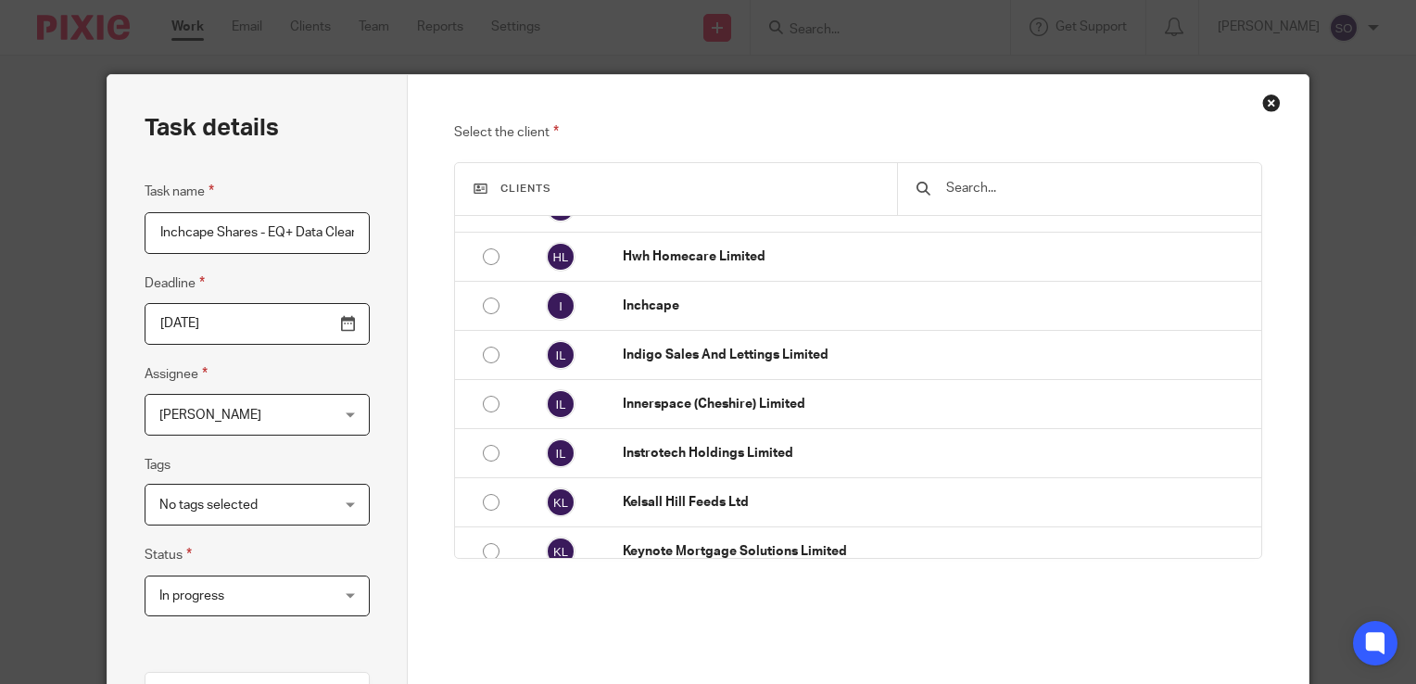
scroll to position [1900, 0]
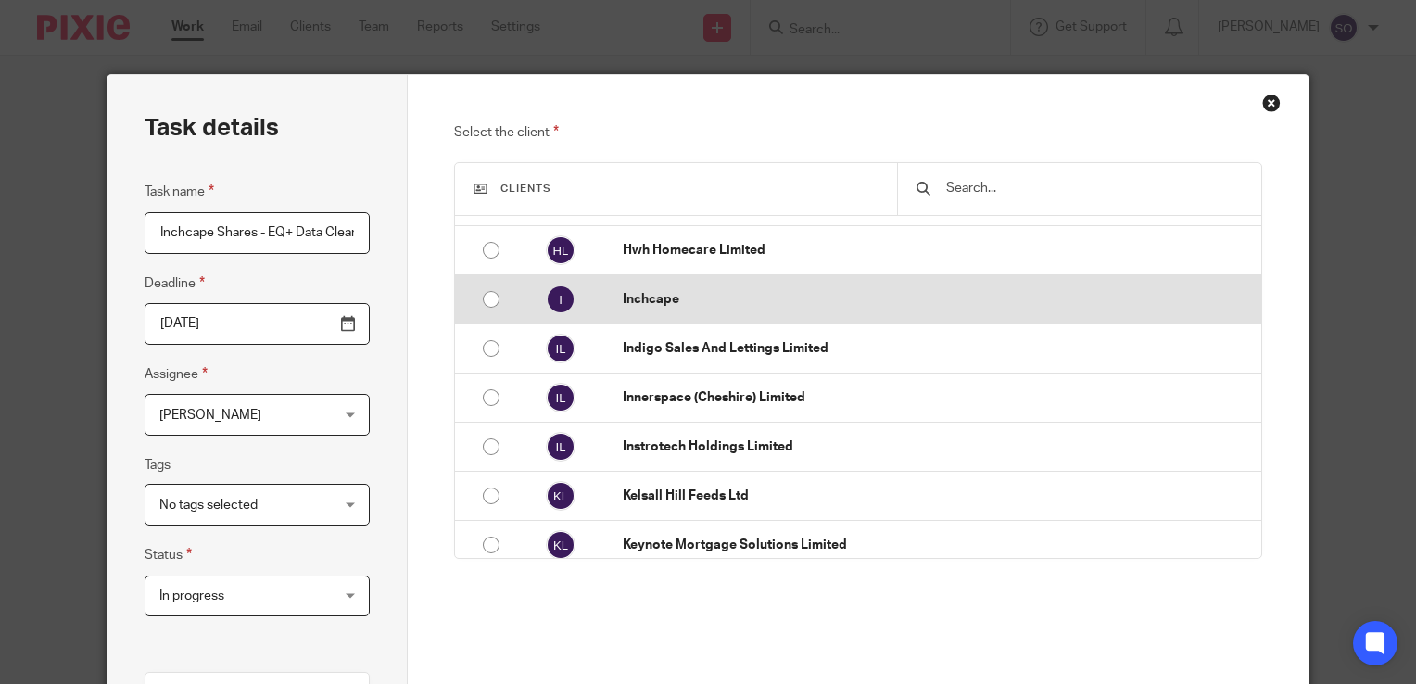
click at [664, 297] on p "Inchcape" at bounding box center [937, 299] width 629 height 19
radio input "false"
radio input "true"
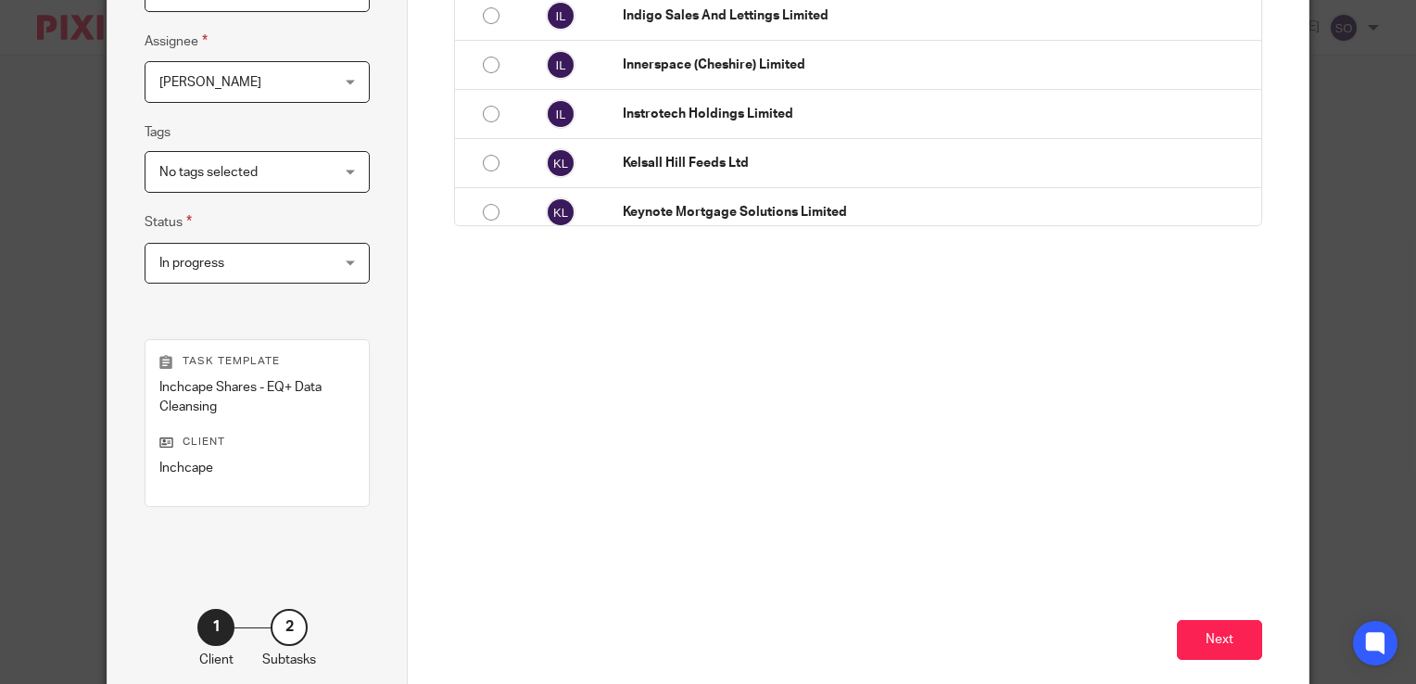
scroll to position [334, 0]
click at [1192, 624] on button "Next" at bounding box center [1219, 639] width 85 height 40
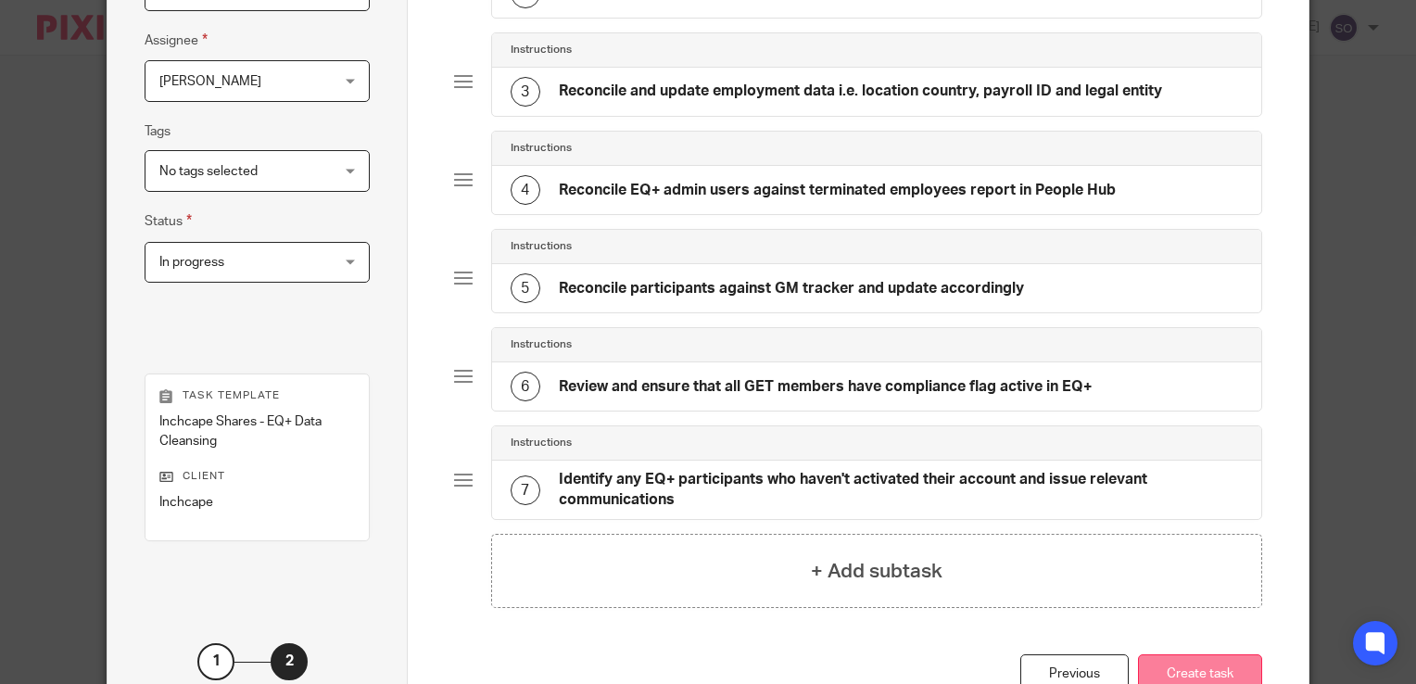
click at [1214, 670] on button "Create task" at bounding box center [1200, 674] width 124 height 40
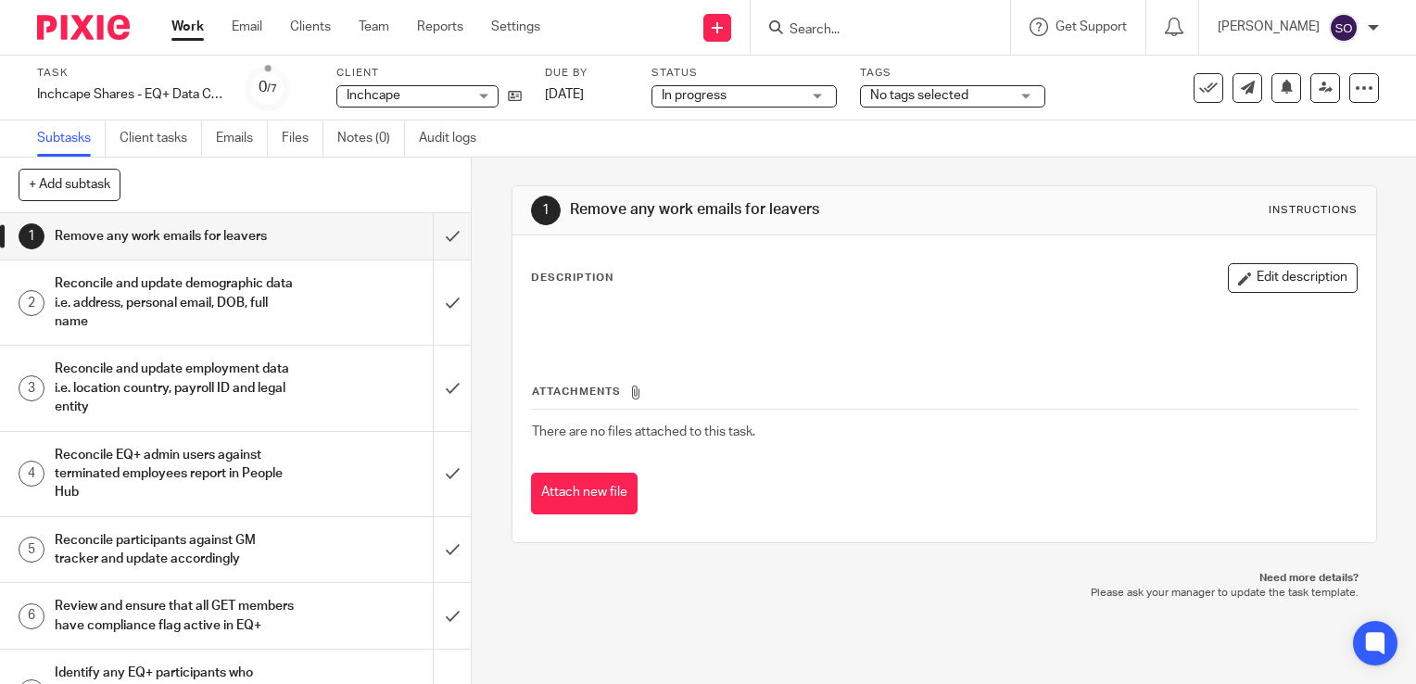
click at [187, 36] on link "Work" at bounding box center [187, 27] width 32 height 19
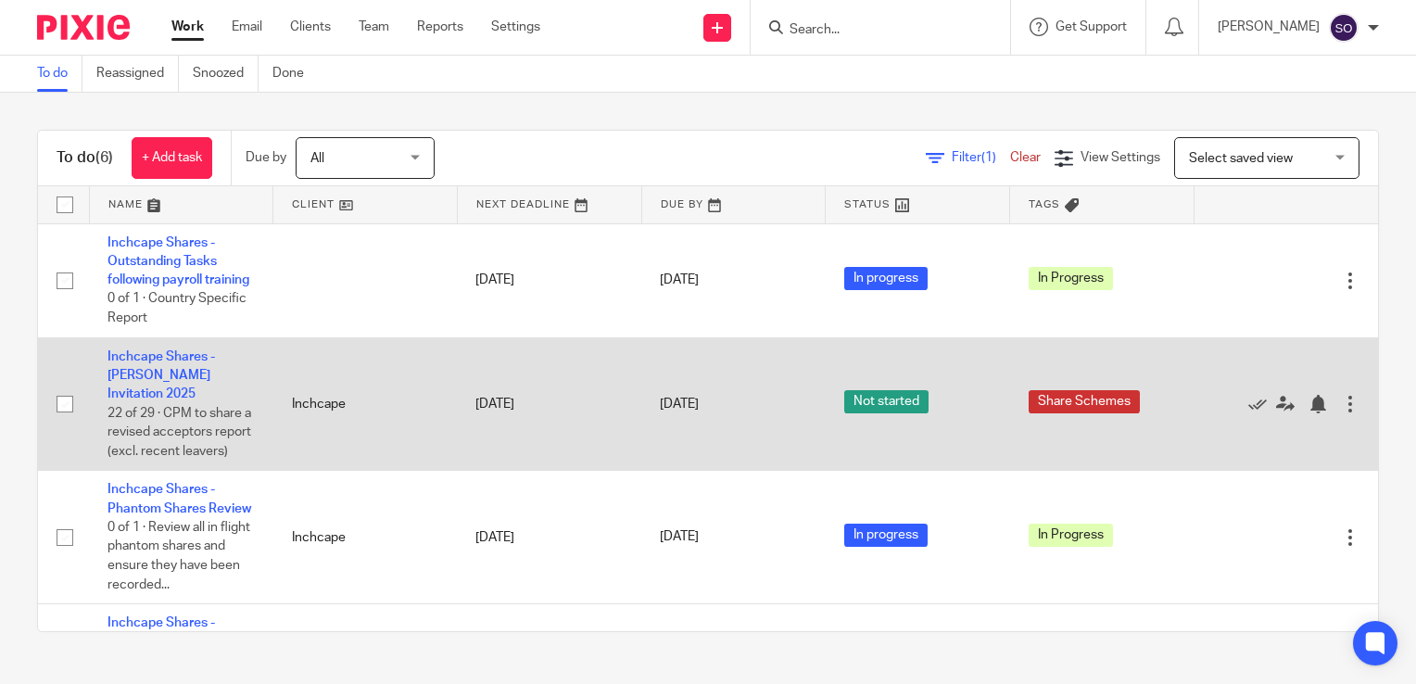
scroll to position [288, 0]
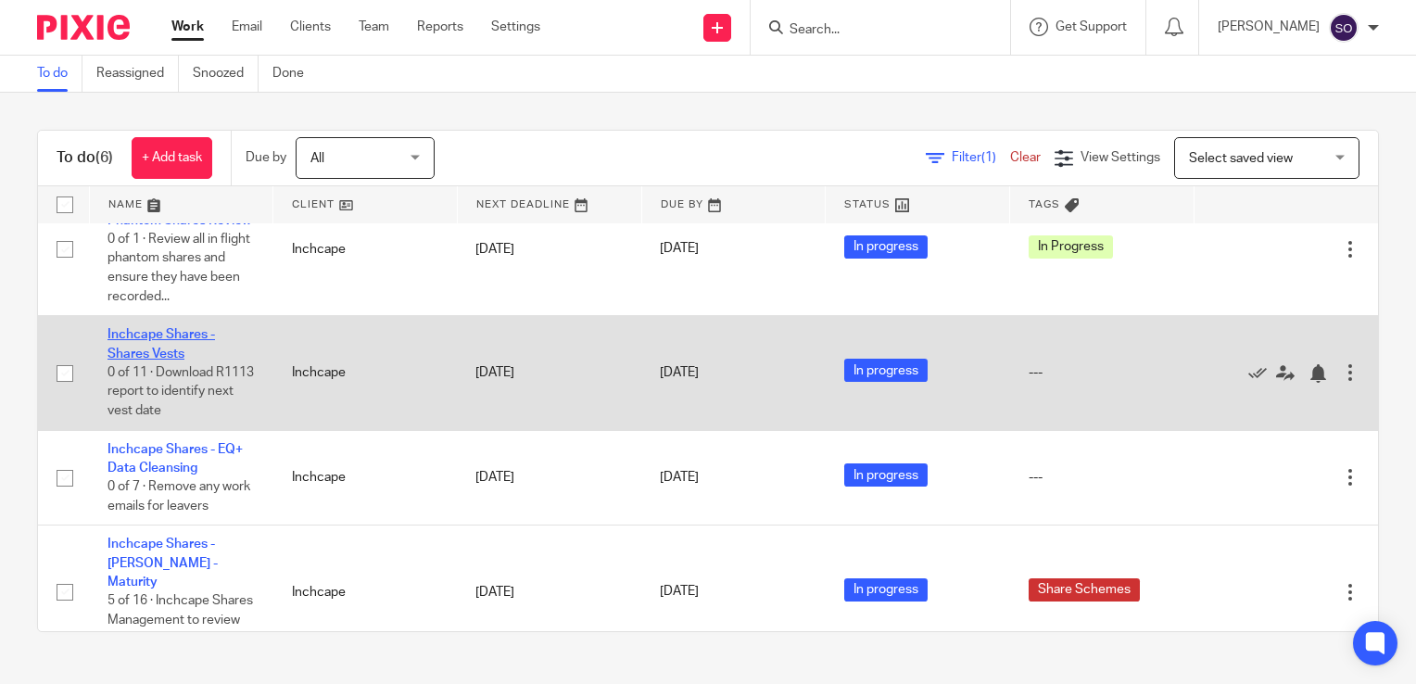
click at [148, 360] on link "Inchcape Shares - Shares Vests" at bounding box center [160, 344] width 107 height 32
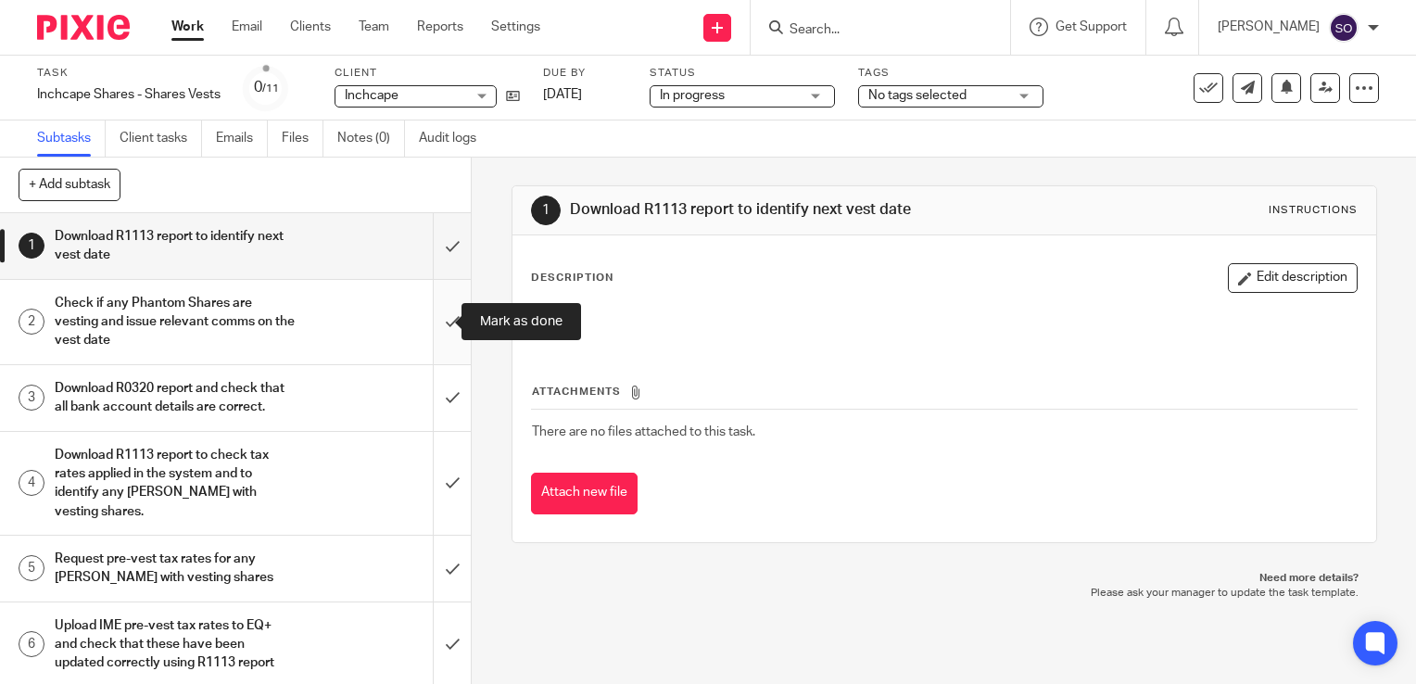
click at [433, 322] on input "submit" at bounding box center [235, 322] width 471 height 84
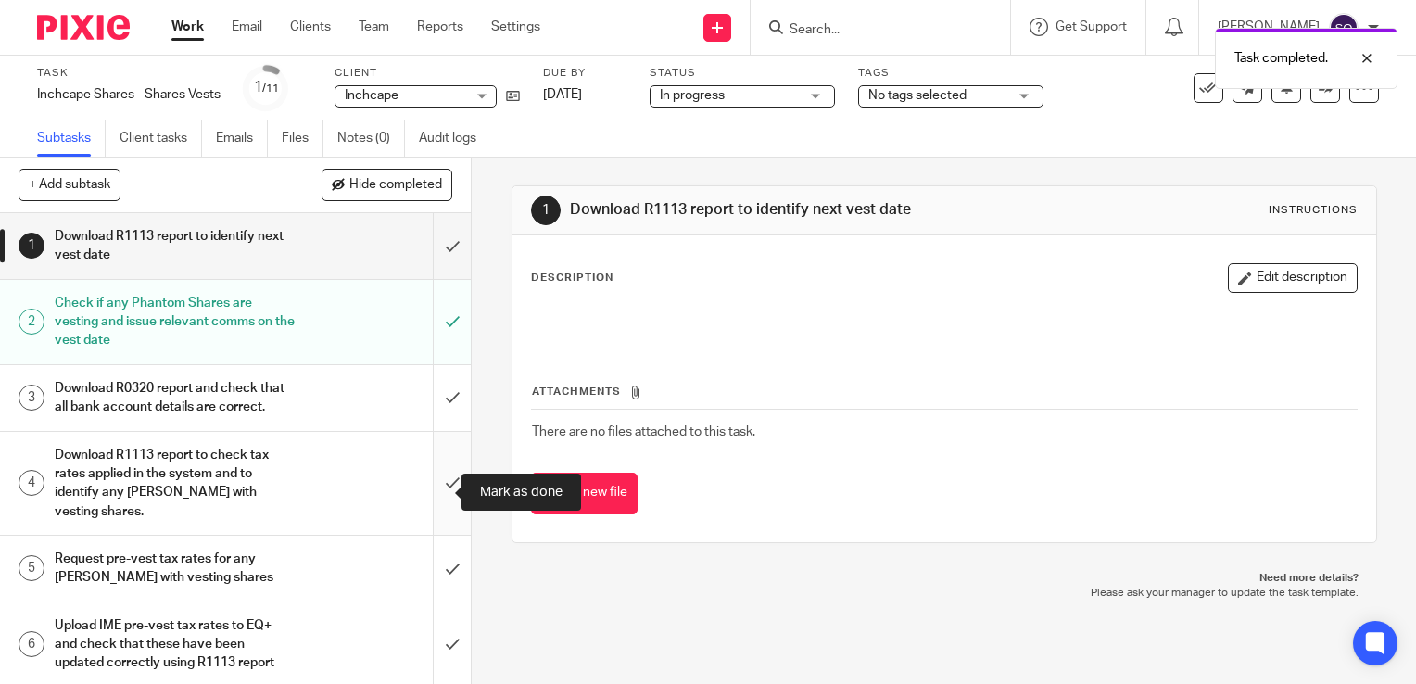
click at [438, 495] on input "submit" at bounding box center [235, 483] width 471 height 103
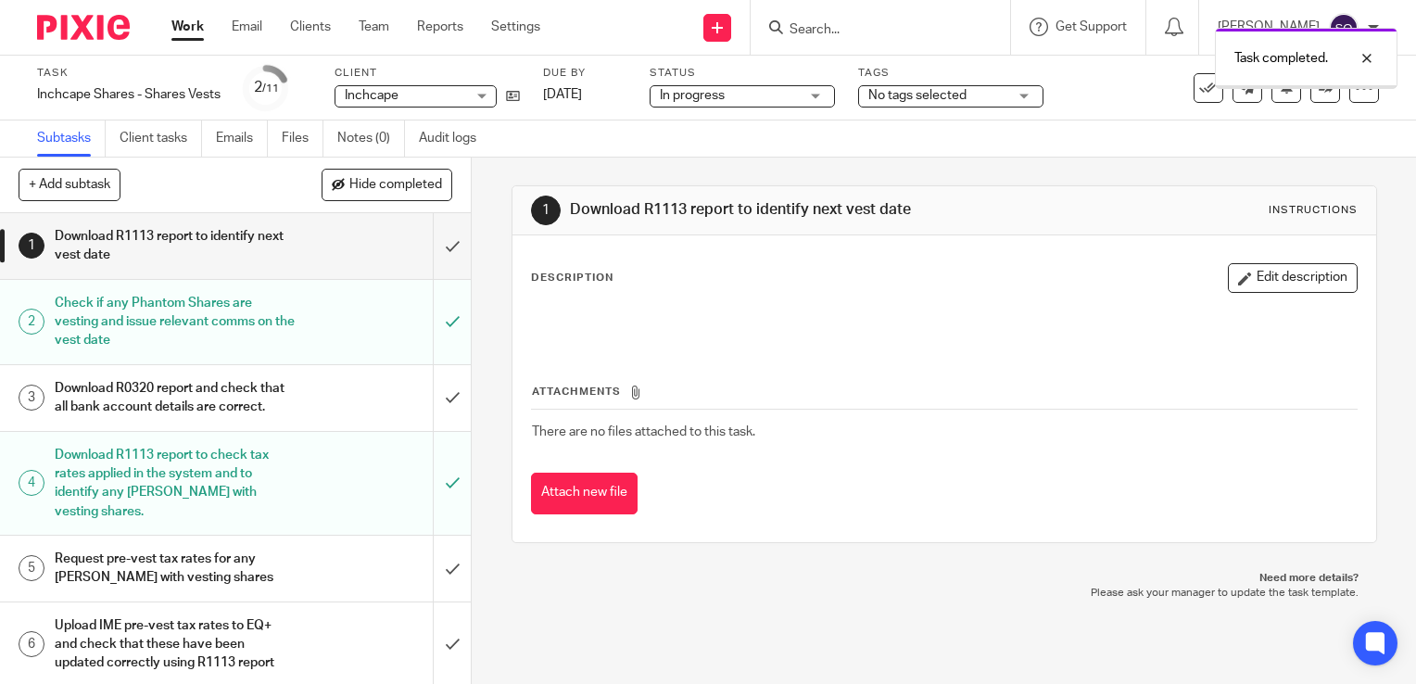
click at [439, 561] on input "submit" at bounding box center [235, 569] width 471 height 66
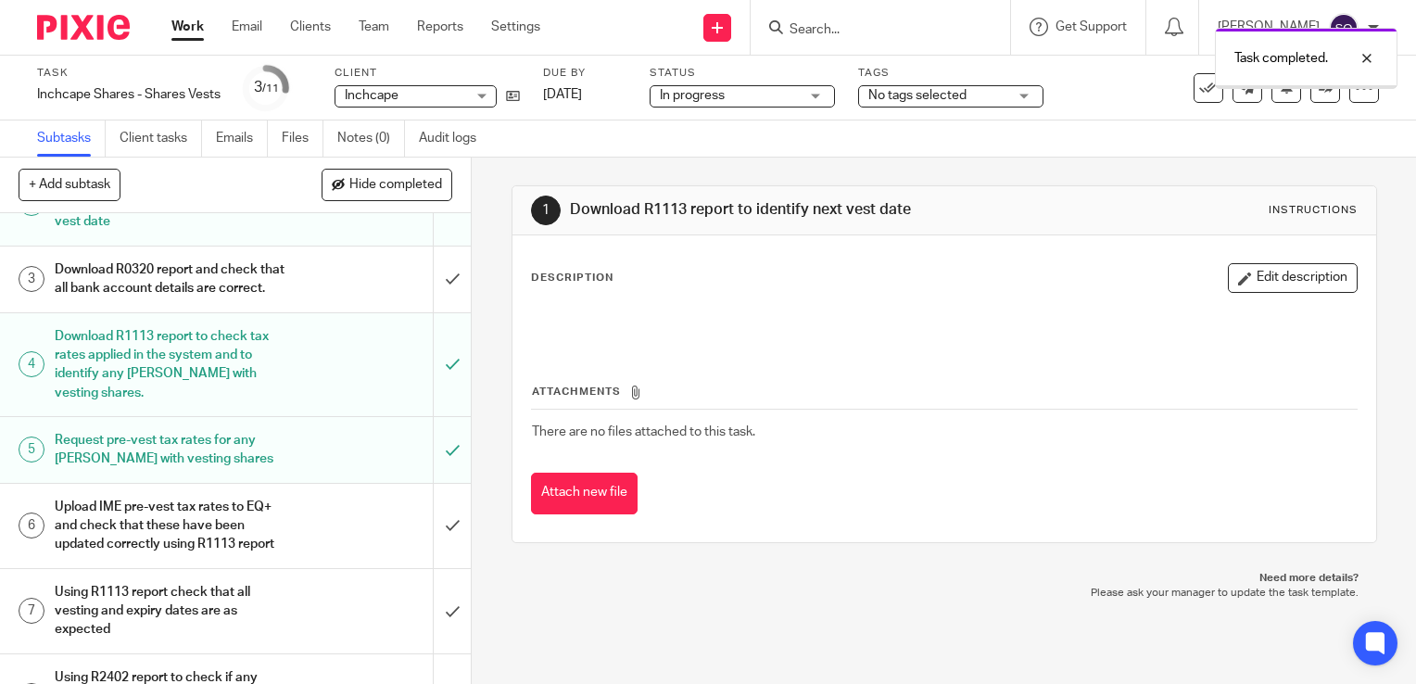
scroll to position [120, 0]
click at [433, 526] on input "submit" at bounding box center [235, 524] width 471 height 84
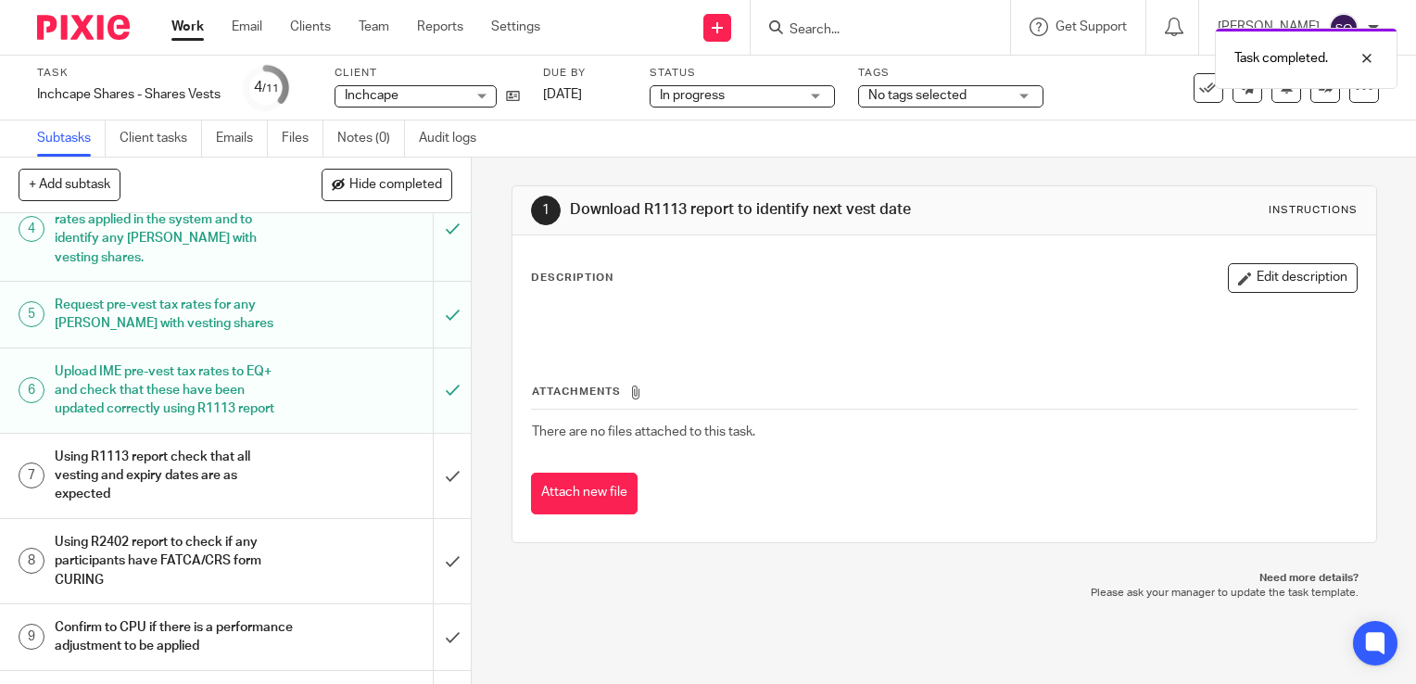
scroll to position [259, 0]
